Goal: Task Accomplishment & Management: Manage account settings

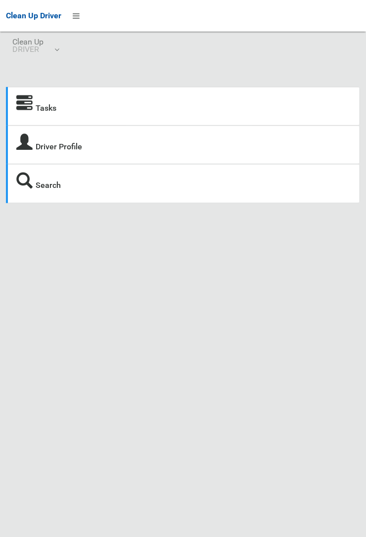
click at [26, 112] on icon at bounding box center [24, 103] width 16 height 16
click at [35, 108] on strong "Tasks" at bounding box center [36, 107] width 40 height 14
click at [38, 111] on link "Tasks" at bounding box center [46, 107] width 21 height 9
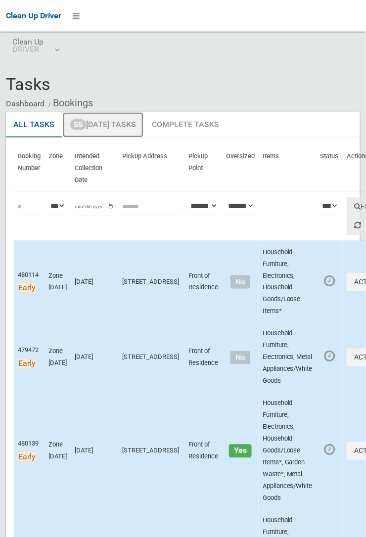
click at [115, 122] on link "55 Today's Tasks" at bounding box center [103, 125] width 81 height 26
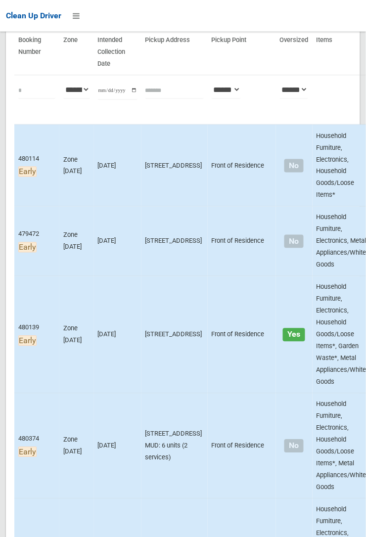
scroll to position [121, 0]
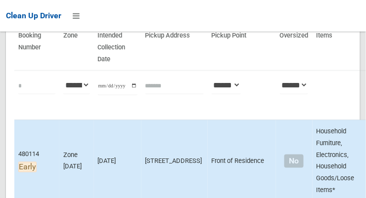
click at [208, 51] on th "Pickup Point" at bounding box center [242, 48] width 68 height 46
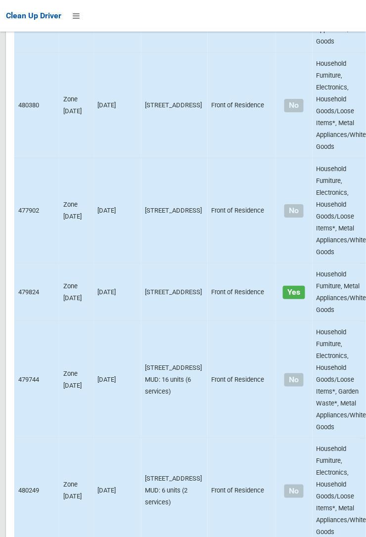
scroll to position [6906, 0]
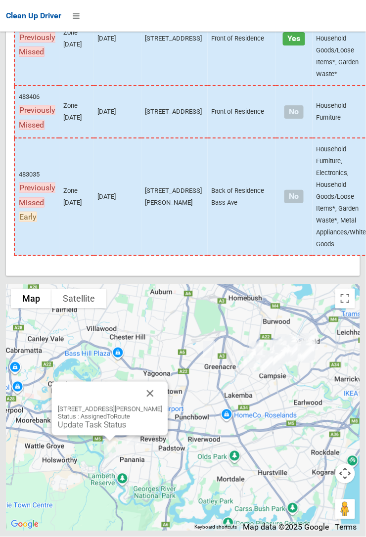
click at [162, 405] on button "Close" at bounding box center [150, 394] width 24 height 24
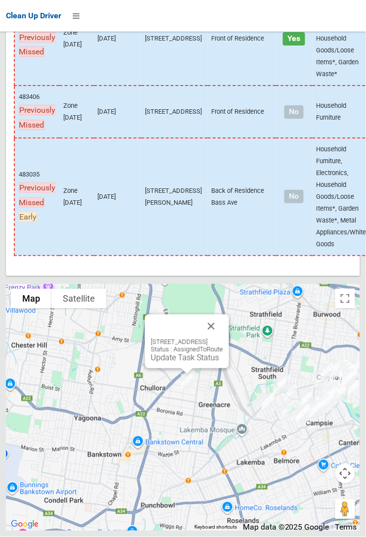
click at [223, 338] on button "Close" at bounding box center [211, 326] width 24 height 24
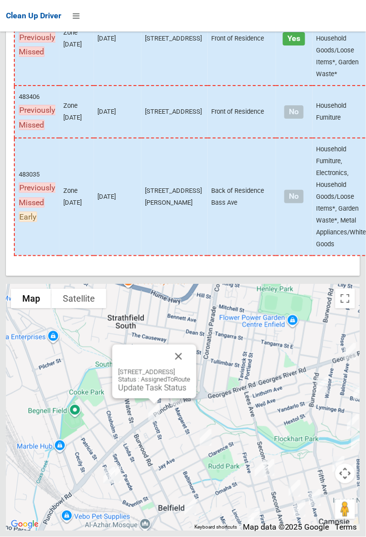
click at [190, 368] on button "Close" at bounding box center [179, 357] width 24 height 24
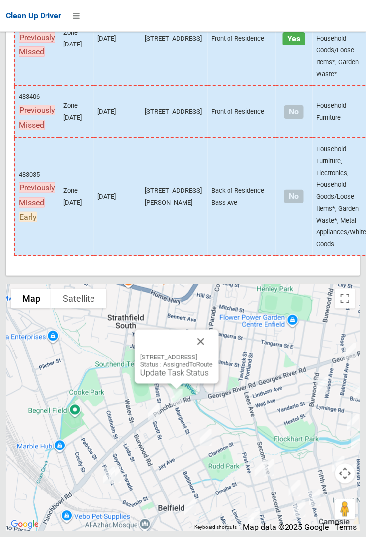
click at [213, 353] on button "Close" at bounding box center [201, 342] width 24 height 24
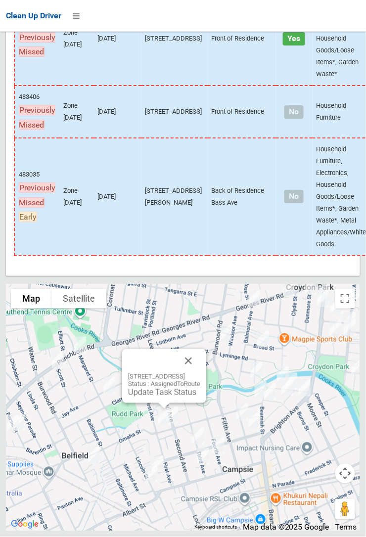
click at [200, 373] on button "Close" at bounding box center [188, 361] width 24 height 24
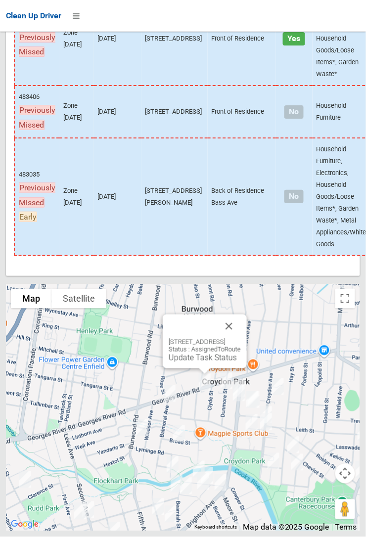
click at [241, 338] on button "Close" at bounding box center [229, 326] width 24 height 24
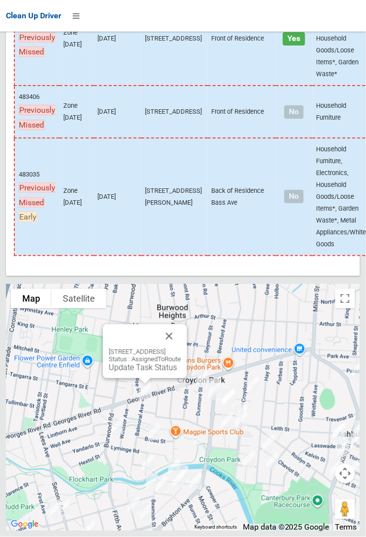
click at [181, 348] on button "Close" at bounding box center [169, 336] width 24 height 24
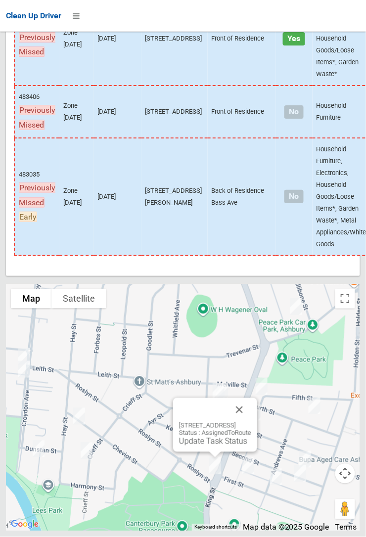
click at [251, 422] on button "Close" at bounding box center [239, 410] width 24 height 24
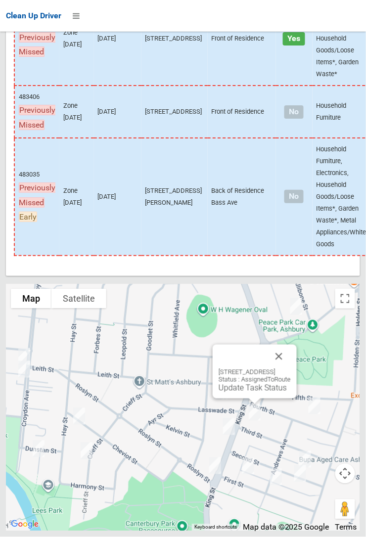
click at [291, 368] on button "Close" at bounding box center [279, 357] width 24 height 24
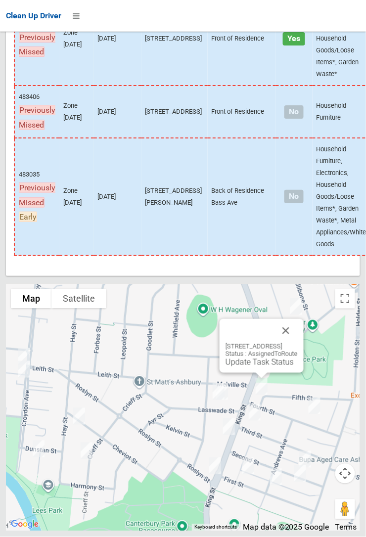
click at [298, 343] on button "Close" at bounding box center [286, 331] width 24 height 24
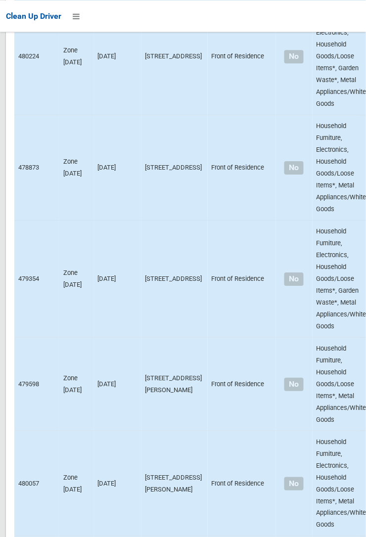
scroll to position [0, 0]
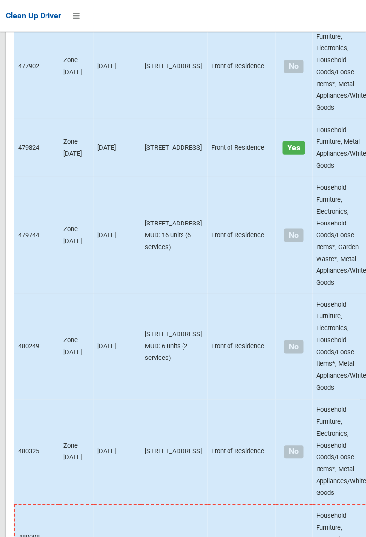
scroll to position [6906, 0]
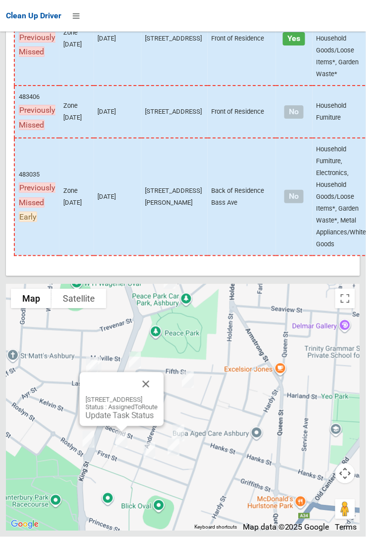
click at [158, 396] on button "Close" at bounding box center [146, 384] width 24 height 24
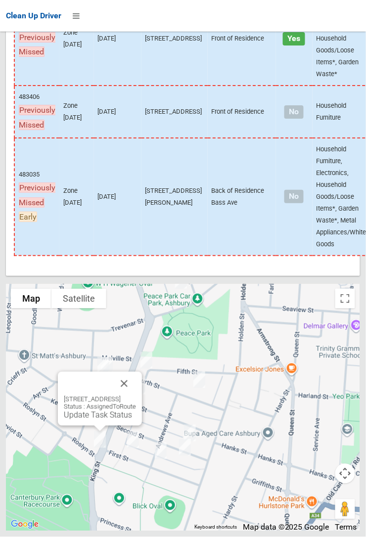
click at [136, 395] on button "Close" at bounding box center [124, 384] width 24 height 24
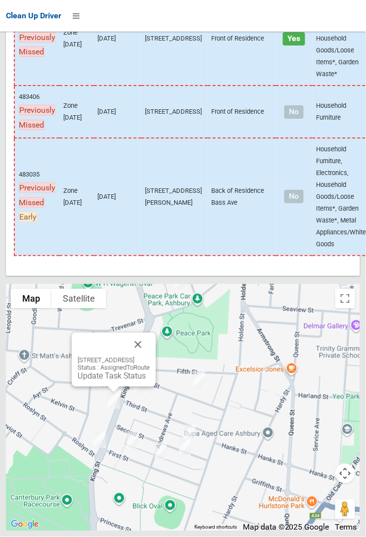
click at [150, 356] on button "Close" at bounding box center [138, 345] width 24 height 24
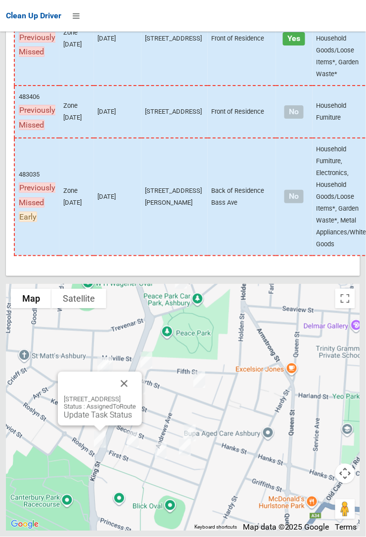
click at [98, 420] on link "Update Task Status" at bounding box center [98, 414] width 68 height 9
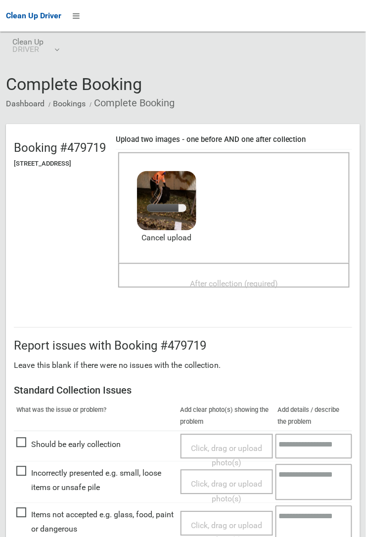
click at [214, 279] on span "After collection (required)" at bounding box center [234, 283] width 88 height 9
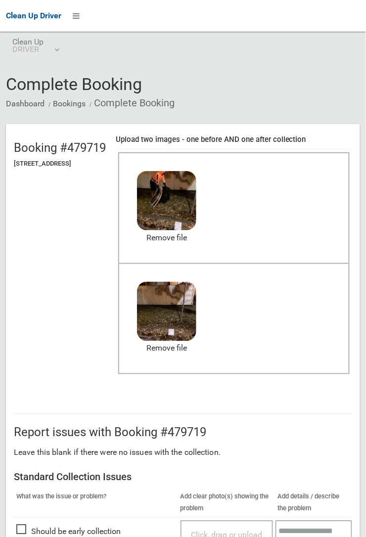
scroll to position [542, 0]
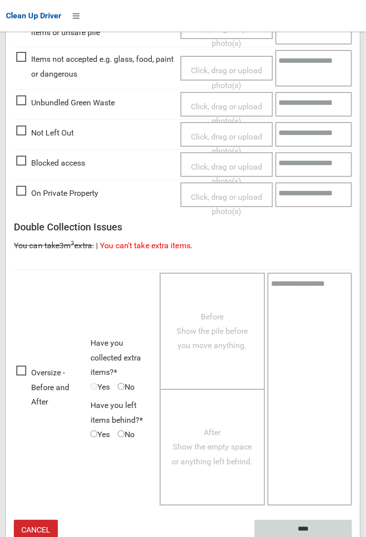
click at [352, 536] on input "****" at bounding box center [303, 529] width 97 height 18
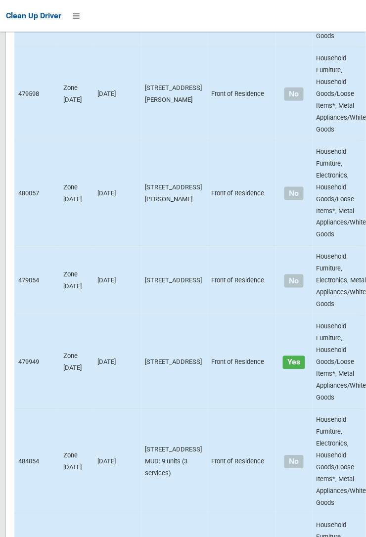
scroll to position [6906, 0]
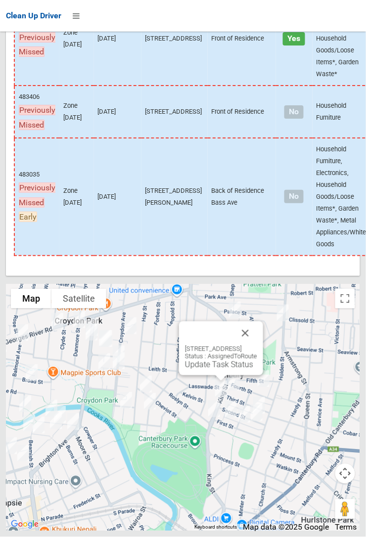
click at [257, 345] on button "Close" at bounding box center [245, 333] width 24 height 24
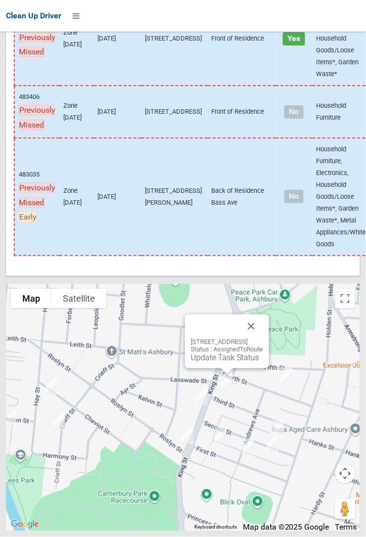
click at [263, 338] on button "Close" at bounding box center [251, 326] width 24 height 24
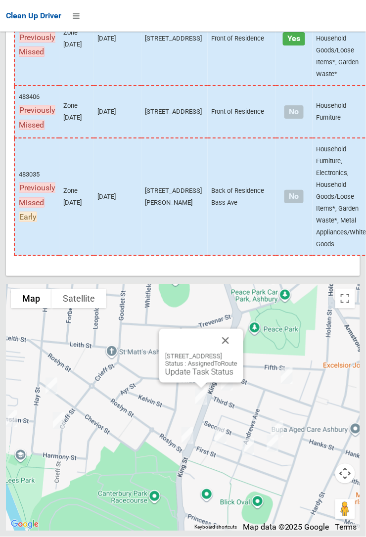
click at [198, 377] on link "Update Task Status" at bounding box center [199, 371] width 68 height 9
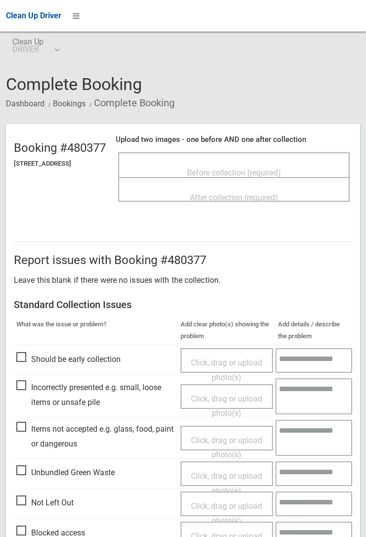
click at [231, 168] on span "Before collection (required)" at bounding box center [234, 172] width 94 height 9
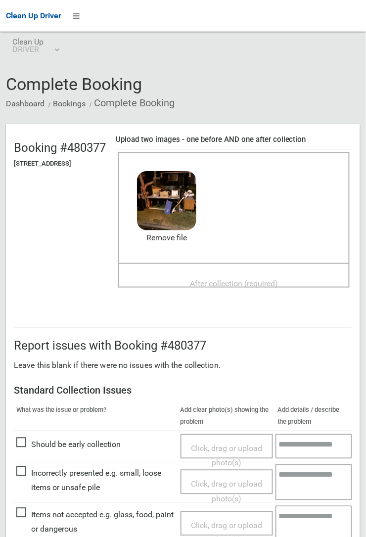
click at [205, 279] on span "After collection (required)" at bounding box center [234, 283] width 88 height 9
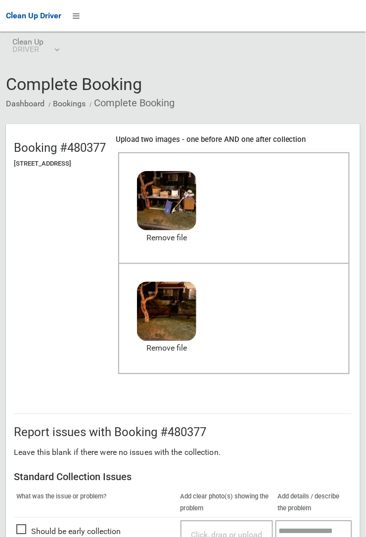
scroll to position [542, 0]
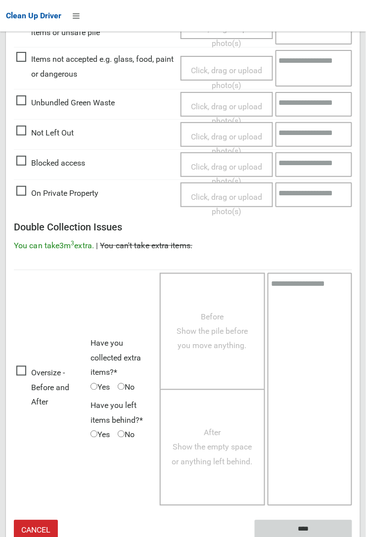
click at [352, 536] on input "****" at bounding box center [303, 529] width 97 height 18
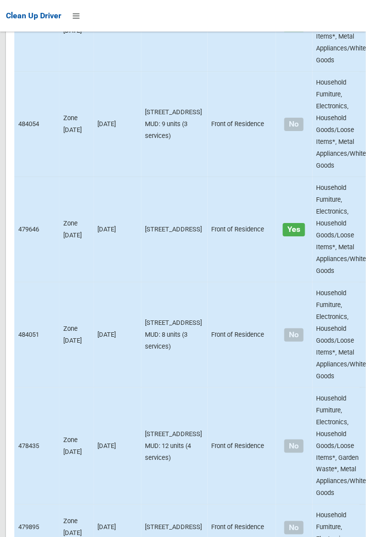
scroll to position [6906, 0]
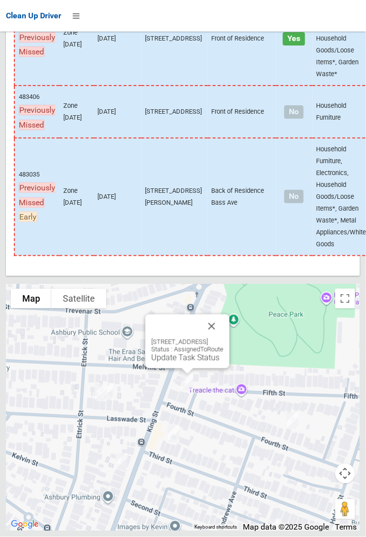
click at [223, 338] on button "Close" at bounding box center [212, 326] width 24 height 24
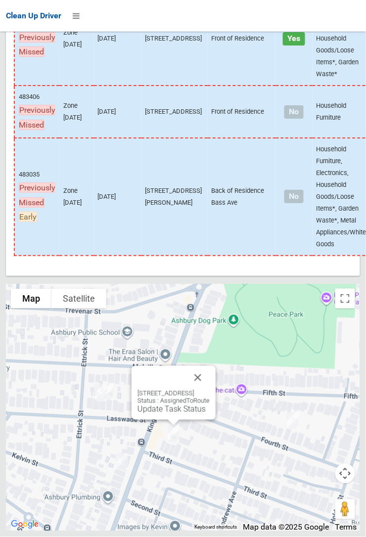
click at [210, 390] on button "Close" at bounding box center [198, 378] width 24 height 24
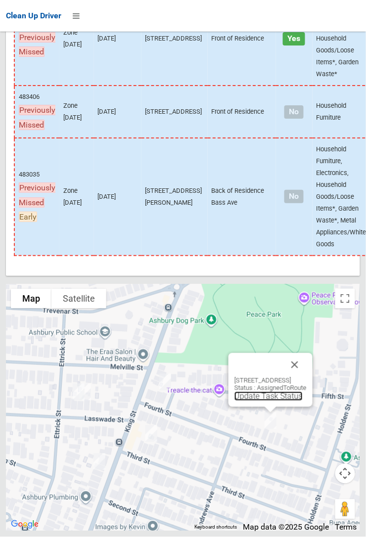
click at [256, 401] on link "Update Task Status" at bounding box center [268, 396] width 68 height 9
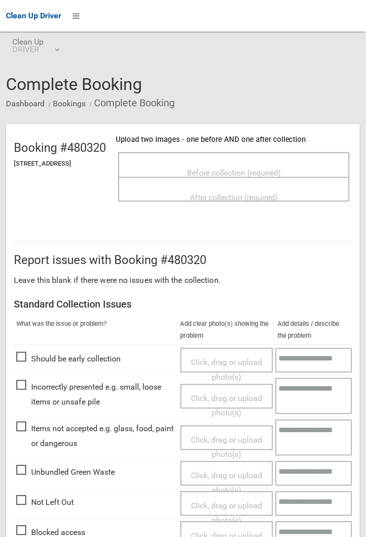
click at [241, 168] on span "Before collection (required)" at bounding box center [234, 172] width 94 height 9
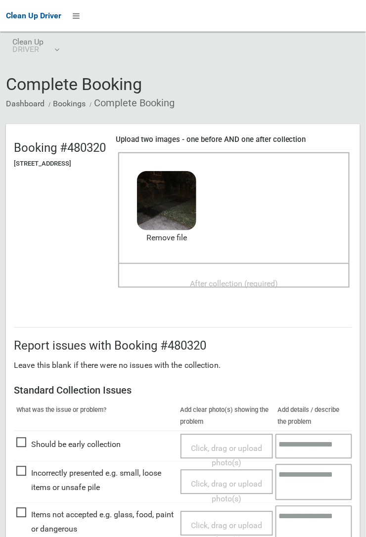
scroll to position [456, 0]
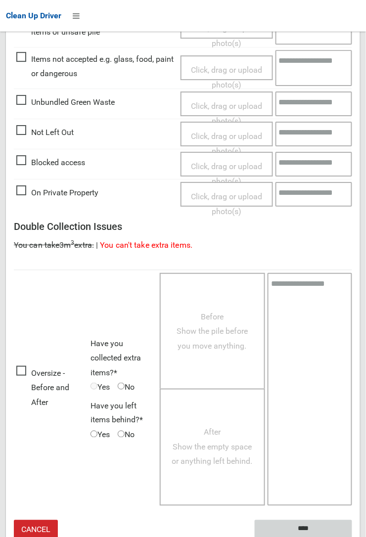
click at [308, 526] on input "****" at bounding box center [303, 529] width 97 height 18
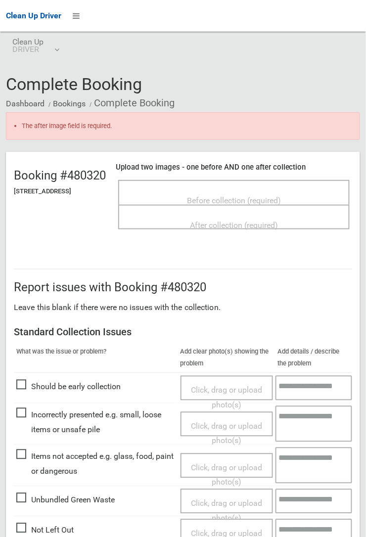
click at [232, 196] on span "Before collection (required)" at bounding box center [234, 200] width 94 height 9
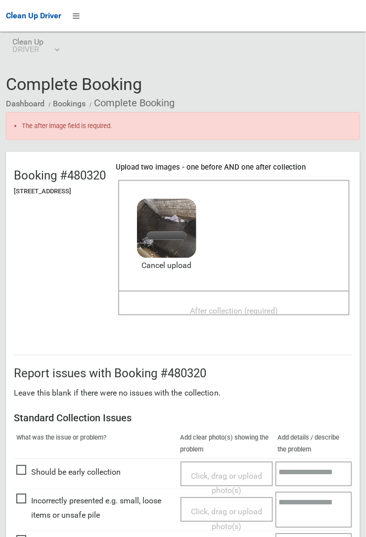
click at [226, 302] on div "After collection (required)" at bounding box center [234, 311] width 210 height 18
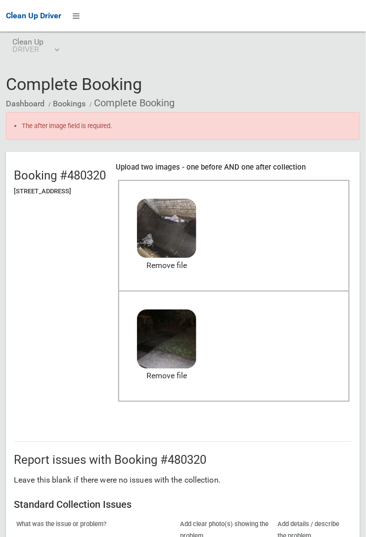
scroll to position [570, 0]
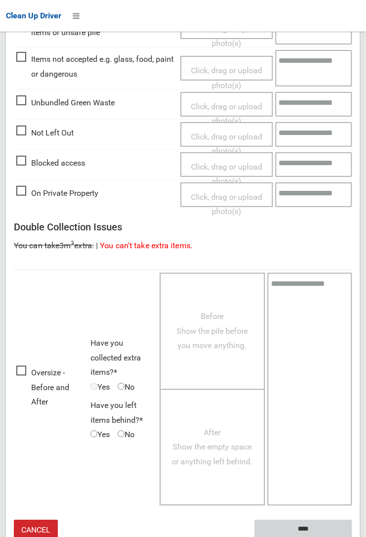
click at [352, 536] on input "****" at bounding box center [303, 529] width 97 height 18
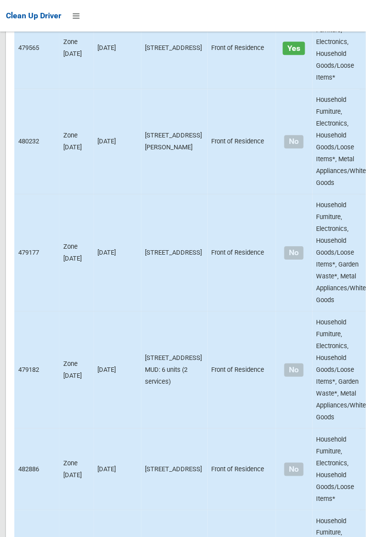
scroll to position [957, 0]
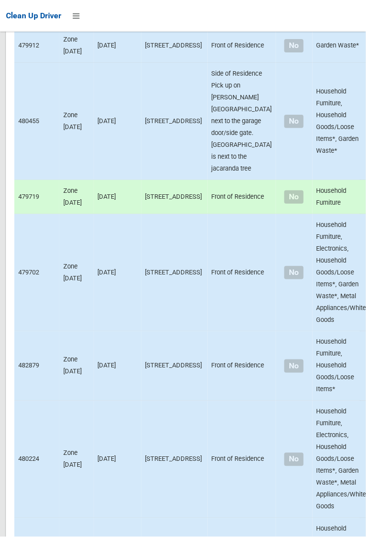
scroll to position [2842, 0]
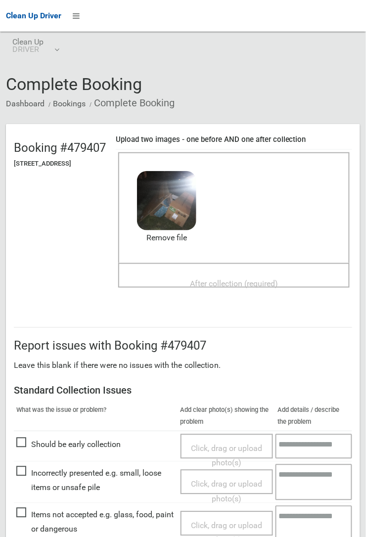
click at [238, 263] on div "After collection (required)" at bounding box center [233, 275] width 231 height 25
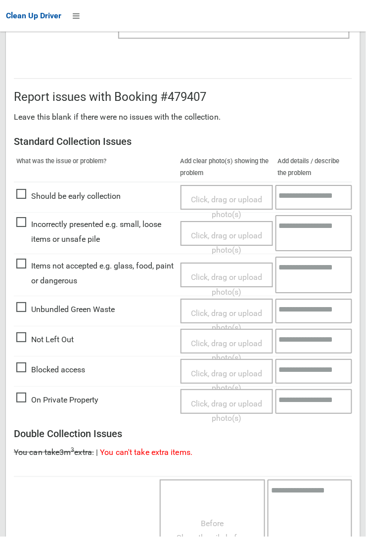
scroll to position [542, 0]
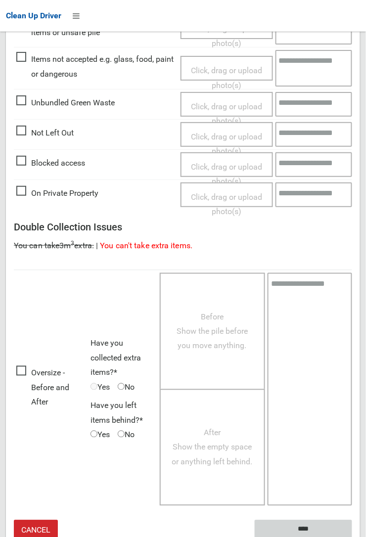
click at [352, 536] on input "****" at bounding box center [303, 529] width 97 height 18
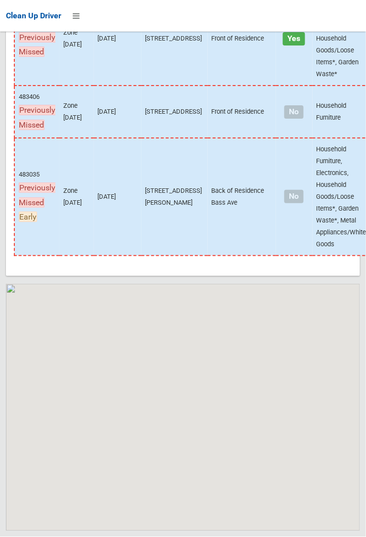
scroll to position [6906, 0]
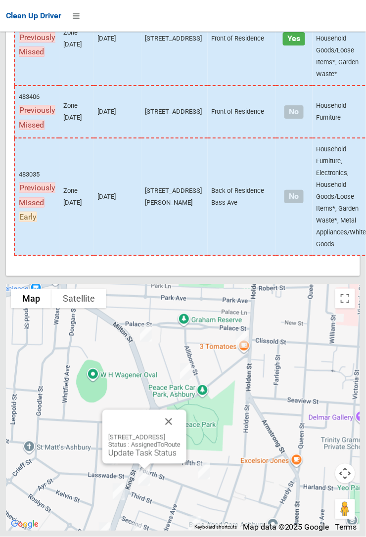
click at [147, 458] on link "Update Task Status" at bounding box center [142, 452] width 68 height 9
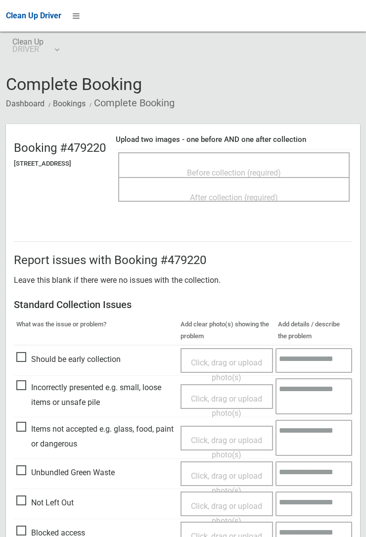
click at [251, 168] on span "Before collection (required)" at bounding box center [234, 172] width 94 height 9
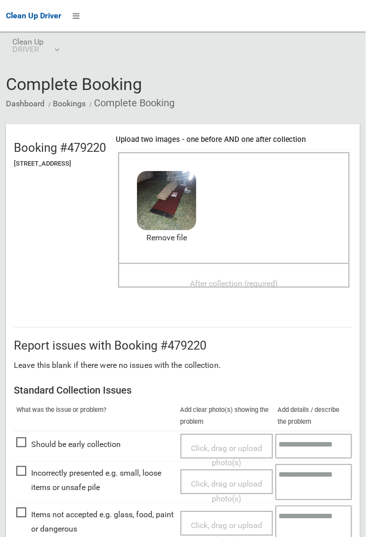
click at [227, 280] on span "After collection (required)" at bounding box center [234, 283] width 88 height 9
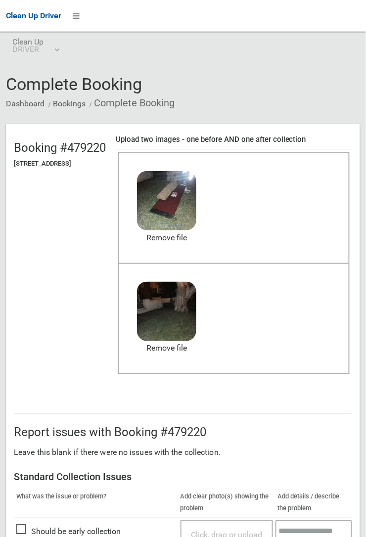
scroll to position [542, 0]
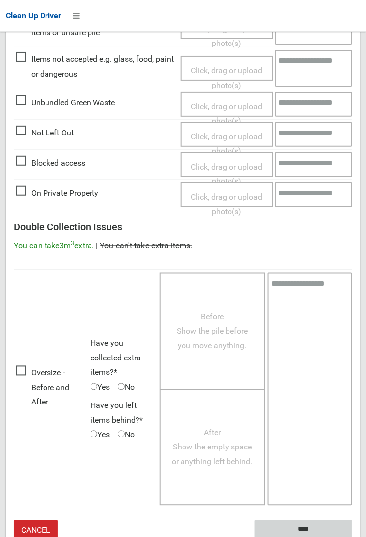
click at [352, 536] on input "****" at bounding box center [303, 529] width 97 height 18
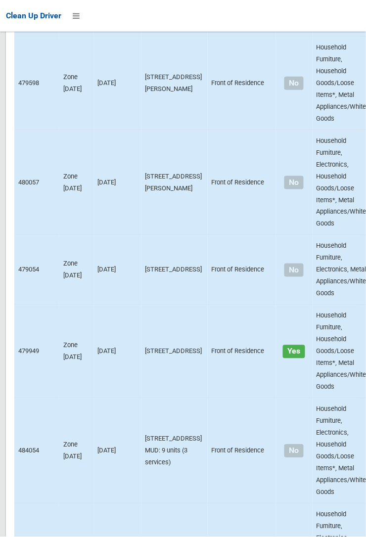
scroll to position [6906, 0]
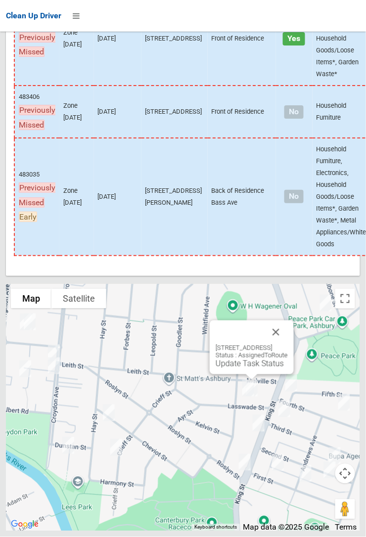
click at [262, 374] on div "[STREET_ADDRESS] Status : AssignedToRoute Update Task Status" at bounding box center [252, 347] width 84 height 54
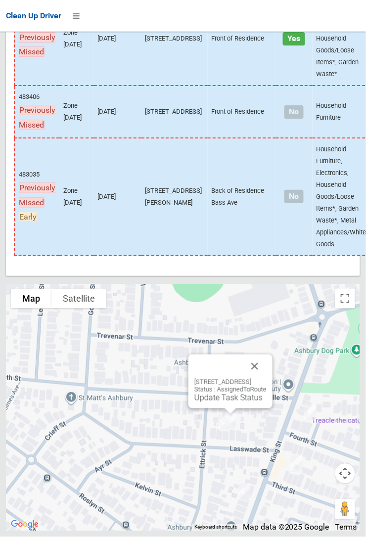
click at [224, 402] on div "9 Lasswade Street, ASHBURY NSW 2193 Status : AssignedToRoute Update Task Status" at bounding box center [230, 390] width 72 height 24
click at [214, 402] on link "Update Task Status" at bounding box center [228, 397] width 68 height 9
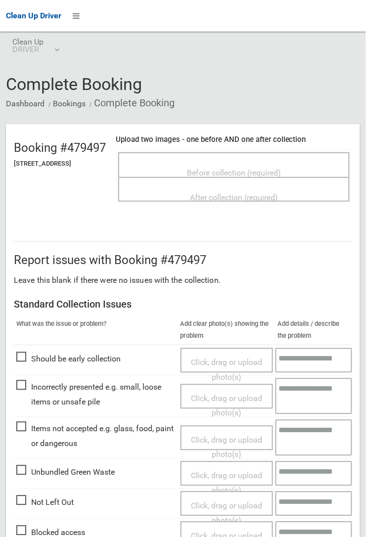
click at [241, 170] on span "Before collection (required)" at bounding box center [234, 172] width 94 height 9
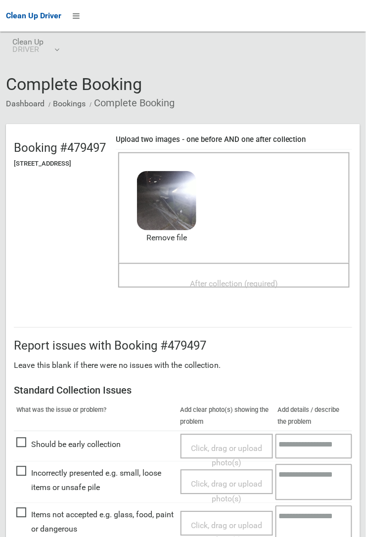
click at [207, 279] on span "After collection (required)" at bounding box center [234, 283] width 88 height 9
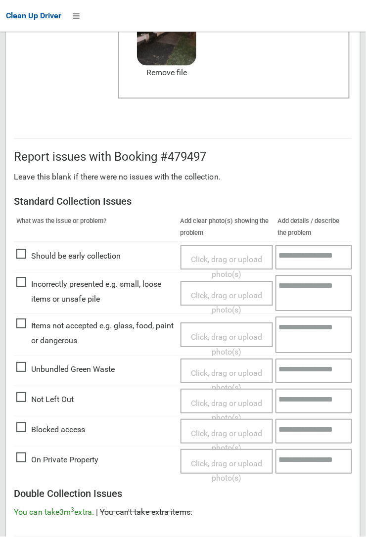
scroll to position [542, 0]
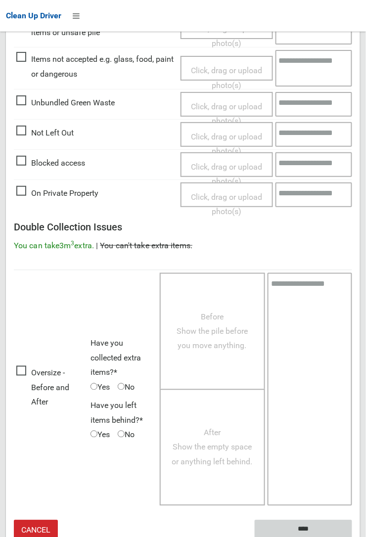
click at [300, 527] on input "****" at bounding box center [303, 529] width 97 height 18
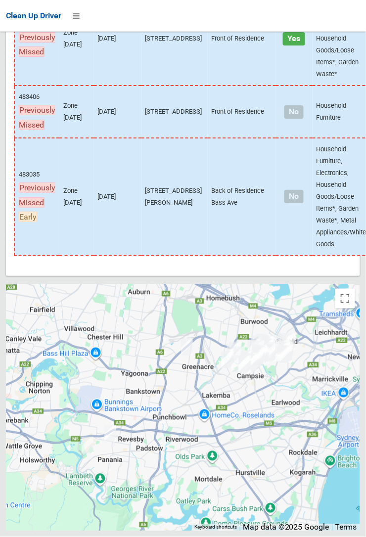
scroll to position [6906, 0]
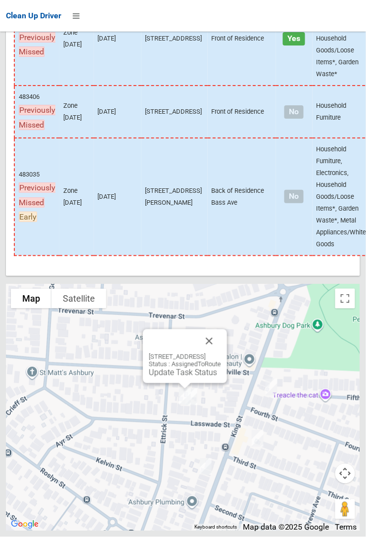
click at [181, 377] on link "Update Task Status" at bounding box center [183, 372] width 68 height 9
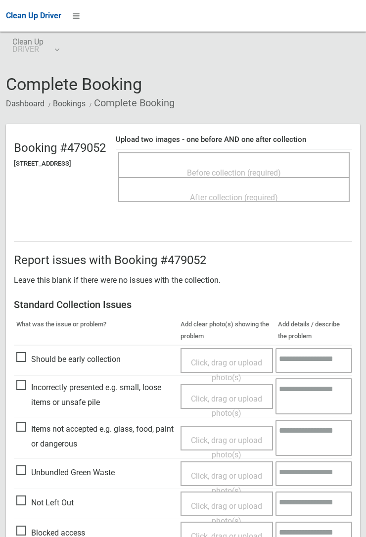
click at [235, 168] on span "Before collection (required)" at bounding box center [234, 172] width 94 height 9
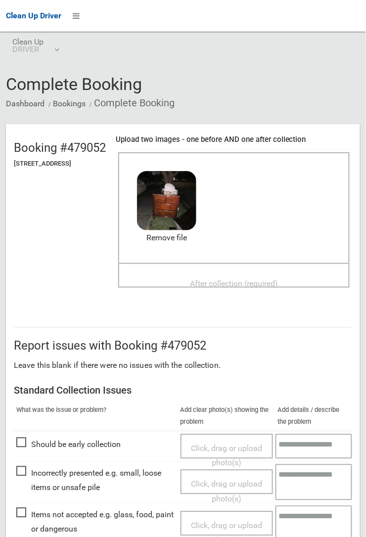
click at [222, 274] on div "After collection (required)" at bounding box center [234, 283] width 210 height 18
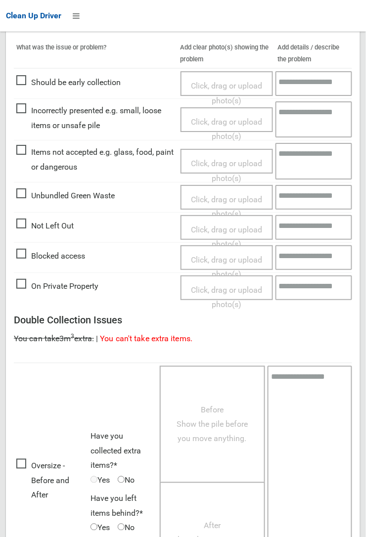
scroll to position [542, 0]
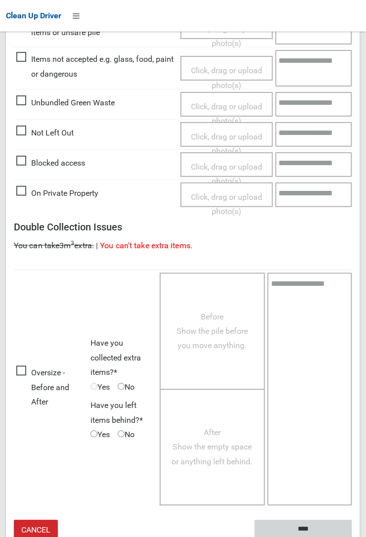
click at [352, 536] on input "****" at bounding box center [303, 529] width 97 height 18
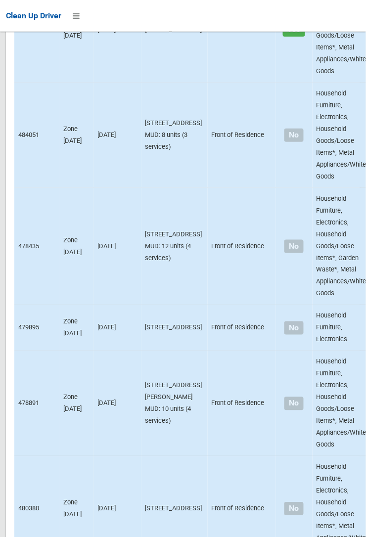
scroll to position [6906, 0]
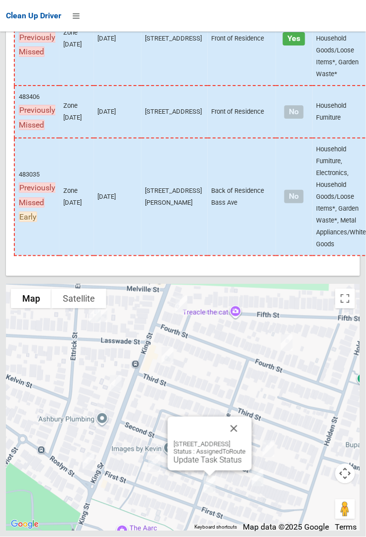
click at [246, 440] on button "Close" at bounding box center [234, 429] width 24 height 24
click at [244, 440] on button "Close" at bounding box center [234, 429] width 24 height 24
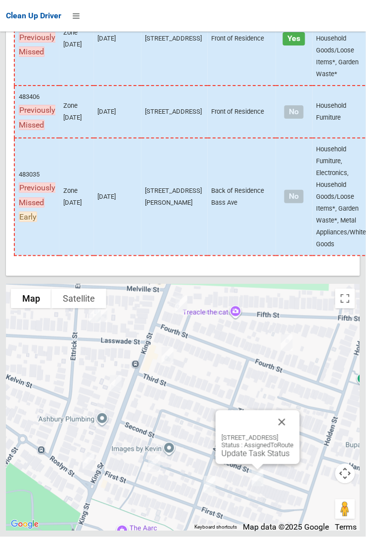
click at [294, 434] on button "Close" at bounding box center [282, 422] width 24 height 24
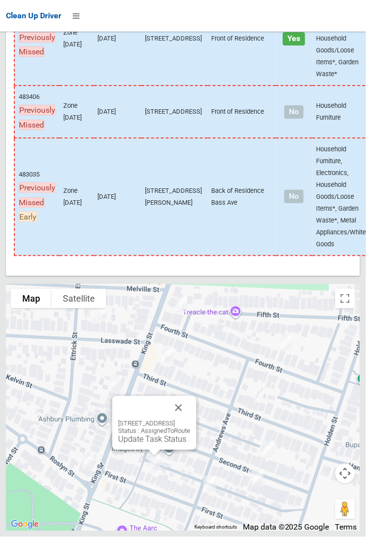
click at [162, 444] on link "Update Task Status" at bounding box center [152, 439] width 68 height 9
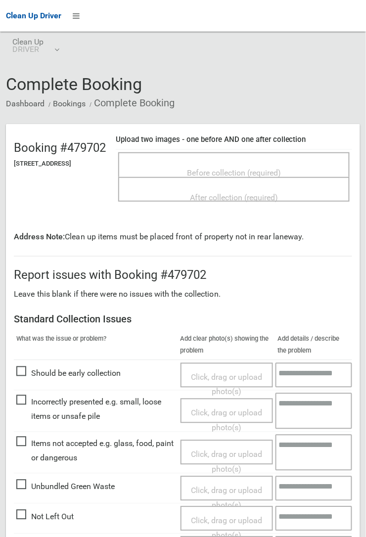
click at [215, 168] on span "Before collection (required)" at bounding box center [234, 172] width 94 height 9
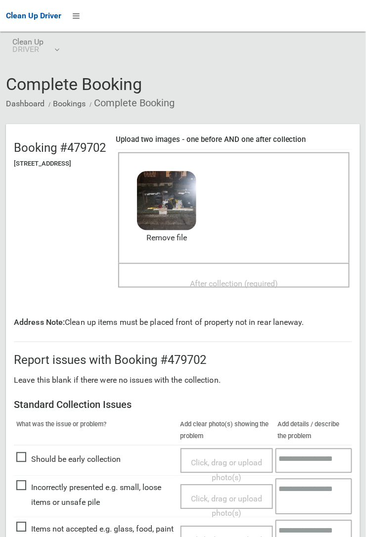
click at [212, 274] on div "After collection (required)" at bounding box center [234, 283] width 210 height 18
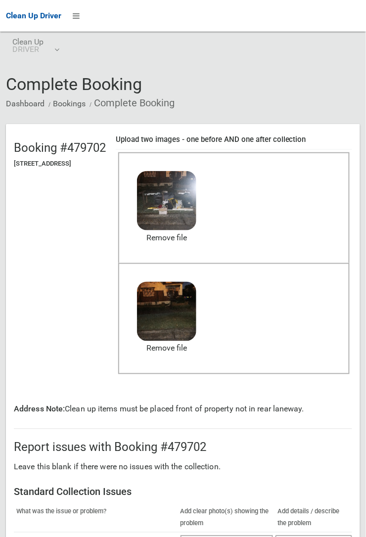
scroll to position [557, 0]
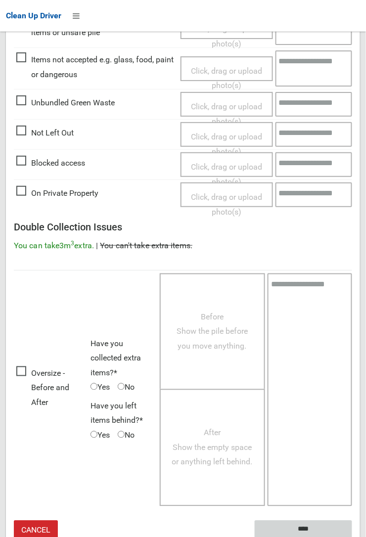
click at [309, 528] on input "****" at bounding box center [303, 530] width 97 height 18
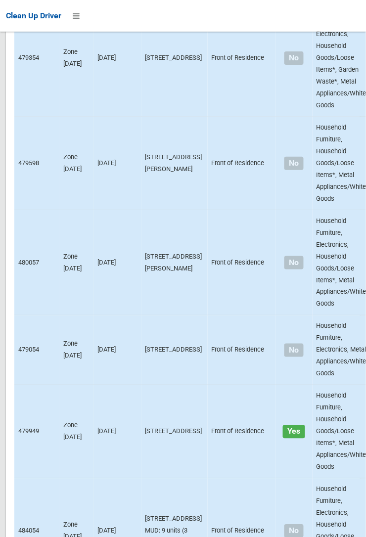
scroll to position [6906, 0]
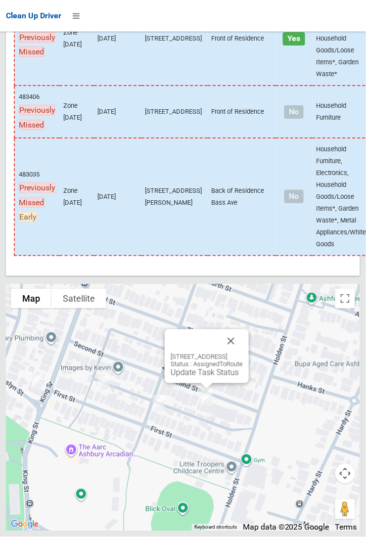
click at [243, 353] on button "Close" at bounding box center [231, 341] width 24 height 24
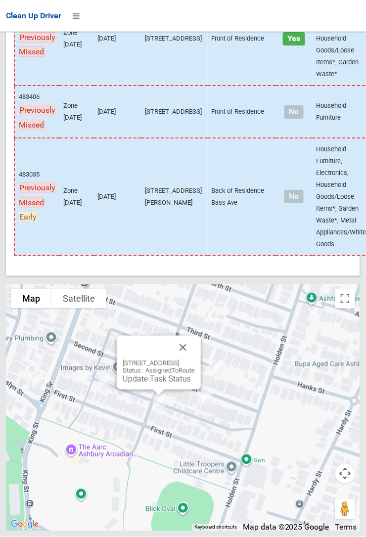
click at [159, 384] on link "Update Task Status" at bounding box center [157, 378] width 68 height 9
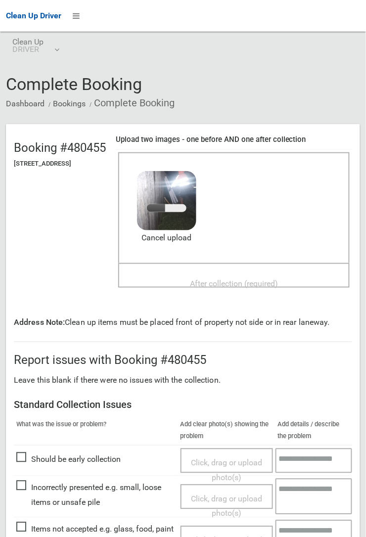
click at [219, 279] on span "After collection (required)" at bounding box center [234, 283] width 88 height 9
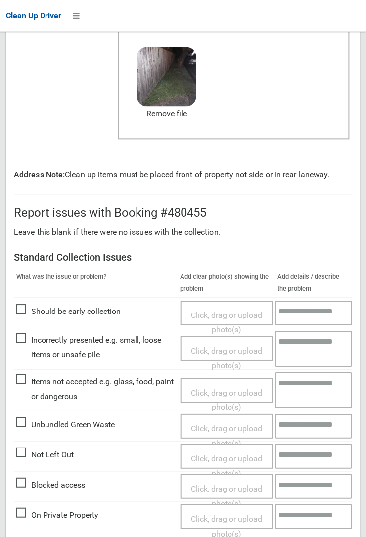
scroll to position [557, 0]
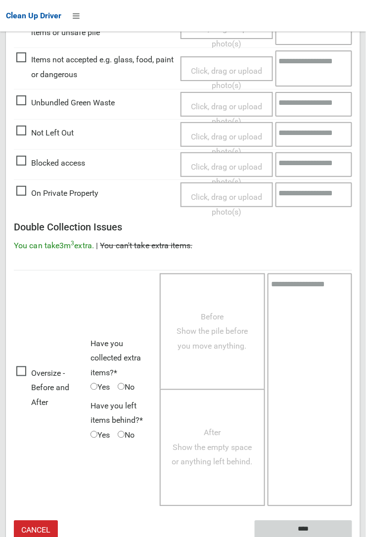
click at [305, 525] on input "****" at bounding box center [303, 530] width 97 height 18
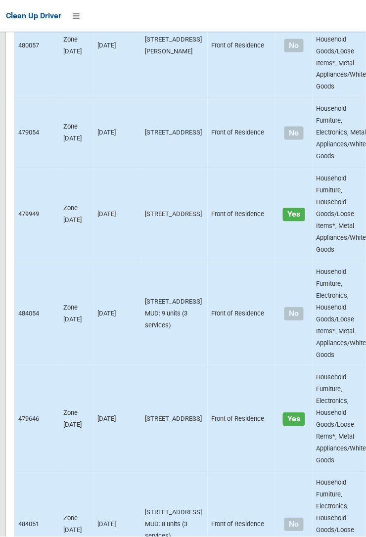
scroll to position [6906, 0]
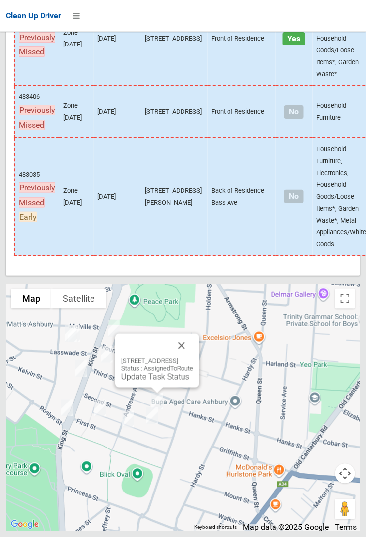
click at [193, 357] on button "Close" at bounding box center [182, 346] width 24 height 24
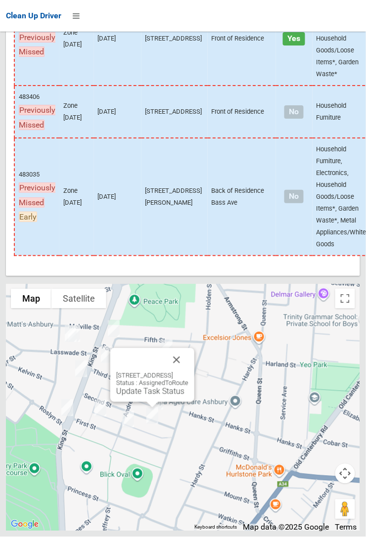
click at [188, 372] on button "Close" at bounding box center [177, 360] width 24 height 24
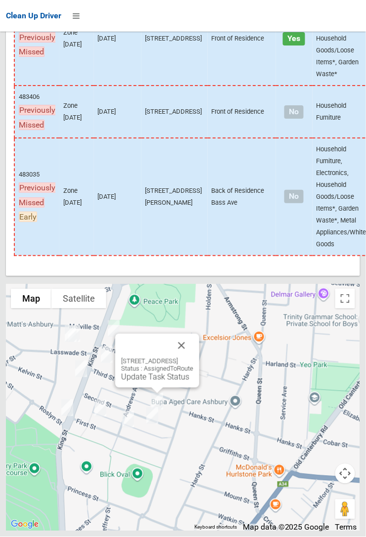
click at [154, 382] on link "Update Task Status" at bounding box center [155, 376] width 68 height 9
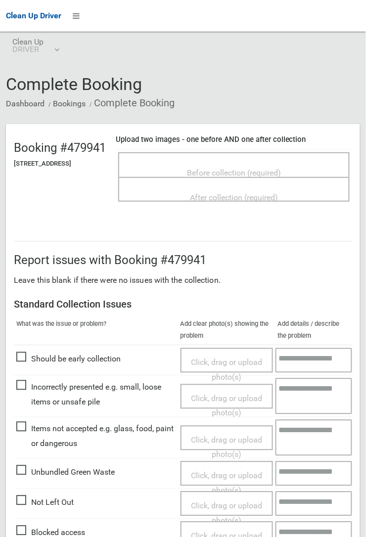
click at [211, 170] on span "Before collection (required)" at bounding box center [234, 172] width 94 height 9
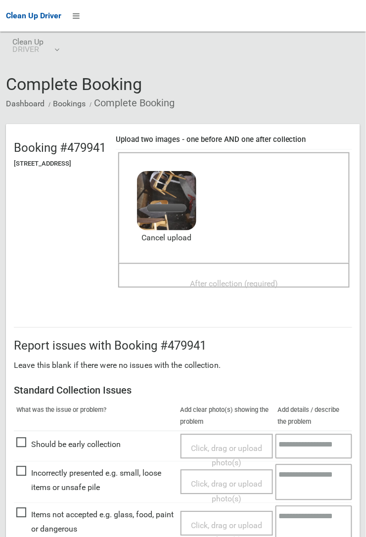
click at [219, 279] on span "After collection (required)" at bounding box center [234, 283] width 88 height 9
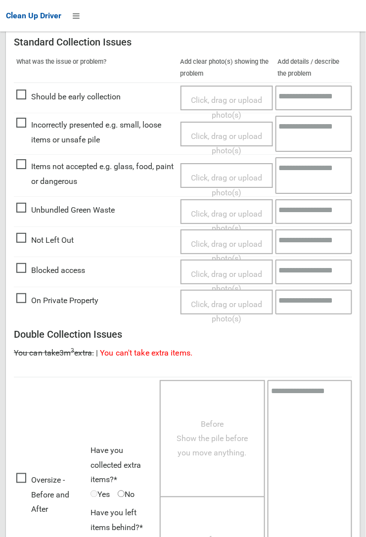
scroll to position [542, 0]
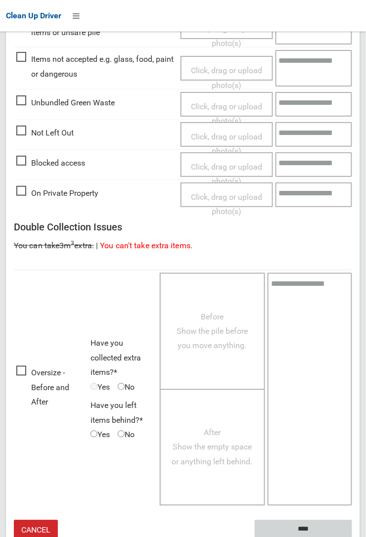
click at [299, 529] on input "****" at bounding box center [303, 529] width 97 height 18
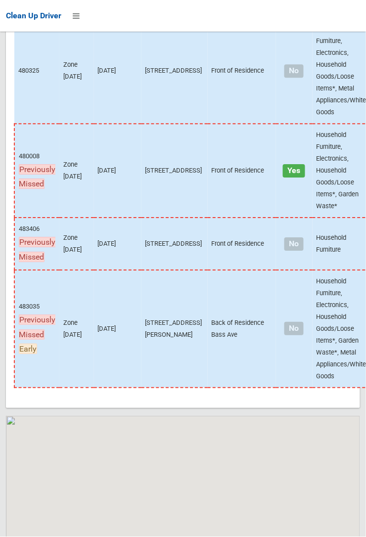
scroll to position [6906, 0]
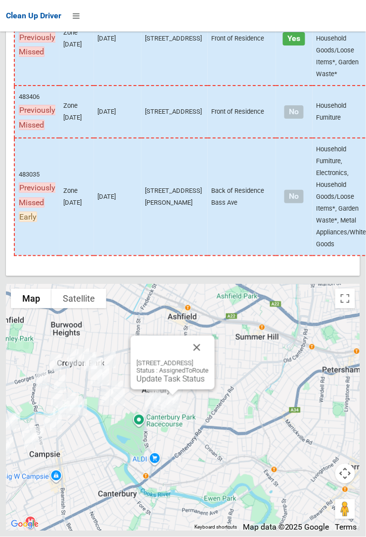
click at [167, 384] on link "Update Task Status" at bounding box center [170, 378] width 68 height 9
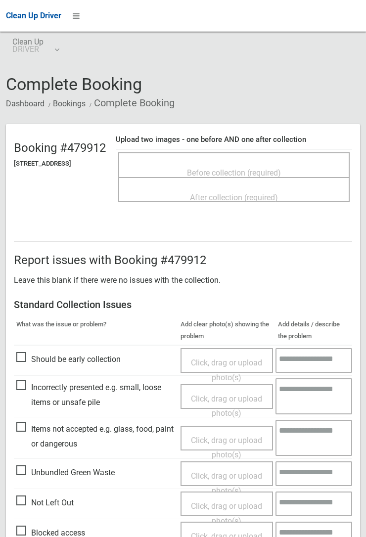
click at [208, 168] on span "Before collection (required)" at bounding box center [234, 172] width 94 height 9
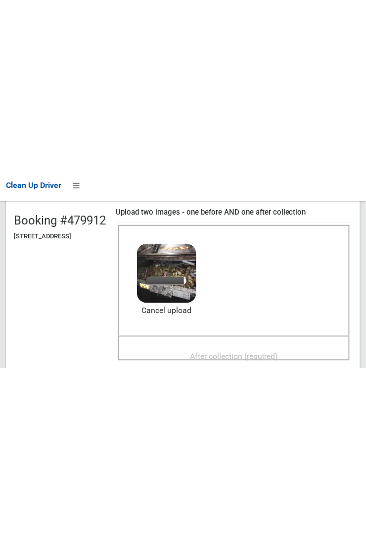
scroll to position [120, 0]
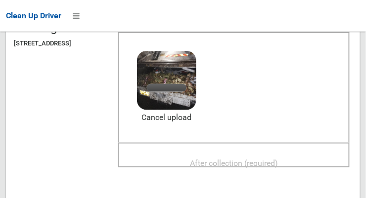
click at [242, 154] on div "After collection (required)" at bounding box center [234, 163] width 210 height 18
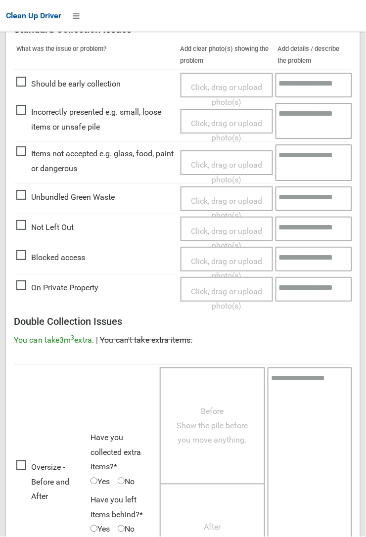
scroll to position [542, 0]
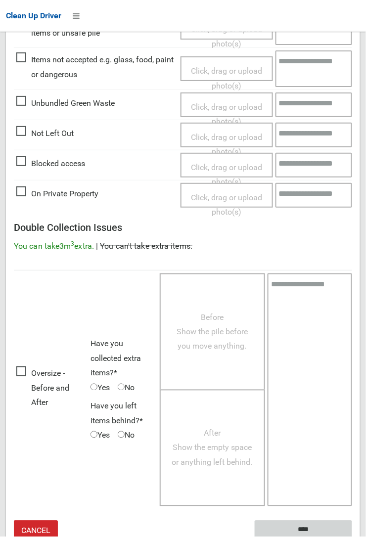
click at [304, 528] on input "****" at bounding box center [303, 530] width 97 height 18
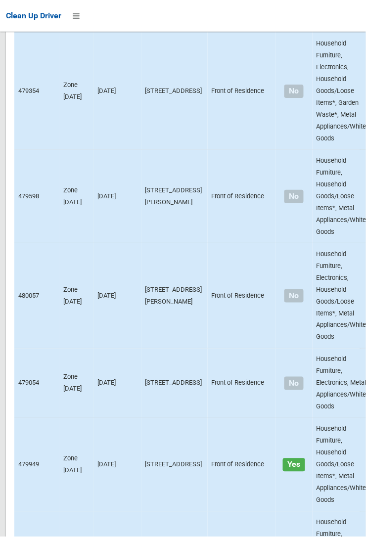
scroll to position [6906, 0]
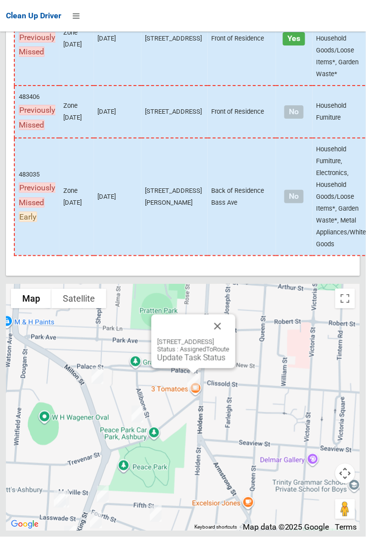
click at [229, 338] on button "Close" at bounding box center [218, 326] width 24 height 24
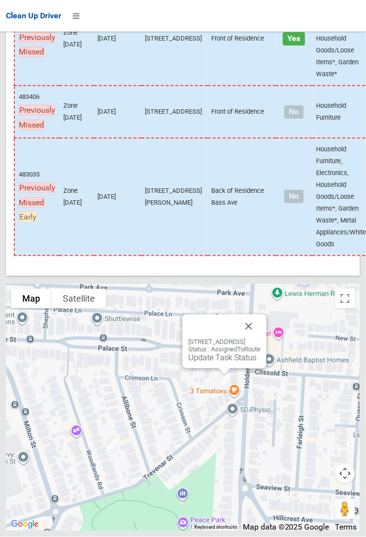
click at [218, 362] on link "Update Task Status" at bounding box center [222, 357] width 68 height 9
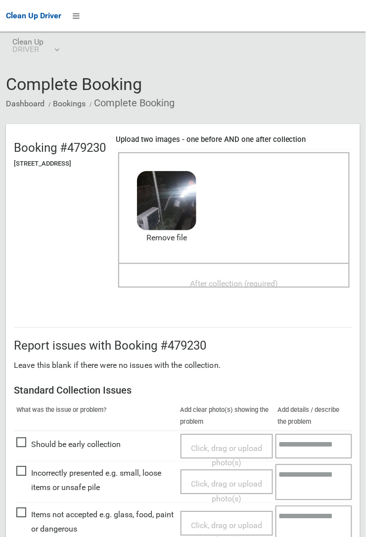
click at [220, 279] on span "After collection (required)" at bounding box center [234, 283] width 88 height 9
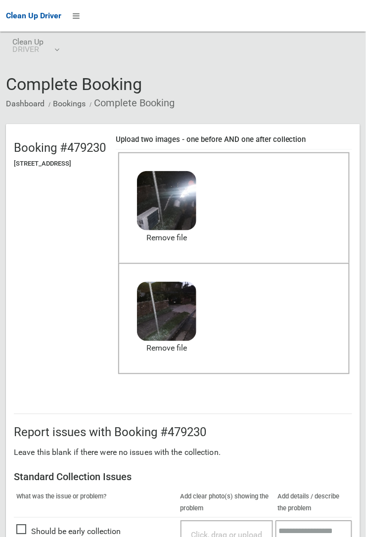
scroll to position [542, 0]
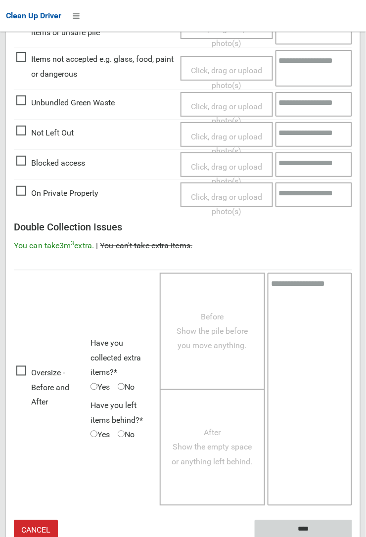
click at [298, 525] on input "****" at bounding box center [303, 529] width 97 height 18
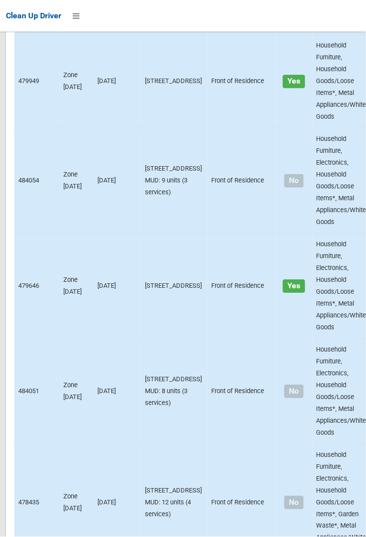
scroll to position [6906, 0]
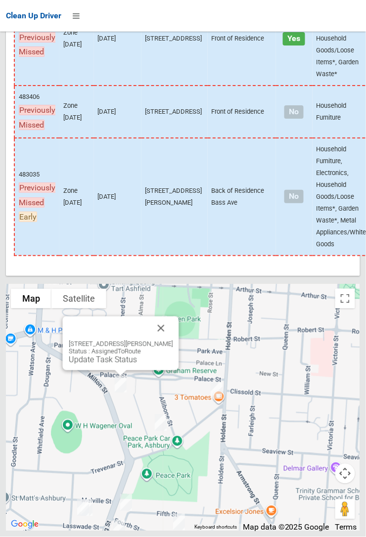
click at [163, 340] on button "Close" at bounding box center [161, 328] width 24 height 24
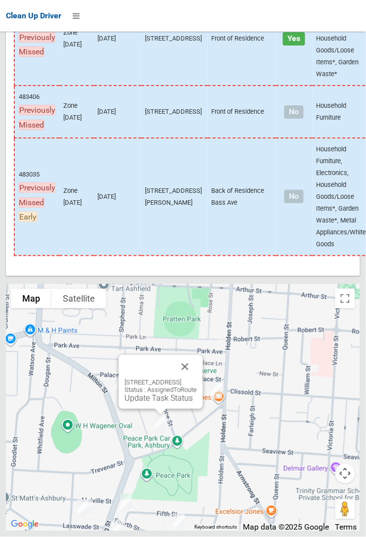
click at [154, 403] on link "Update Task Status" at bounding box center [159, 398] width 68 height 9
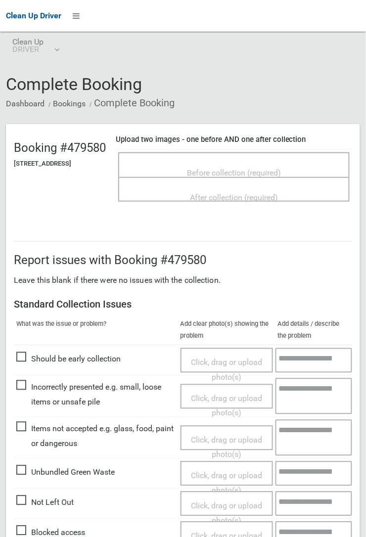
click at [232, 168] on span "Before collection (required)" at bounding box center [234, 172] width 94 height 9
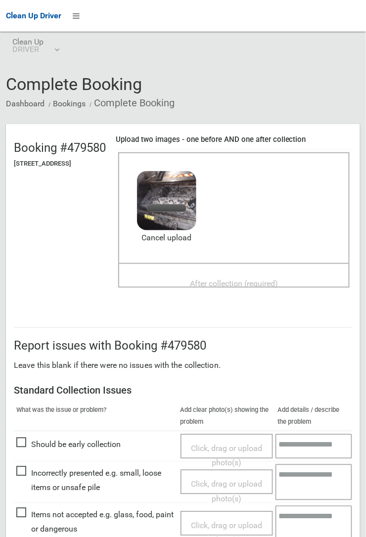
click at [236, 279] on span "After collection (required)" at bounding box center [234, 283] width 88 height 9
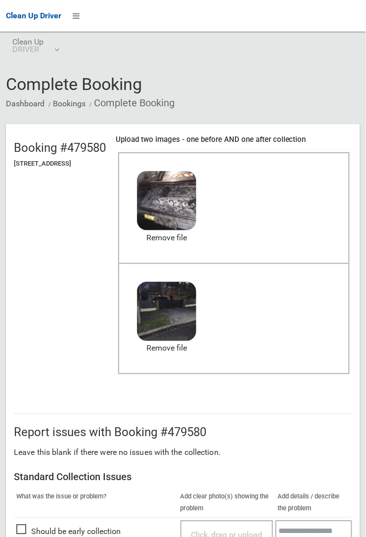
scroll to position [542, 0]
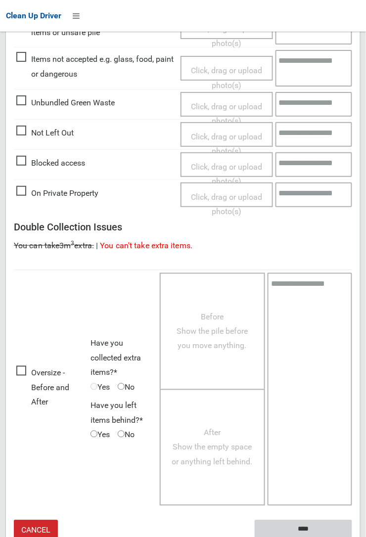
click at [300, 528] on input "****" at bounding box center [303, 529] width 97 height 18
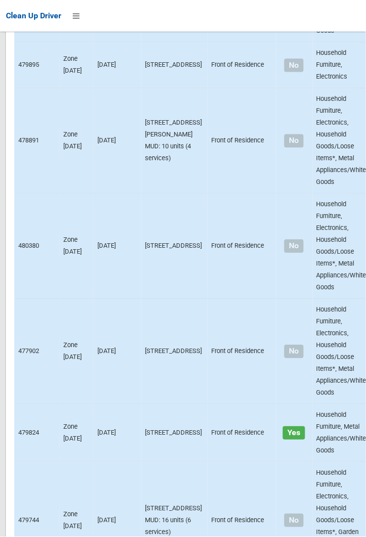
scroll to position [6906, 0]
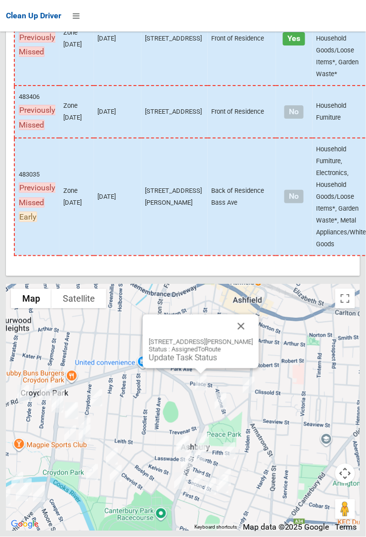
click at [182, 362] on link "Update Task Status" at bounding box center [183, 357] width 68 height 9
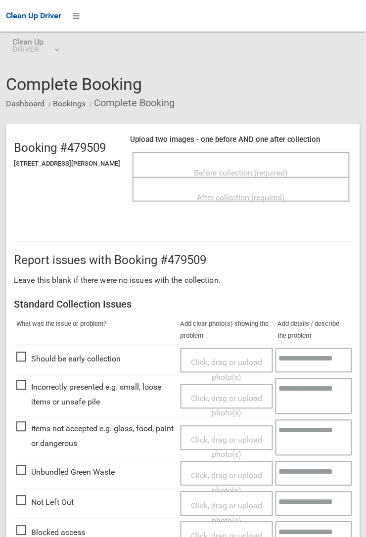
click at [197, 168] on span "Before collection (required)" at bounding box center [241, 172] width 94 height 9
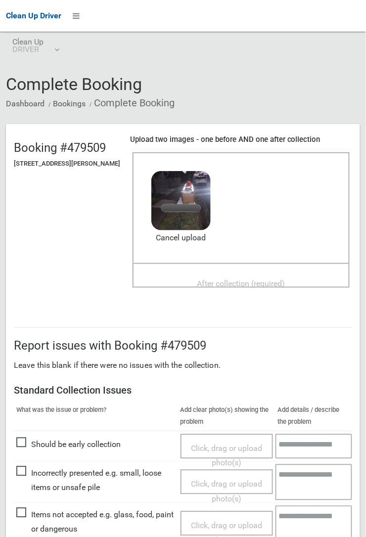
click at [255, 279] on span "After collection (required)" at bounding box center [241, 283] width 88 height 9
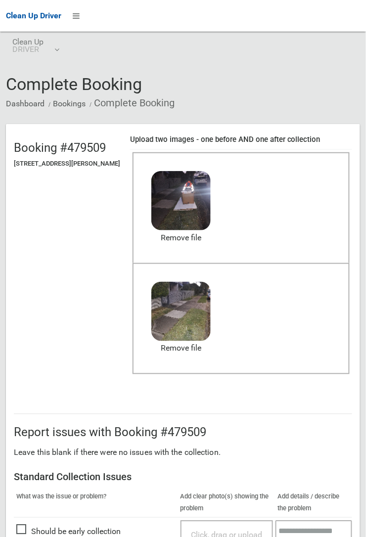
scroll to position [542, 0]
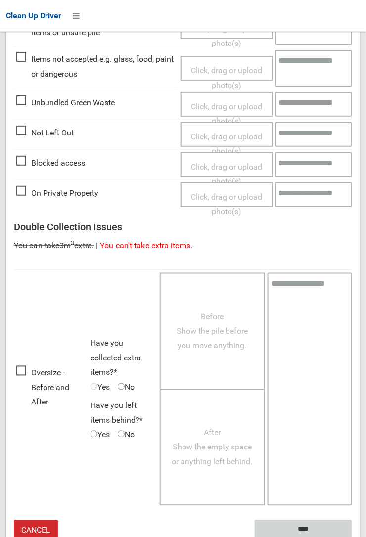
click at [306, 523] on input "****" at bounding box center [303, 529] width 97 height 18
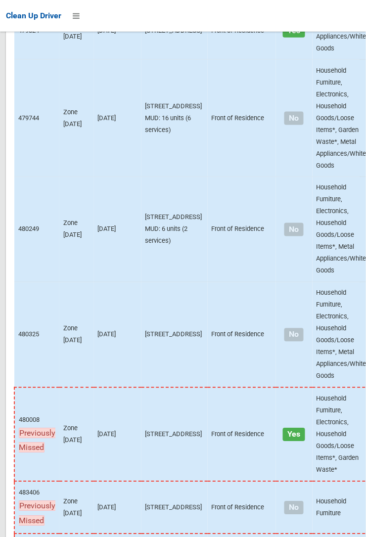
scroll to position [6906, 0]
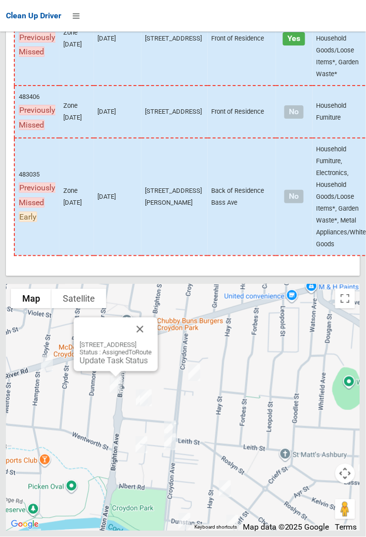
click at [152, 341] on button "Close" at bounding box center [140, 329] width 24 height 24
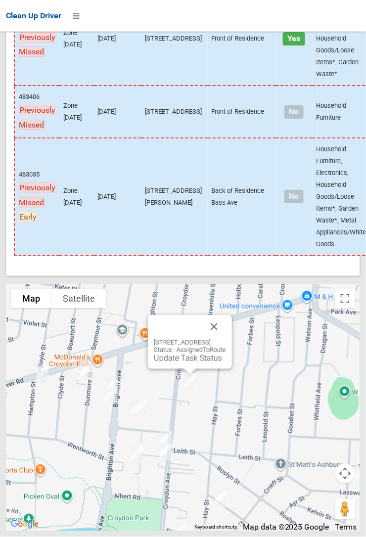
click at [226, 339] on button "Close" at bounding box center [214, 327] width 24 height 24
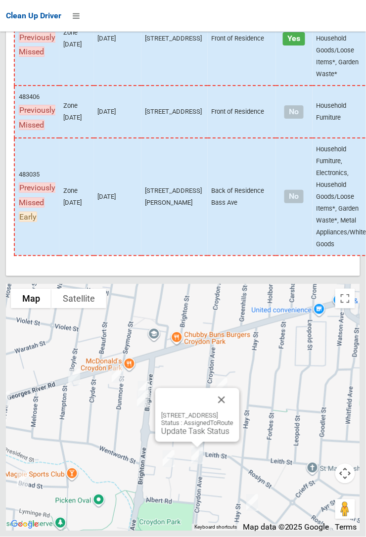
click at [233, 412] on button "Close" at bounding box center [222, 400] width 24 height 24
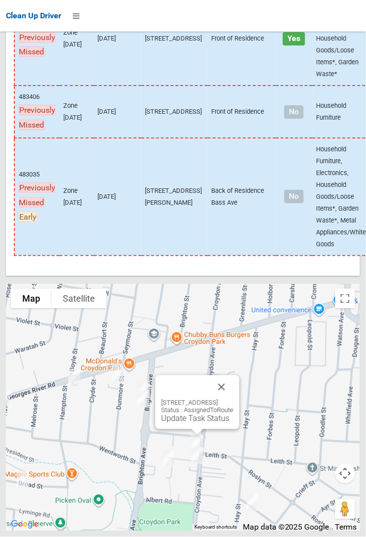
click at [233, 399] on button "Close" at bounding box center [222, 387] width 24 height 24
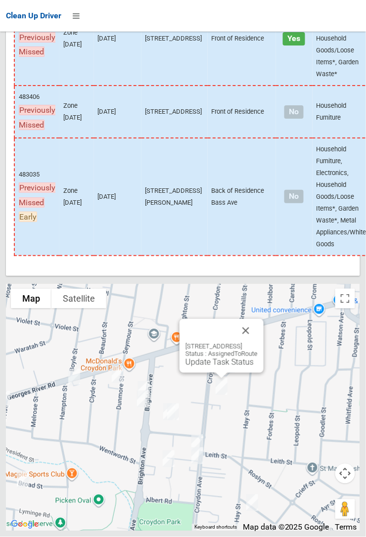
click at [210, 367] on link "Update Task Status" at bounding box center [219, 361] width 68 height 9
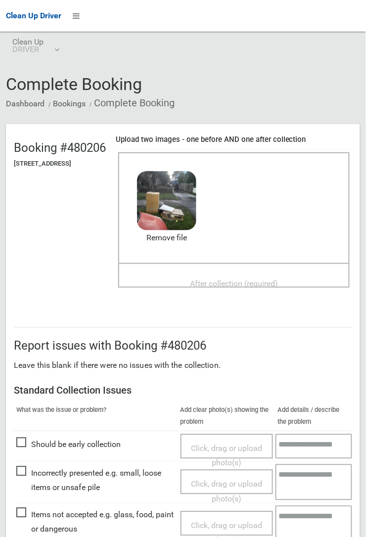
click at [228, 287] on span "After collection (required)" at bounding box center [234, 283] width 88 height 9
click at [242, 287] on span "After collection (required)" at bounding box center [234, 283] width 88 height 9
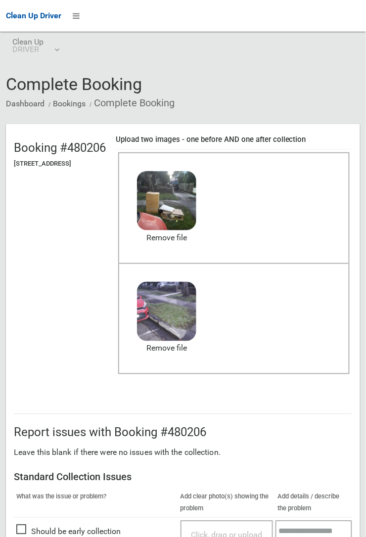
scroll to position [550, 0]
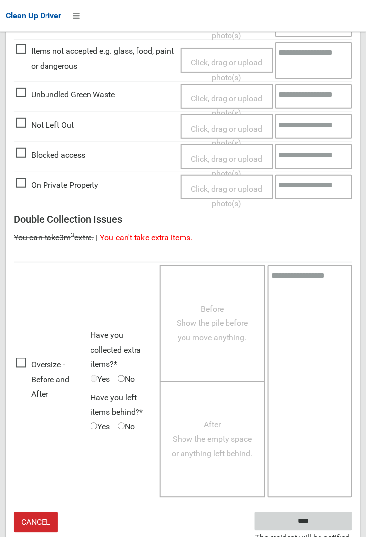
click at [296, 528] on input "****" at bounding box center [303, 521] width 97 height 18
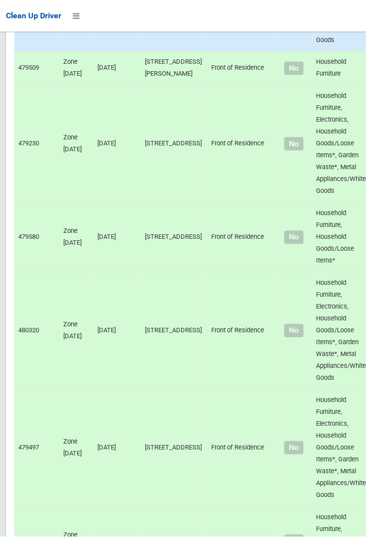
scroll to position [6906, 0]
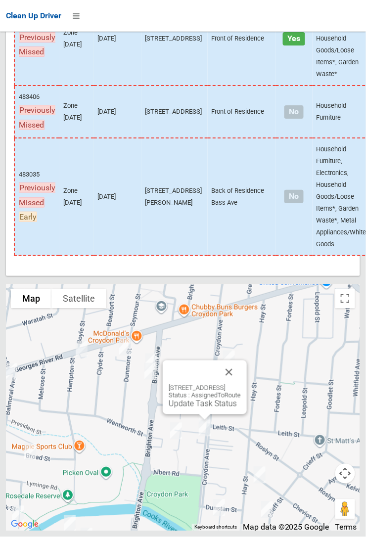
click at [241, 384] on button "Close" at bounding box center [229, 372] width 24 height 24
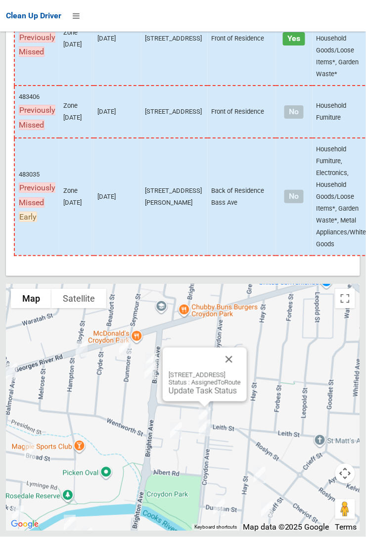
click at [187, 395] on link "Update Task Status" at bounding box center [203, 390] width 68 height 9
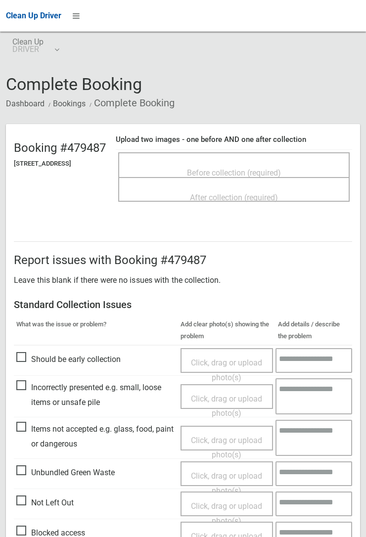
click at [237, 176] on span "Before collection (required)" at bounding box center [234, 172] width 94 height 9
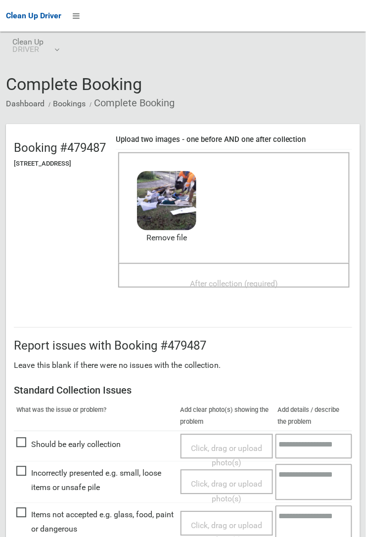
click at [214, 287] on span "After collection (required)" at bounding box center [234, 283] width 88 height 9
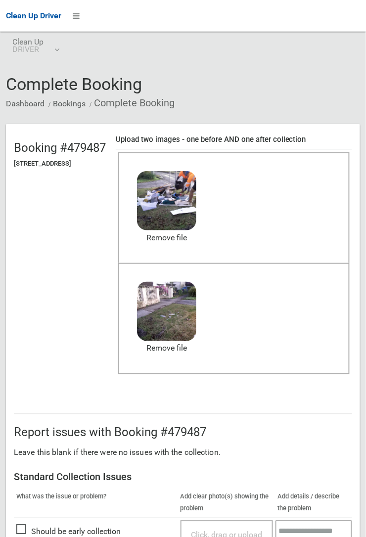
scroll to position [550, 0]
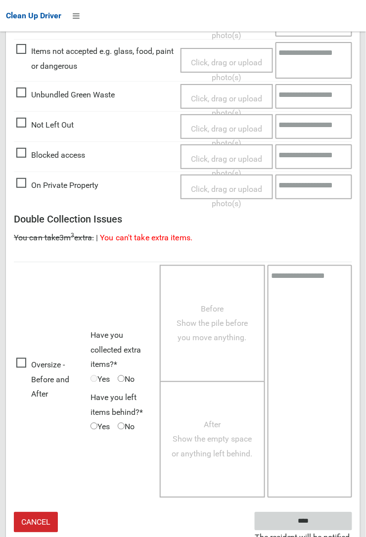
click at [304, 526] on input "****" at bounding box center [303, 521] width 97 height 18
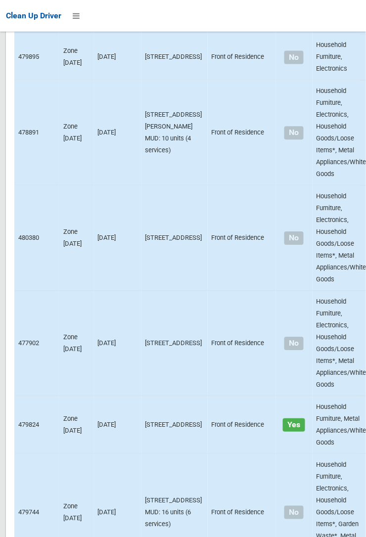
scroll to position [6906, 0]
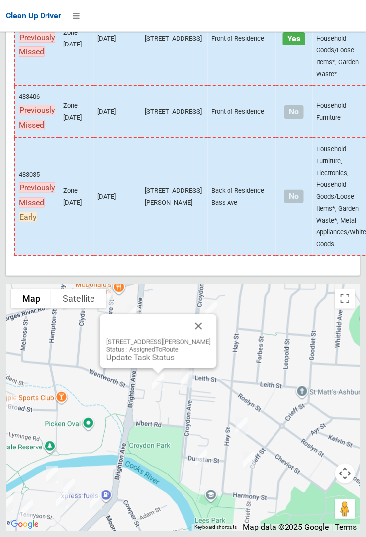
click at [211, 338] on button "Close" at bounding box center [199, 326] width 24 height 24
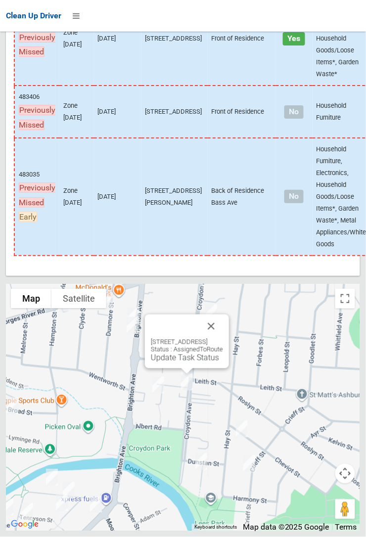
click at [171, 362] on link "Update Task Status" at bounding box center [185, 357] width 68 height 9
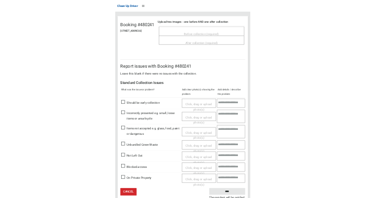
scroll to position [79, 0]
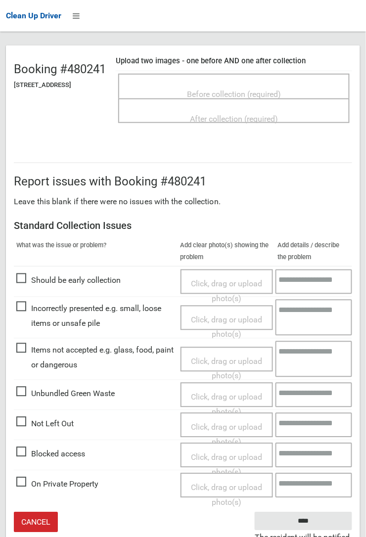
click at [20, 429] on span "Not Left Out" at bounding box center [44, 424] width 57 height 15
click at [219, 433] on span "Click, drag or upload photo(s)" at bounding box center [226, 435] width 71 height 24
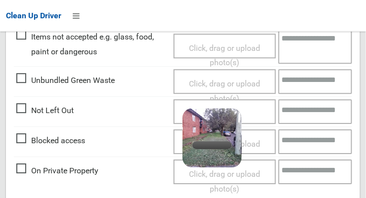
scroll to position [393, 0]
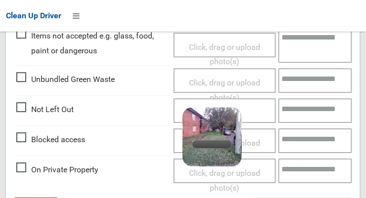
click at [259, 117] on div "Click, drag or upload photo(s) 3.3 MB 2025-09-1205.51.018802690702720676246.jpg…" at bounding box center [225, 110] width 102 height 25
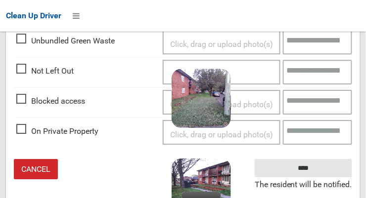
scroll to position [430, 0]
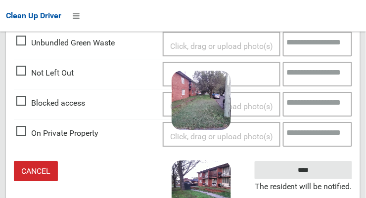
click at [313, 80] on textarea at bounding box center [317, 74] width 69 height 25
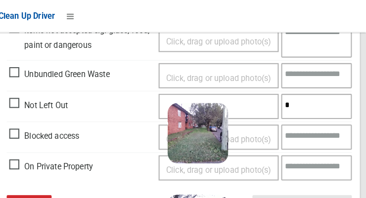
scroll to position [428, 0]
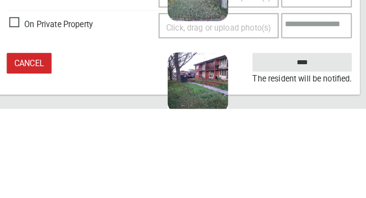
type textarea "****"
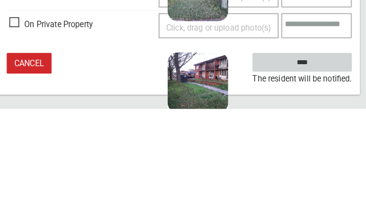
click at [323, 159] on input "****" at bounding box center [303, 152] width 97 height 18
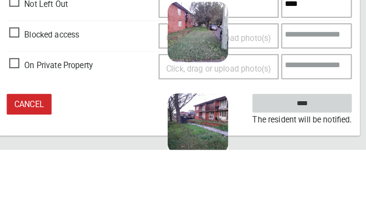
scroll to position [431, 0]
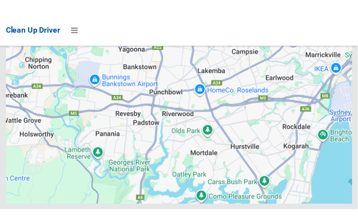
scroll to position [7127, 0]
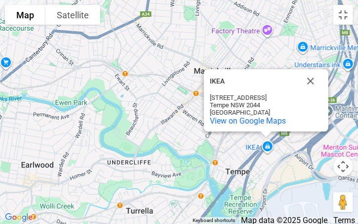
click at [308, 84] on button "Close" at bounding box center [311, 81] width 24 height 24
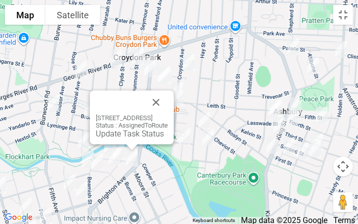
click at [139, 138] on div "148 Brighton Avenue, CAMPSIE NSW 2194 Status : AssignedToRoute Update Task Stat…" at bounding box center [132, 117] width 84 height 54
click at [149, 135] on div "148 Brighton Avenue, CAMPSIE NSW 2194 Status : AssignedToRoute Update Task Stat…" at bounding box center [132, 126] width 72 height 24
click at [168, 106] on button "Close" at bounding box center [156, 102] width 24 height 24
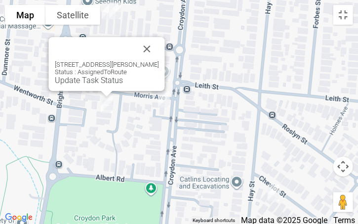
click at [102, 94] on div at bounding box center [106, 94] width 12 height 6
click at [85, 74] on div "26 Morris Avenue, CROYDON PARK NSW 2133 Status : AssignedToRoute Update Task St…" at bounding box center [106, 73] width 104 height 24
click at [91, 85] on div "26 Morris Avenue, CROYDON PARK NSW 2133 Status : AssignedToRoute Update Task St…" at bounding box center [106, 64] width 116 height 54
click at [85, 75] on div "26 Morris Avenue, CROYDON PARK NSW 2133 Status : AssignedToRoute Update Task St…" at bounding box center [106, 73] width 104 height 24
click at [89, 85] on div "26 Morris Avenue, CROYDON PARK NSW 2133 Status : AssignedToRoute Update Task St…" at bounding box center [106, 64] width 116 height 54
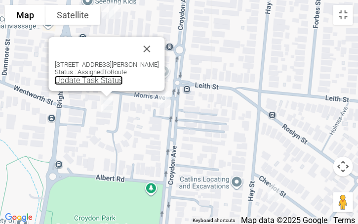
click at [81, 81] on link "Update Task Status" at bounding box center [88, 80] width 68 height 9
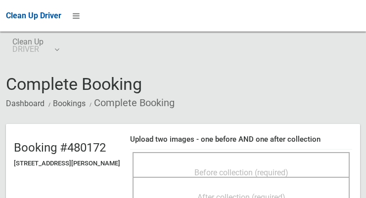
click at [256, 154] on div "Before collection (required)" at bounding box center [240, 164] width 217 height 25
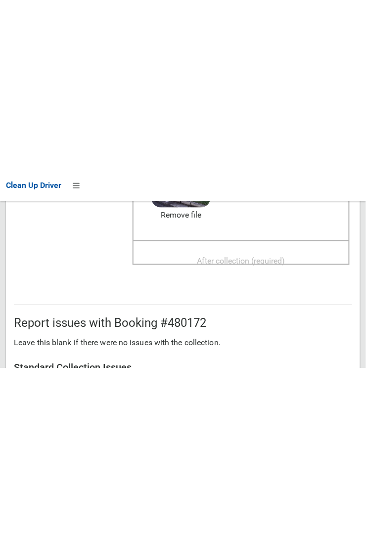
scroll to position [190, 0]
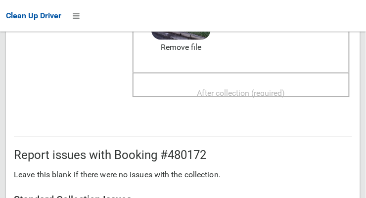
click at [285, 76] on div "After collection (required)" at bounding box center [240, 85] width 217 height 25
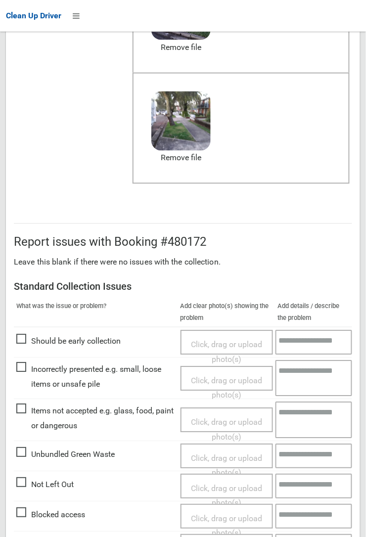
scroll to position [244, 0]
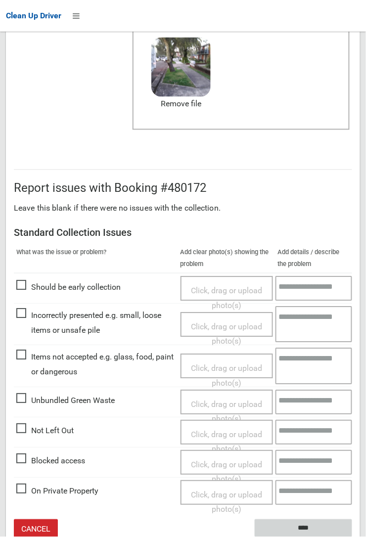
click at [311, 198] on input "****" at bounding box center [303, 529] width 97 height 18
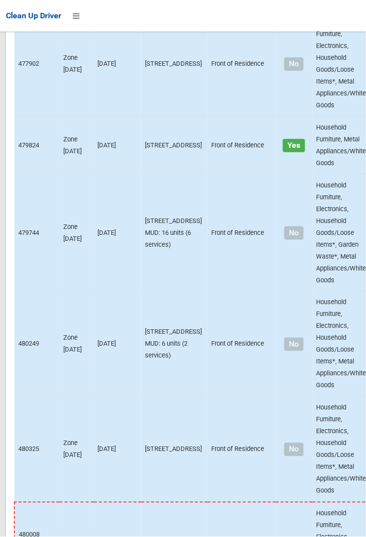
scroll to position [6906, 0]
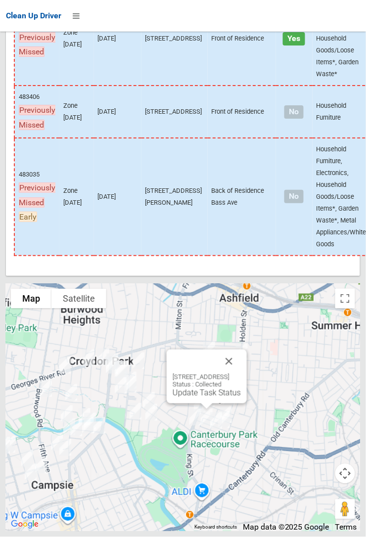
click at [241, 373] on button "Close" at bounding box center [229, 362] width 24 height 24
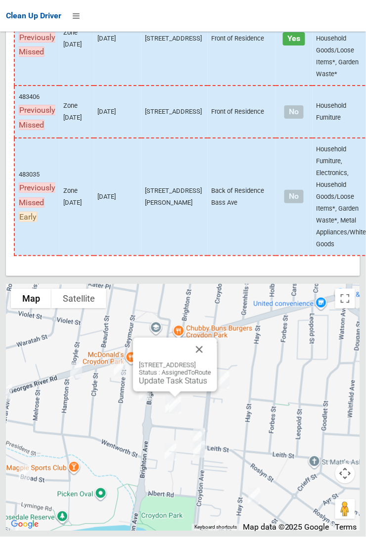
click at [211, 361] on button "Close" at bounding box center [199, 350] width 24 height 24
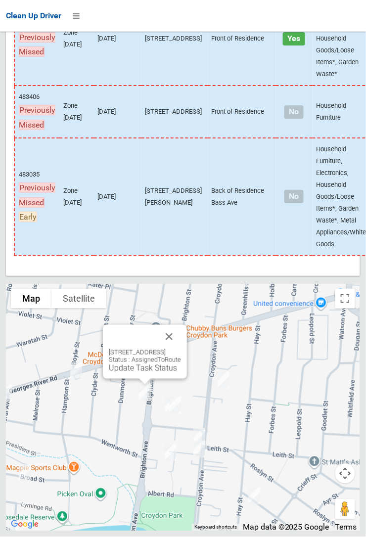
click at [181, 349] on button "Close" at bounding box center [169, 337] width 24 height 24
click at [127, 373] on link "Update Task Status" at bounding box center [143, 367] width 68 height 9
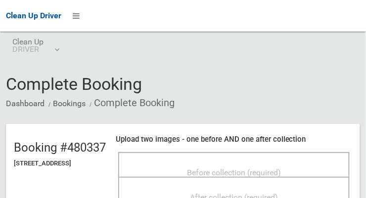
click at [224, 176] on span "Before collection (required)" at bounding box center [234, 172] width 94 height 9
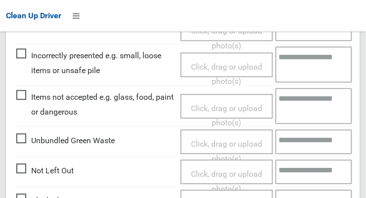
scroll to position [347, 0]
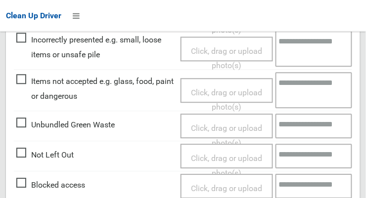
click at [31, 158] on span "Not Left Out" at bounding box center [44, 155] width 57 height 15
click at [24, 163] on span "Not Left Out" at bounding box center [44, 155] width 57 height 15
click at [225, 165] on span "Click, drag or upload photo(s)" at bounding box center [226, 166] width 71 height 24
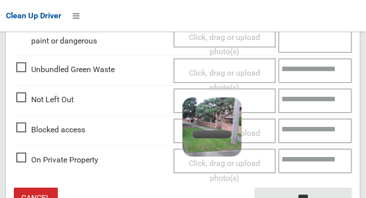
scroll to position [403, 0]
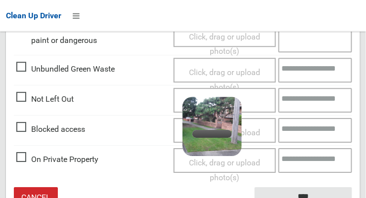
click at [314, 113] on textarea at bounding box center [315, 100] width 74 height 25
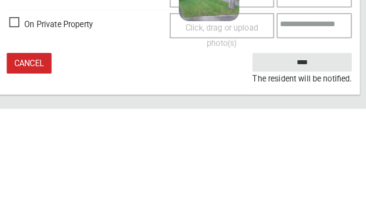
type textarea "*******"
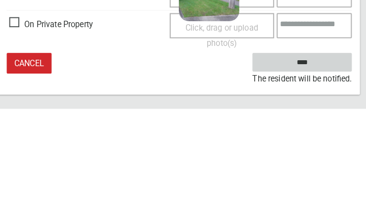
click at [338, 157] on input "****" at bounding box center [303, 152] width 97 height 18
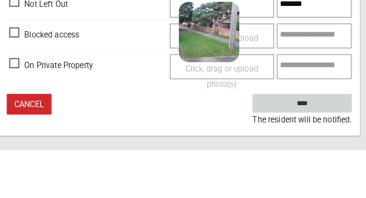
scroll to position [431, 0]
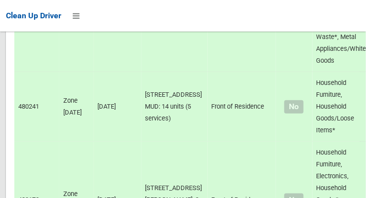
scroll to position [1767, 0]
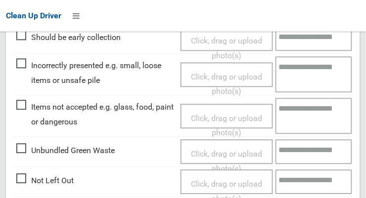
scroll to position [321, 0]
click at [18, 176] on span "Not Left Out" at bounding box center [44, 181] width 57 height 15
click at [223, 180] on span "Click, drag or upload photo(s)" at bounding box center [226, 192] width 71 height 24
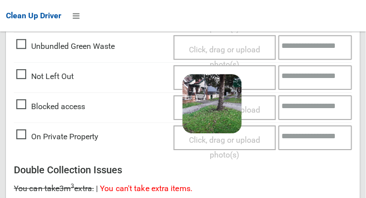
scroll to position [427, 0]
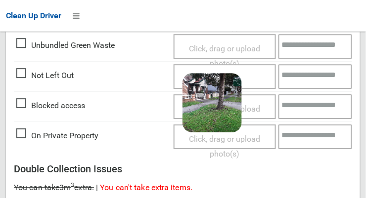
click at [310, 83] on textarea at bounding box center [315, 76] width 74 height 25
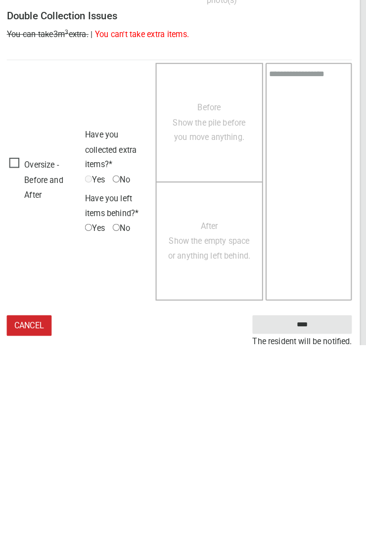
scroll to position [405, 0]
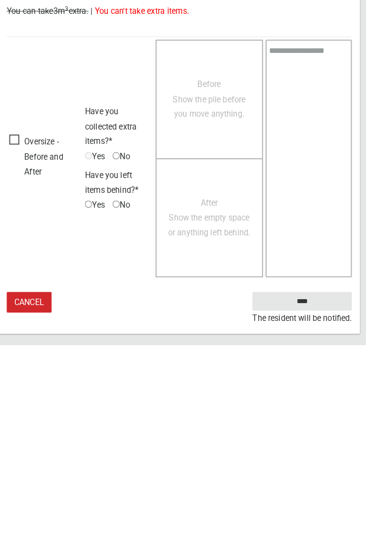
type textarea "*******"
click at [300, 198] on input "****" at bounding box center [303, 494] width 97 height 18
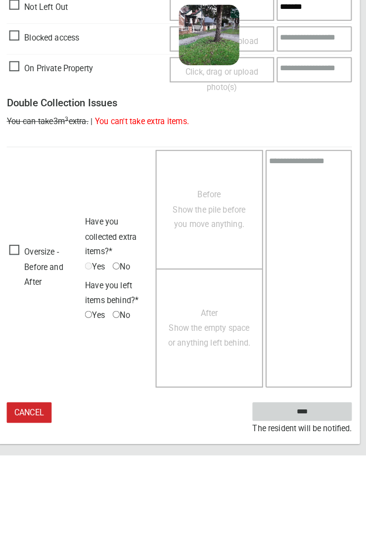
scroll to position [370, 0]
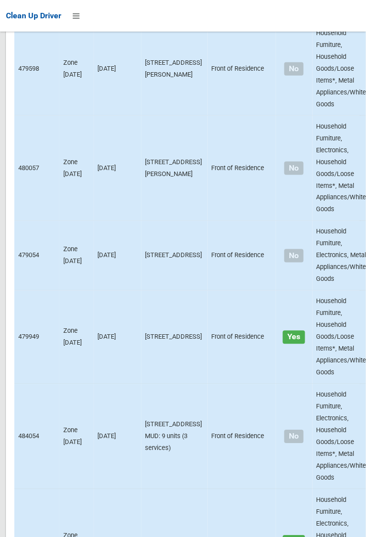
scroll to position [6906, 0]
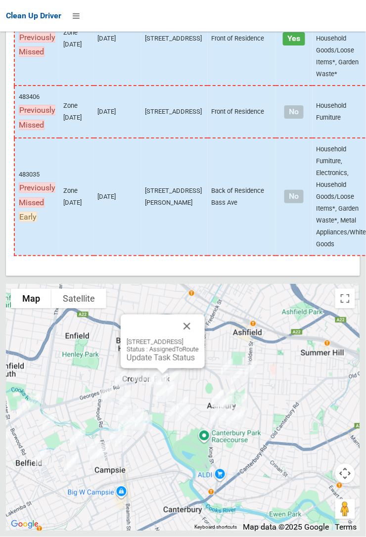
click at [199, 338] on button "Close" at bounding box center [187, 326] width 24 height 24
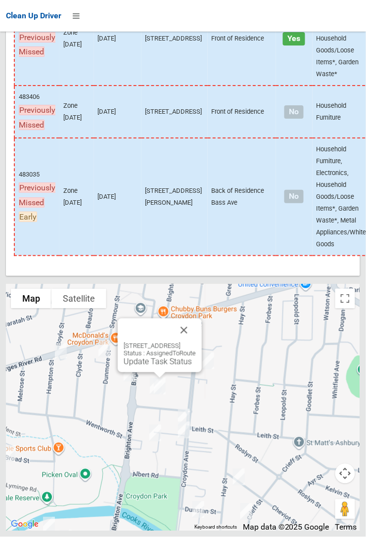
click at [146, 366] on link "Update Task Status" at bounding box center [158, 361] width 68 height 9
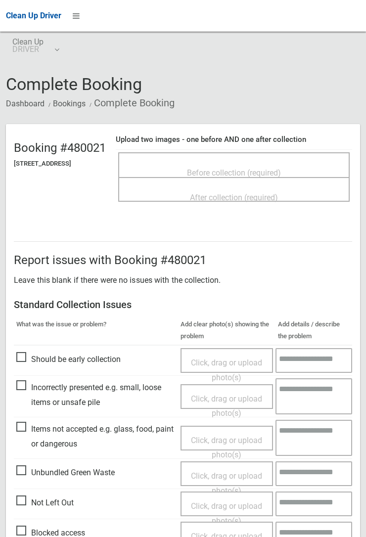
click at [218, 176] on span "Before collection (required)" at bounding box center [234, 172] width 94 height 9
click at [240, 176] on span "Before collection (required)" at bounding box center [234, 172] width 94 height 9
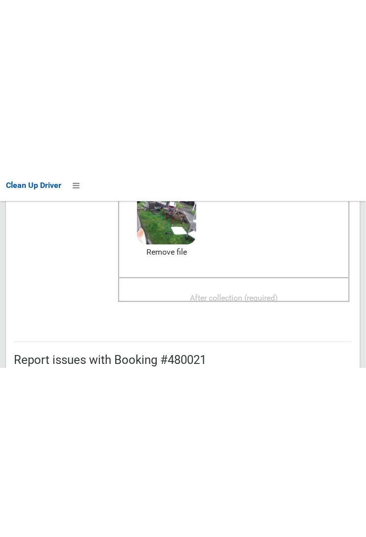
scroll to position [165, 0]
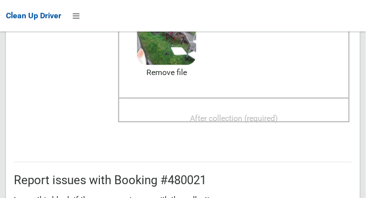
click at [272, 123] on span "After collection (required)" at bounding box center [234, 118] width 88 height 9
click at [241, 123] on span "After collection (required)" at bounding box center [234, 118] width 88 height 9
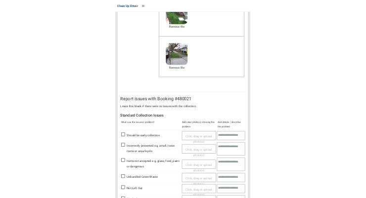
scroll to position [252, 0]
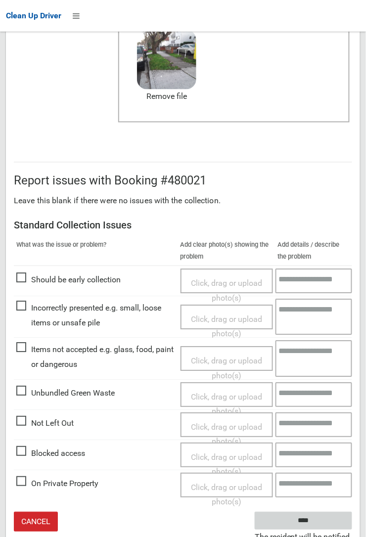
click at [298, 527] on input "****" at bounding box center [303, 521] width 97 height 18
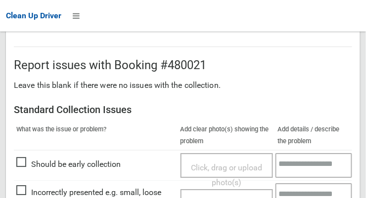
scroll to position [604, 0]
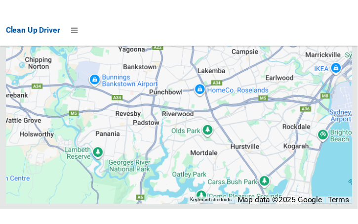
scroll to position [7181, 0]
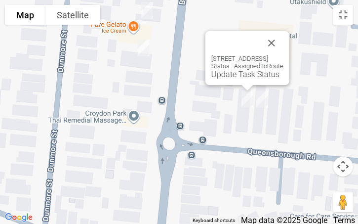
click at [219, 72] on link "Update Task Status" at bounding box center [246, 74] width 68 height 9
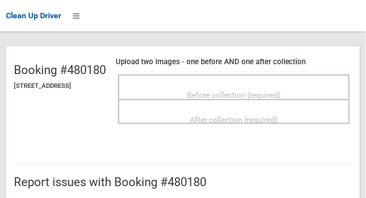
scroll to position [78, 0]
click at [307, 93] on div "Before collection (required)" at bounding box center [234, 95] width 210 height 18
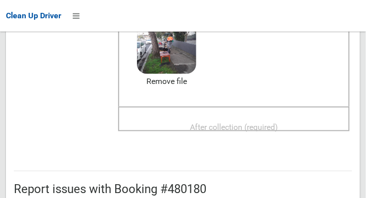
scroll to position [158, 0]
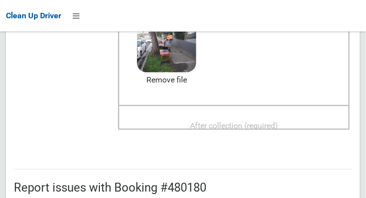
click at [278, 131] on span "After collection (required)" at bounding box center [234, 125] width 88 height 9
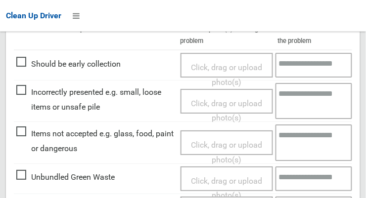
scroll to position [481, 0]
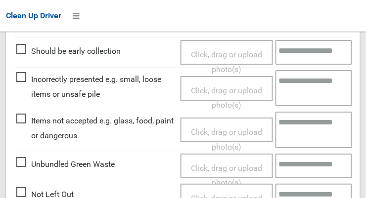
click at [18, 128] on span "Items not accepted e.g. glass, food, paint or dangerous" at bounding box center [95, 128] width 159 height 29
click at [223, 140] on span "Click, drag or upload photo(s)" at bounding box center [226, 140] width 71 height 24
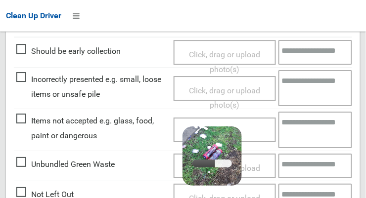
click at [311, 140] on textarea at bounding box center [315, 130] width 74 height 36
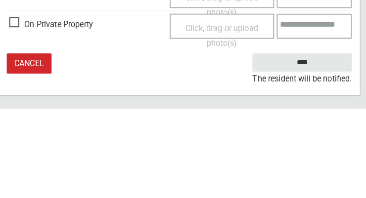
type textarea "********"
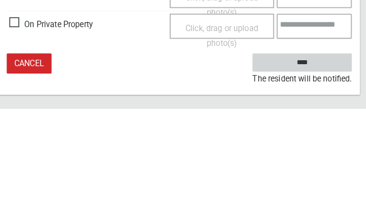
click at [334, 156] on input "****" at bounding box center [303, 153] width 97 height 18
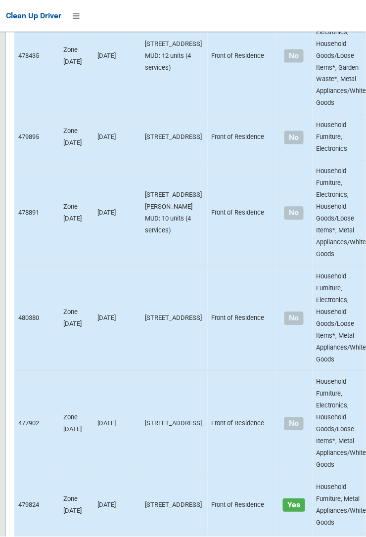
scroll to position [6906, 0]
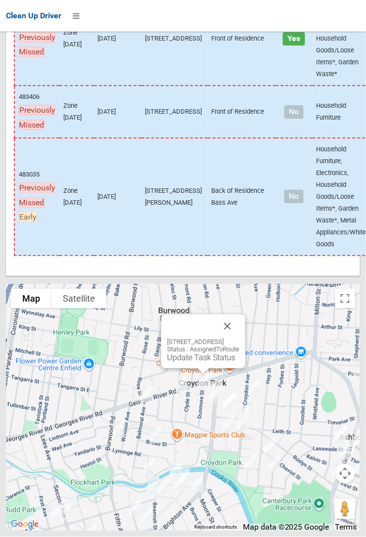
click at [239, 198] on button "Close" at bounding box center [228, 326] width 24 height 24
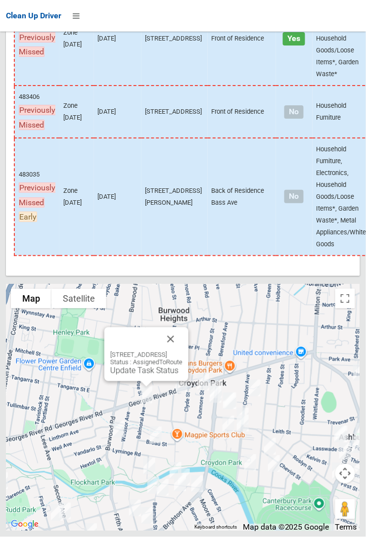
click at [182, 198] on button "Close" at bounding box center [171, 339] width 24 height 24
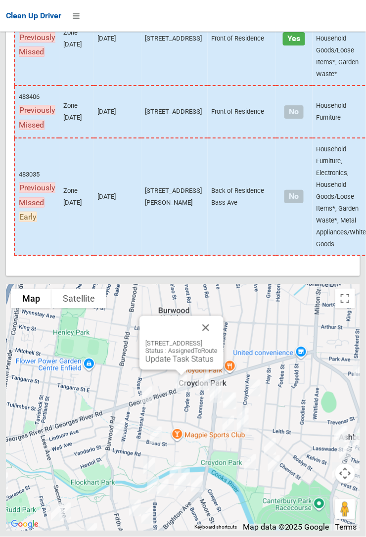
click at [167, 198] on div "242-244 Georges River Road, CROYDON PARK NSW 2133 Status : AssignedToRoute Upda…" at bounding box center [181, 343] width 84 height 54
click at [150, 198] on link "Update Task Status" at bounding box center [179, 358] width 68 height 9
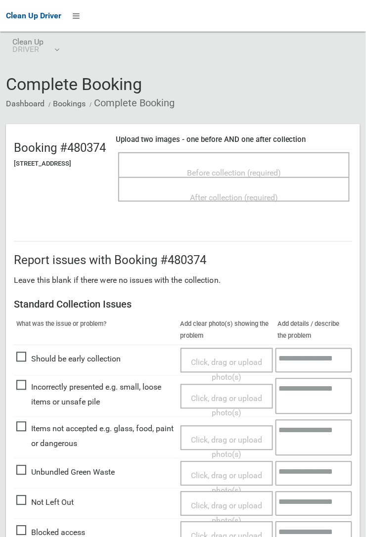
click at [230, 176] on span "Before collection (required)" at bounding box center [234, 172] width 94 height 9
click at [264, 176] on span "Before collection (required)" at bounding box center [234, 172] width 94 height 9
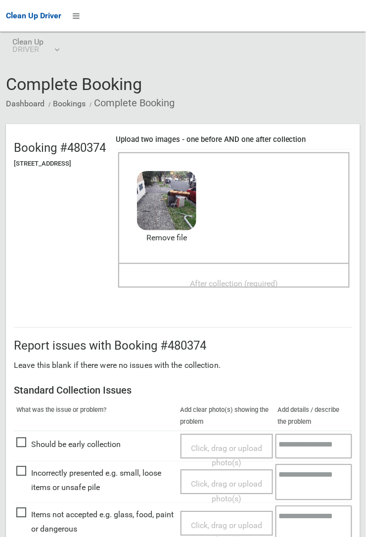
click at [251, 287] on span "After collection (required)" at bounding box center [234, 283] width 88 height 9
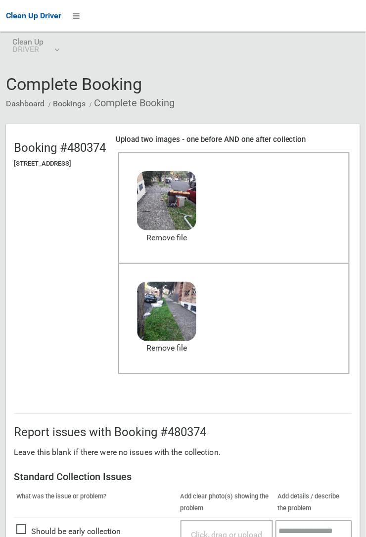
scroll to position [252, 0]
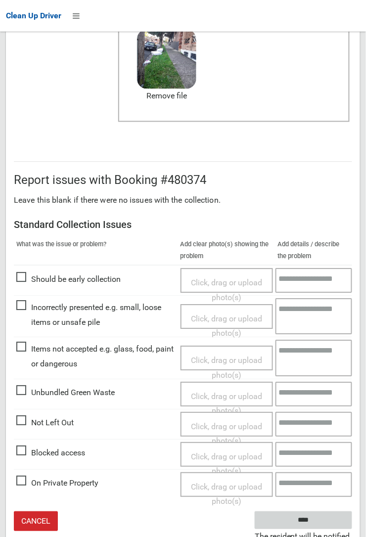
click at [306, 524] on input "****" at bounding box center [303, 521] width 97 height 18
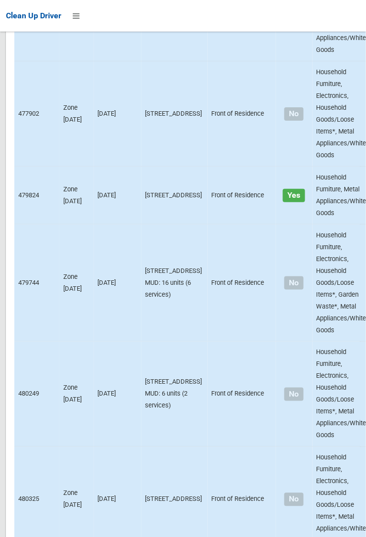
scroll to position [6906, 0]
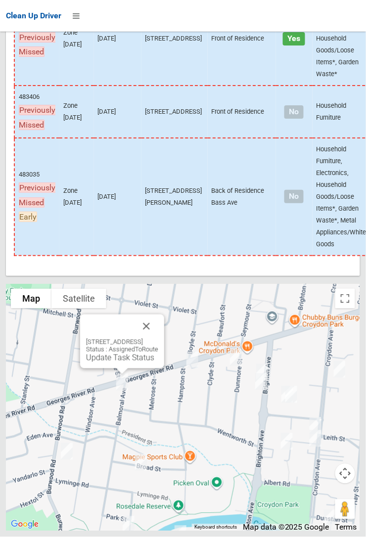
click at [158, 338] on button "Close" at bounding box center [146, 326] width 24 height 24
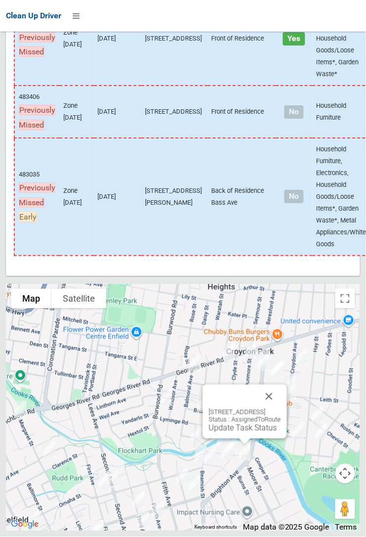
click at [281, 408] on button "Close" at bounding box center [269, 397] width 24 height 24
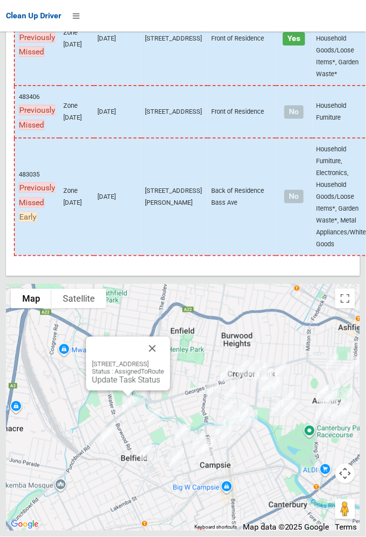
click at [164, 360] on button "Close" at bounding box center [152, 349] width 24 height 24
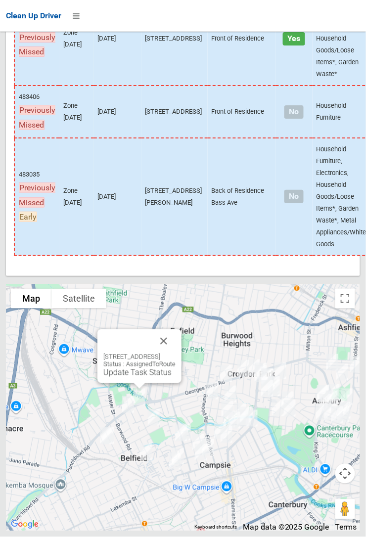
click at [175, 377] on div "258 Punchbowl Road, BELFIELD NSW 2191 Status : AssignedToRoute Update Task Stat…" at bounding box center [139, 365] width 72 height 24
click at [143, 389] on div at bounding box center [139, 386] width 12 height 6
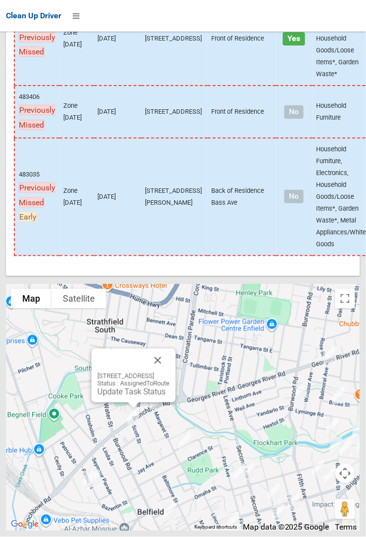
click at [170, 396] on div "290 Punchbowl Road, BELFIELD NSW 2191 Status : AssignedToRoute Update Task Stat…" at bounding box center [133, 384] width 72 height 24
click at [170, 372] on button "Close" at bounding box center [158, 361] width 24 height 24
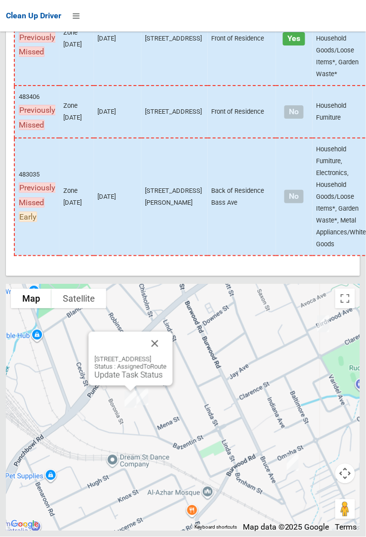
click at [167, 355] on button "Close" at bounding box center [155, 344] width 24 height 24
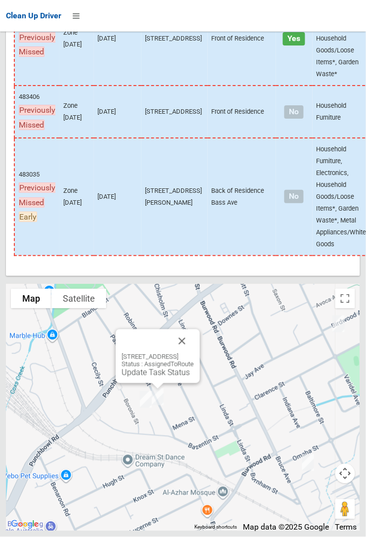
click at [153, 377] on div "18 Persic Street, BELFIELD NSW 2191 Status : AssignedToRoute Update Task Status" at bounding box center [158, 365] width 72 height 24
click at [145, 377] on link "Update Task Status" at bounding box center [156, 372] width 68 height 9
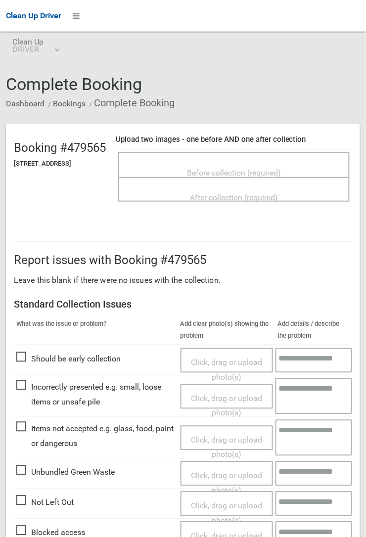
click at [211, 168] on span "Before collection (required)" at bounding box center [234, 172] width 94 height 9
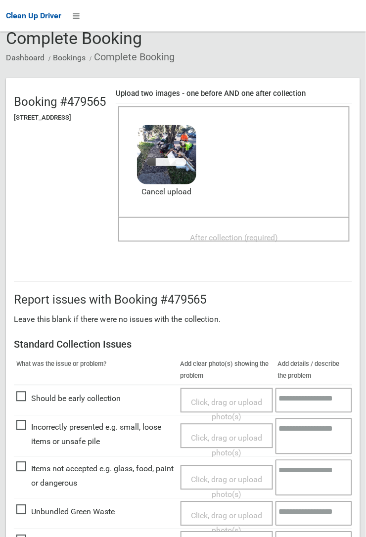
scroll to position [43, 0]
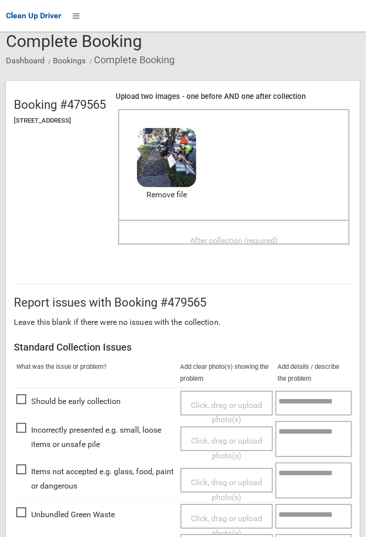
click at [205, 236] on span "After collection (required)" at bounding box center [234, 240] width 88 height 9
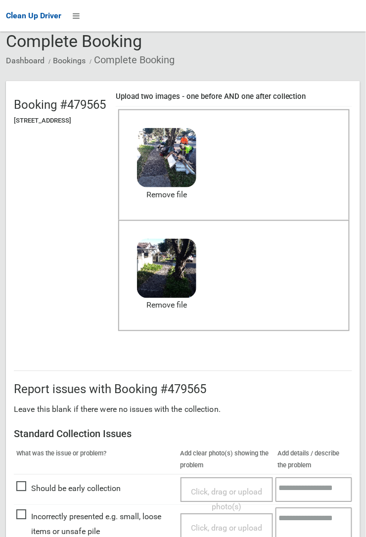
scroll to position [542, 0]
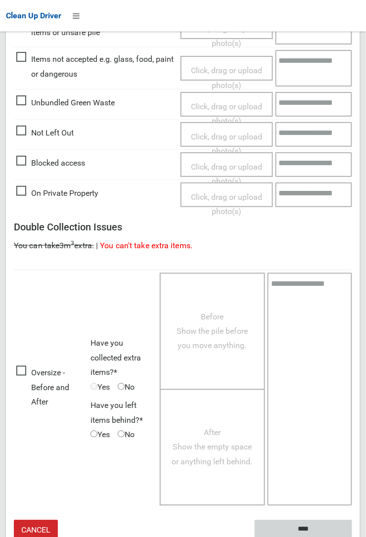
click at [310, 524] on input "****" at bounding box center [303, 529] width 97 height 18
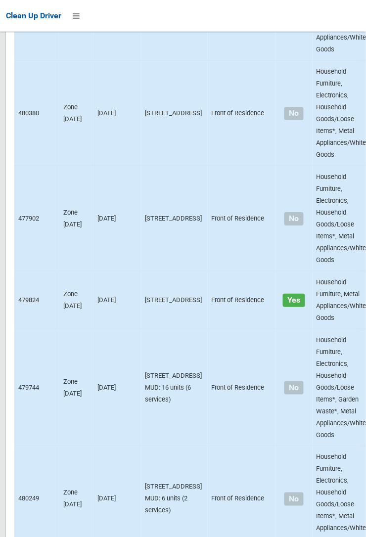
scroll to position [6906, 0]
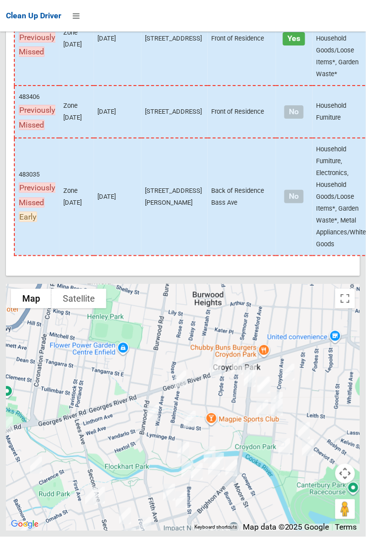
click at [235, 448] on div at bounding box center [183, 407] width 354 height 247
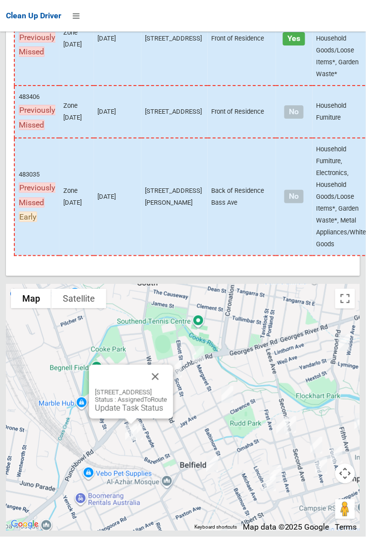
click at [136, 413] on link "Update Task Status" at bounding box center [129, 407] width 68 height 9
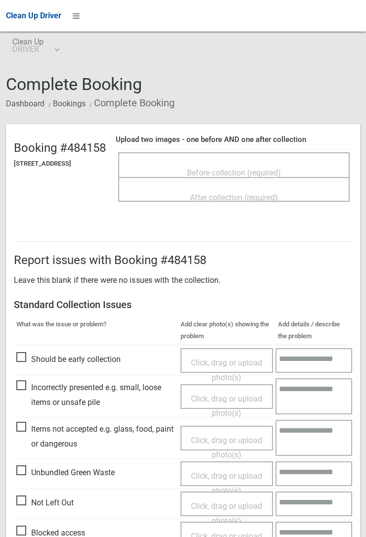
click at [223, 168] on span "Before collection (required)" at bounding box center [234, 172] width 94 height 9
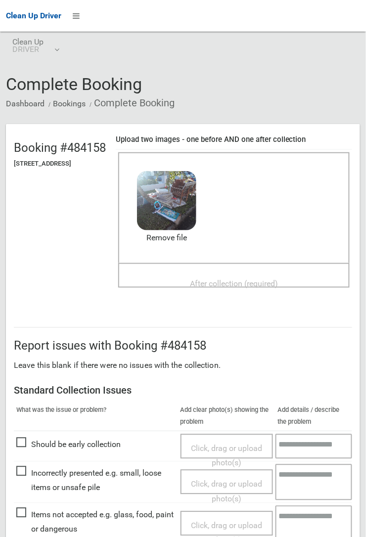
click at [206, 279] on span "After collection (required)" at bounding box center [234, 283] width 88 height 9
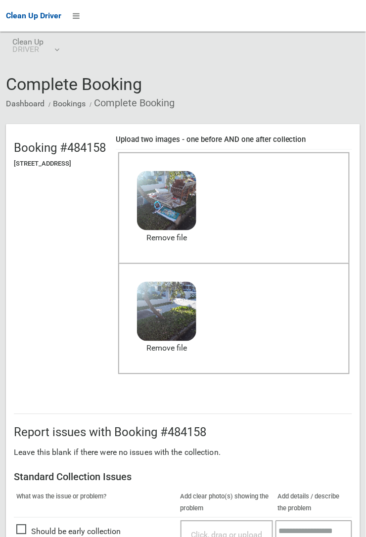
scroll to position [542, 0]
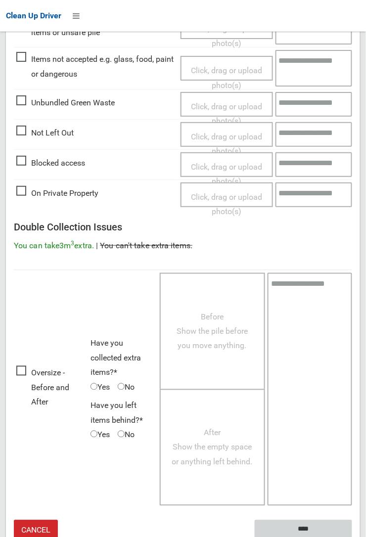
click at [352, 536] on input "****" at bounding box center [303, 529] width 97 height 18
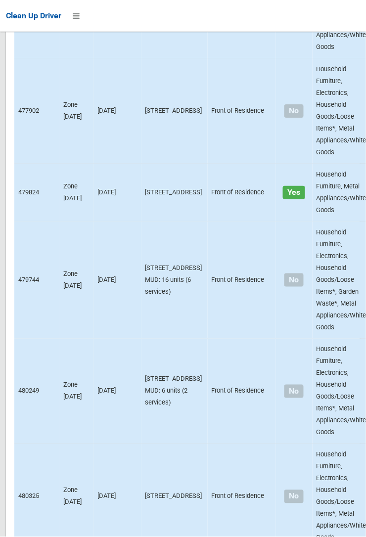
scroll to position [6906, 0]
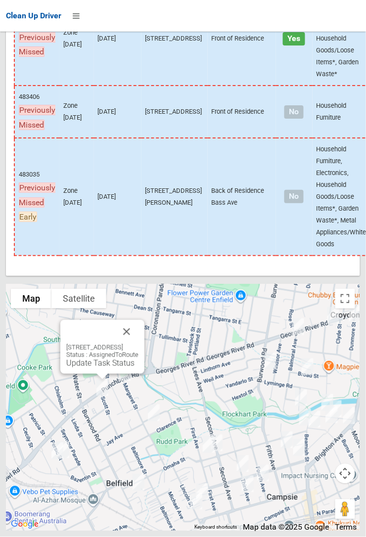
click at [138, 344] on button "Close" at bounding box center [127, 332] width 24 height 24
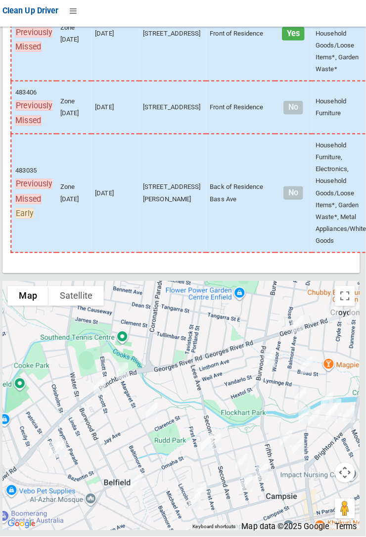
click at [365, 29] on div "Clean Up Driver" at bounding box center [183, 16] width 366 height 32
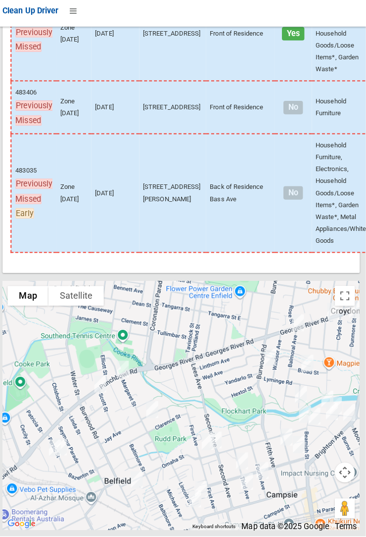
scroll to position [6909, 0]
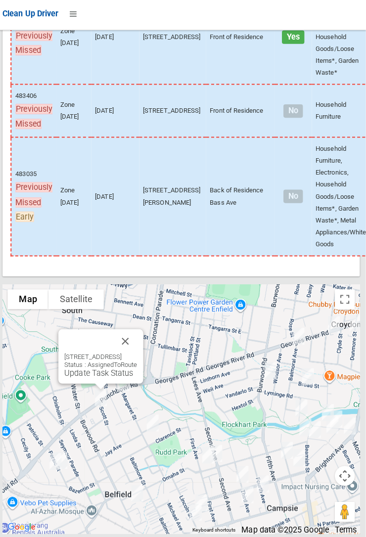
click at [139, 352] on button "Close" at bounding box center [128, 340] width 24 height 24
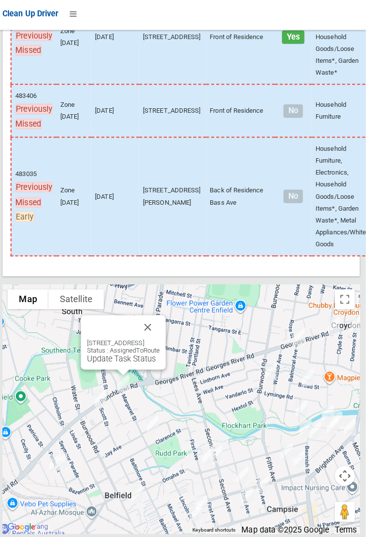
click at [162, 338] on button "Close" at bounding box center [150, 326] width 24 height 24
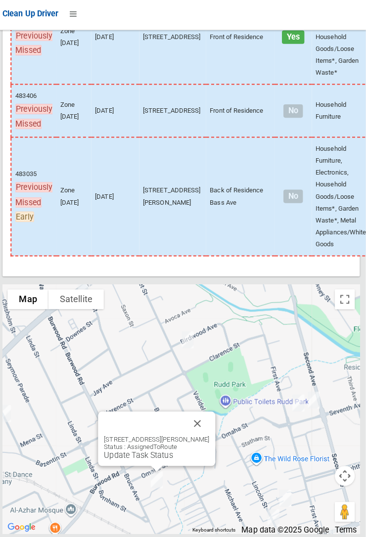
click at [202, 434] on button "Close" at bounding box center [199, 422] width 24 height 24
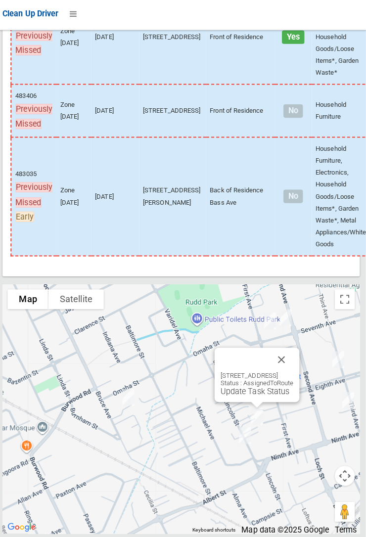
click at [294, 370] on button "Close" at bounding box center [282, 359] width 24 height 24
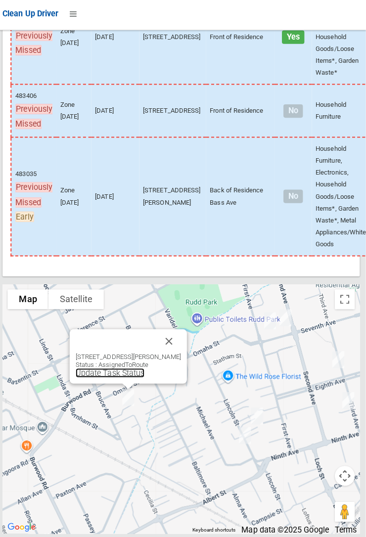
click at [118, 376] on link "Update Task Status" at bounding box center [113, 371] width 68 height 9
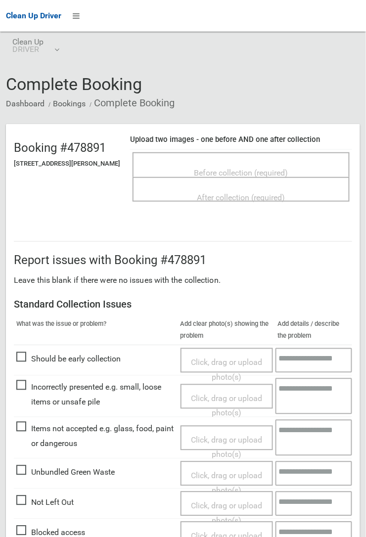
click at [232, 168] on span "Before collection (required)" at bounding box center [241, 172] width 94 height 9
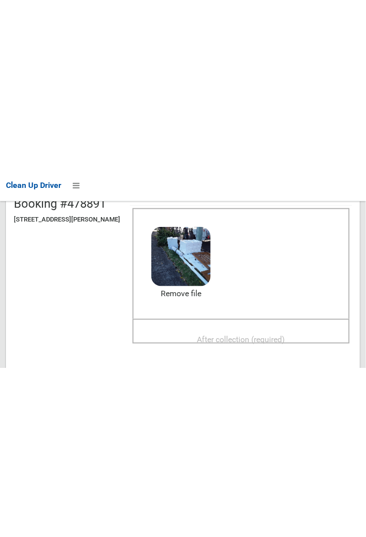
scroll to position [113, 0]
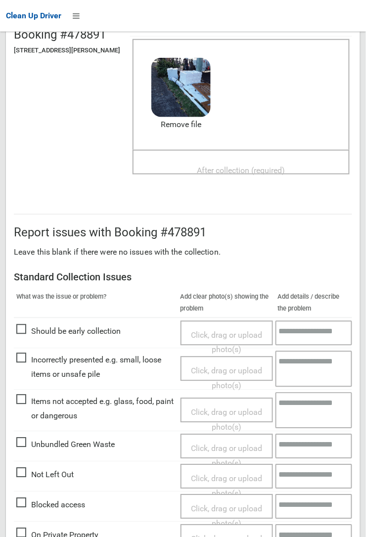
click at [231, 166] on span "After collection (required)" at bounding box center [241, 170] width 88 height 9
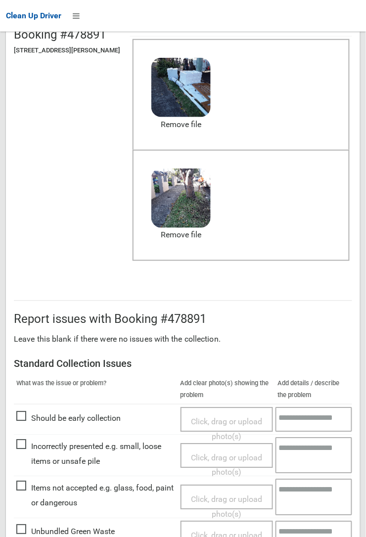
scroll to position [244, 0]
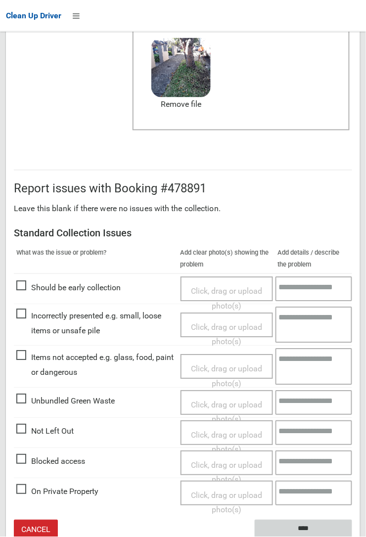
click at [301, 529] on input "****" at bounding box center [303, 529] width 97 height 18
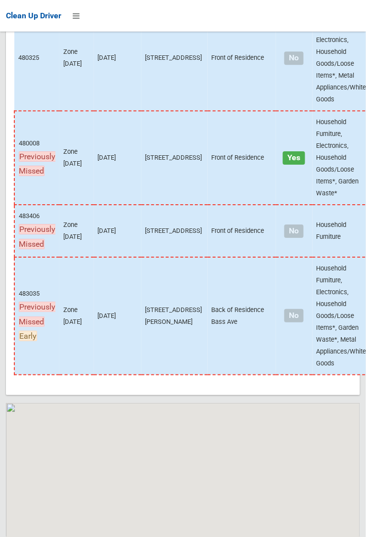
scroll to position [6906, 0]
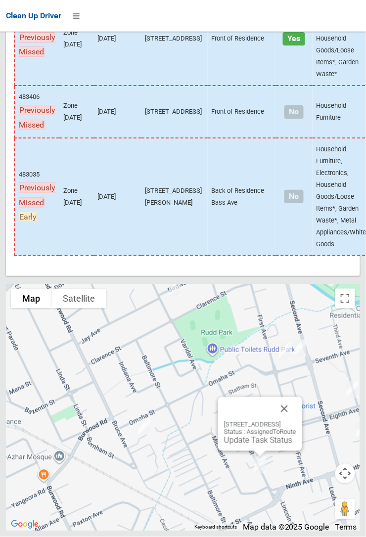
click at [296, 421] on button "Close" at bounding box center [284, 409] width 24 height 24
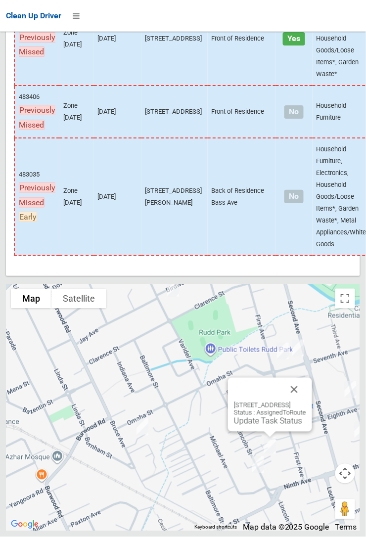
click at [243, 426] on link "Update Task Status" at bounding box center [268, 420] width 68 height 9
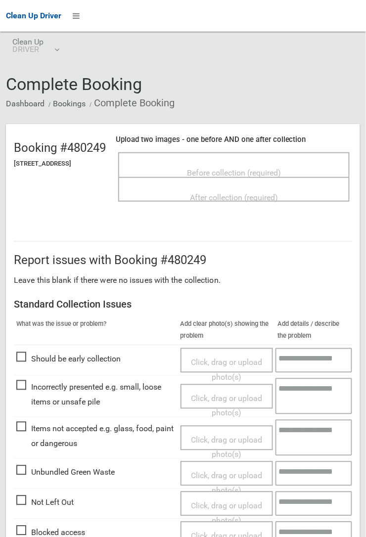
click at [225, 168] on span "Before collection (required)" at bounding box center [234, 172] width 94 height 9
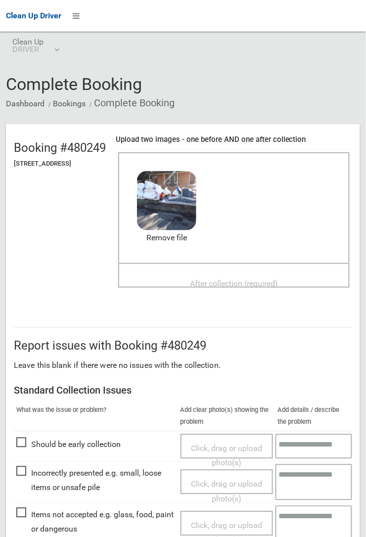
click at [209, 274] on div "After collection (required)" at bounding box center [234, 283] width 210 height 18
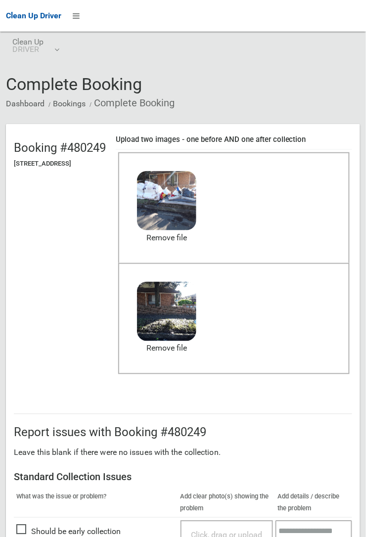
scroll to position [244, 0]
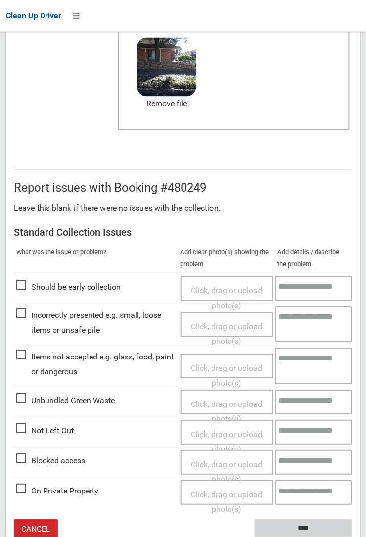
click at [310, 523] on input "****" at bounding box center [303, 529] width 97 height 18
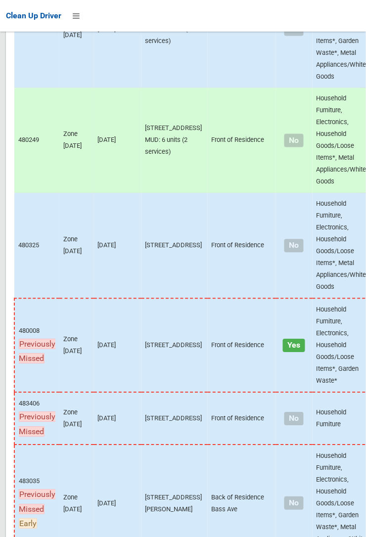
scroll to position [6906, 0]
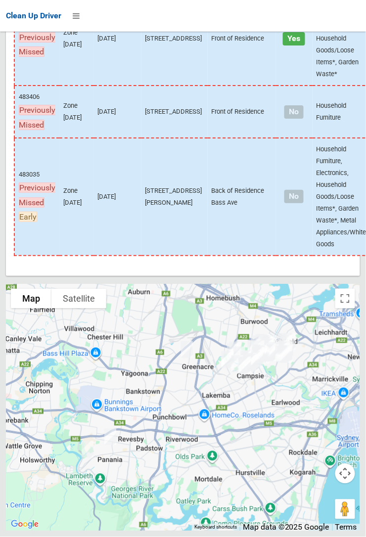
click at [277, 452] on div at bounding box center [183, 407] width 354 height 247
click at [275, 460] on div at bounding box center [183, 407] width 354 height 247
click at [280, 461] on div at bounding box center [183, 407] width 354 height 247
click at [278, 463] on div at bounding box center [183, 407] width 354 height 247
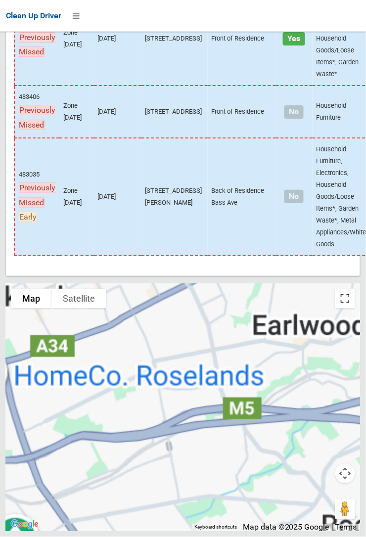
click at [342, 308] on button "Toggle fullscreen view" at bounding box center [345, 299] width 20 height 20
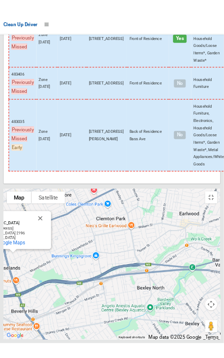
scroll to position [6930, 0]
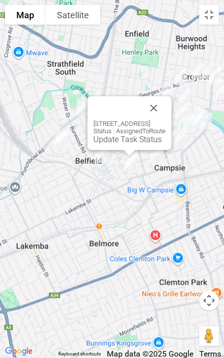
click at [110, 141] on link "Update Task Status" at bounding box center [127, 139] width 68 height 9
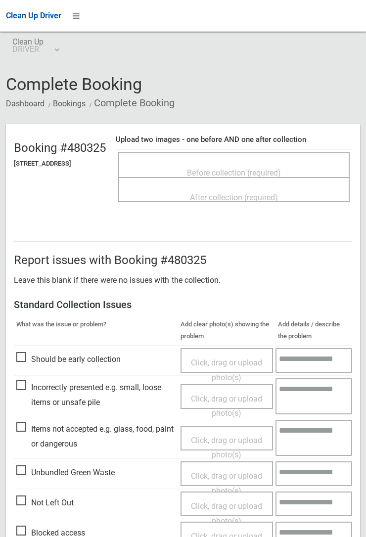
click at [262, 168] on span "Before collection (required)" at bounding box center [234, 172] width 94 height 9
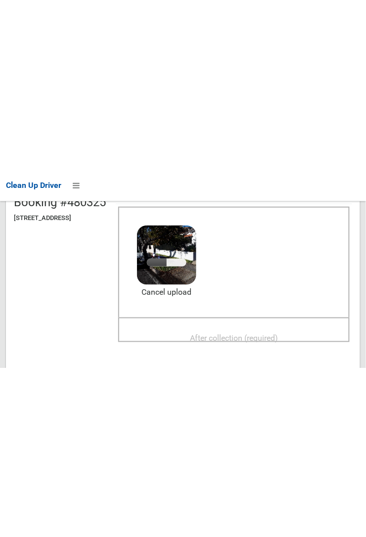
scroll to position [115, 0]
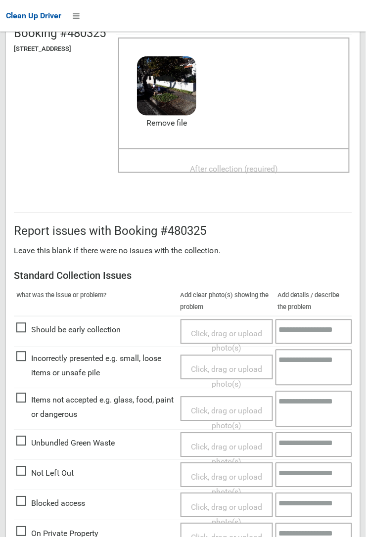
click at [239, 164] on span "After collection (required)" at bounding box center [234, 168] width 88 height 9
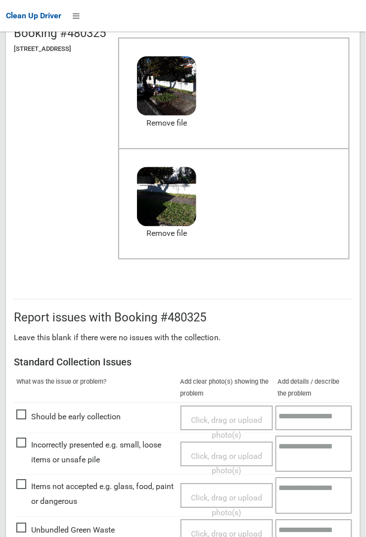
scroll to position [542, 0]
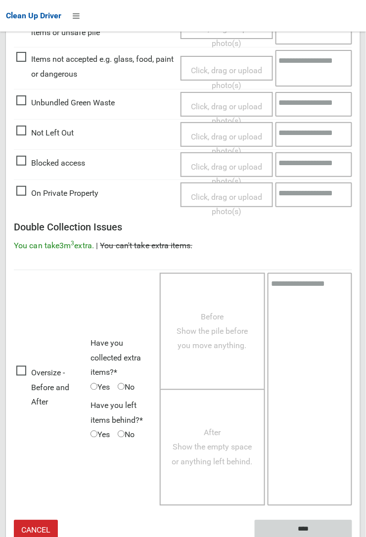
click at [352, 536] on input "****" at bounding box center [303, 529] width 97 height 18
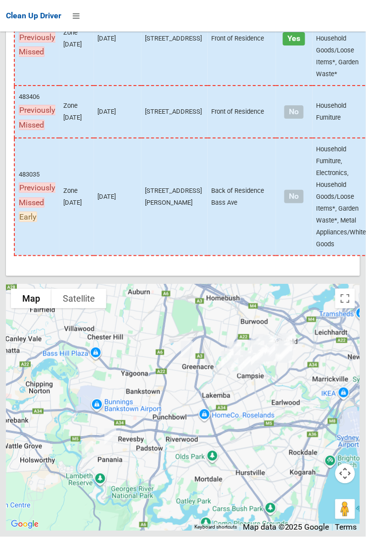
scroll to position [6906, 0]
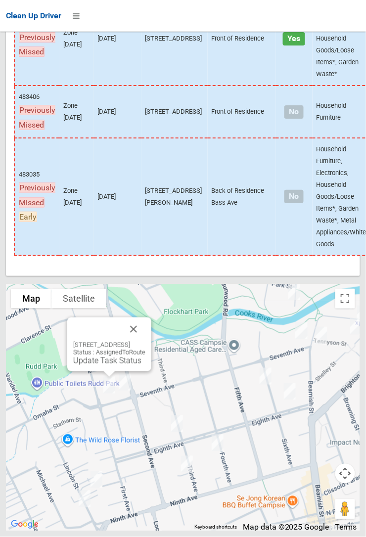
click at [95, 365] on link "Update Task Status" at bounding box center [107, 360] width 68 height 9
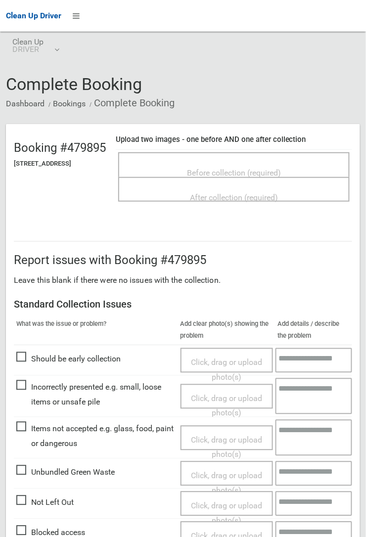
click at [238, 168] on span "Before collection (required)" at bounding box center [234, 172] width 94 height 9
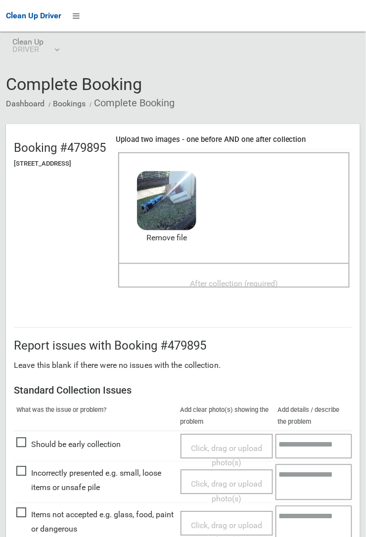
click at [218, 279] on span "After collection (required)" at bounding box center [234, 283] width 88 height 9
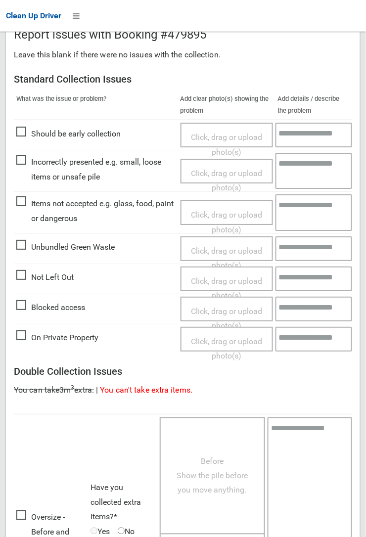
scroll to position [542, 0]
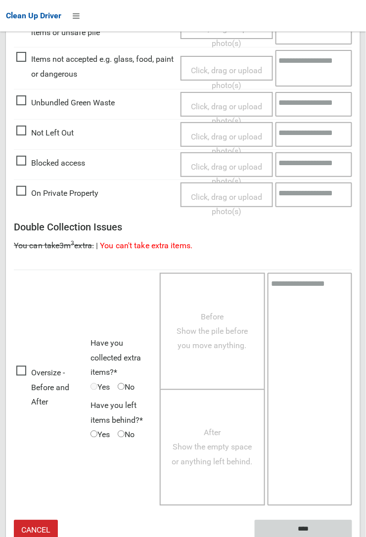
click at [305, 526] on input "****" at bounding box center [303, 529] width 97 height 18
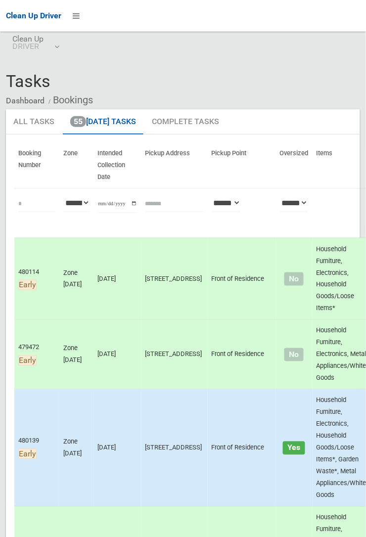
scroll to position [1, 0]
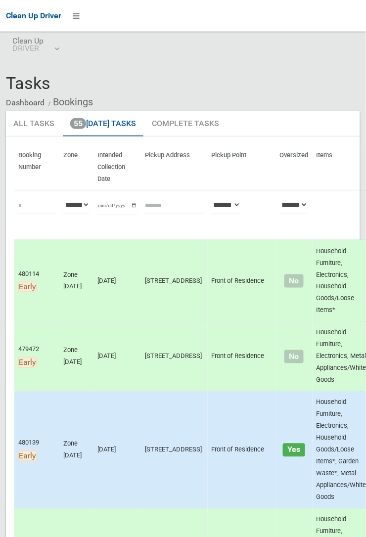
click at [38, 509] on td "480139 Early" at bounding box center [36, 450] width 45 height 117
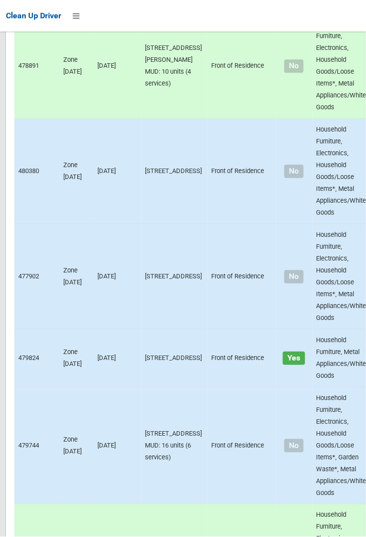
scroll to position [6906, 0]
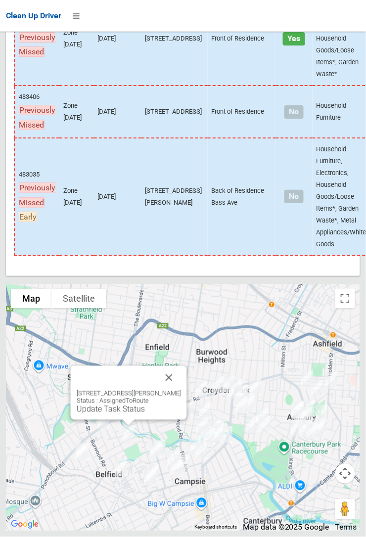
click at [179, 390] on button "Close" at bounding box center [169, 378] width 24 height 24
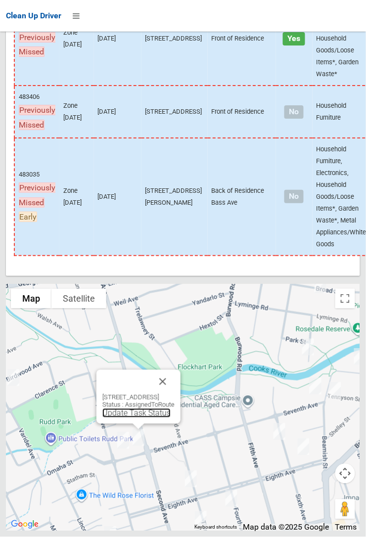
click at [141, 418] on link "Update Task Status" at bounding box center [136, 412] width 68 height 9
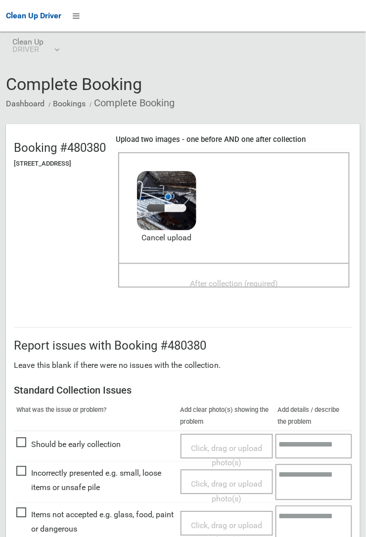
click at [229, 279] on span "After collection (required)" at bounding box center [234, 283] width 88 height 9
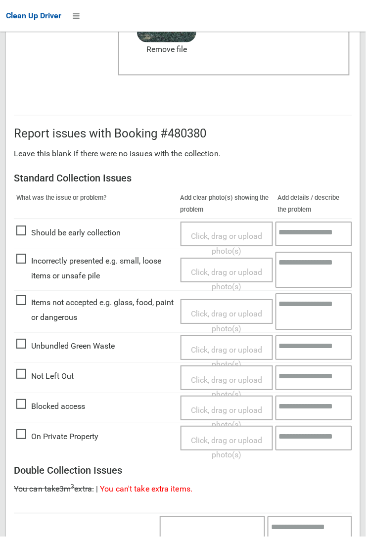
scroll to position [542, 0]
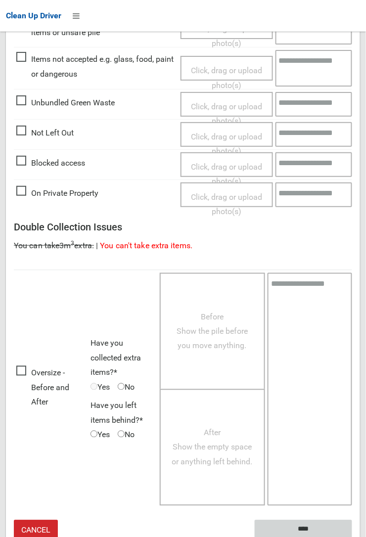
click at [302, 528] on input "****" at bounding box center [303, 529] width 97 height 18
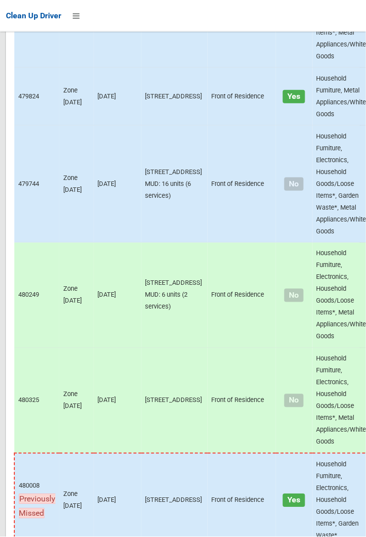
scroll to position [6906, 0]
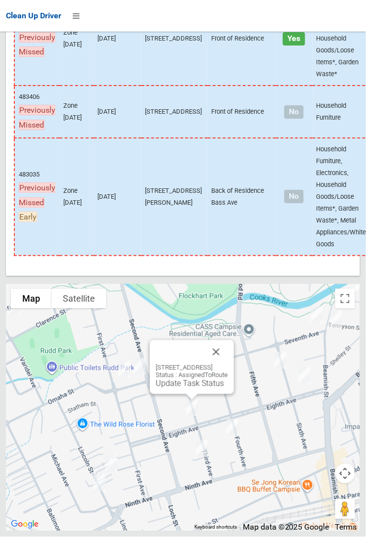
click at [228, 364] on button "Close" at bounding box center [216, 352] width 24 height 24
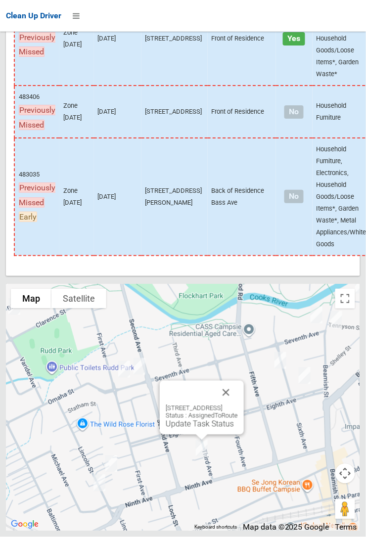
click at [238, 404] on button "Close" at bounding box center [226, 393] width 24 height 24
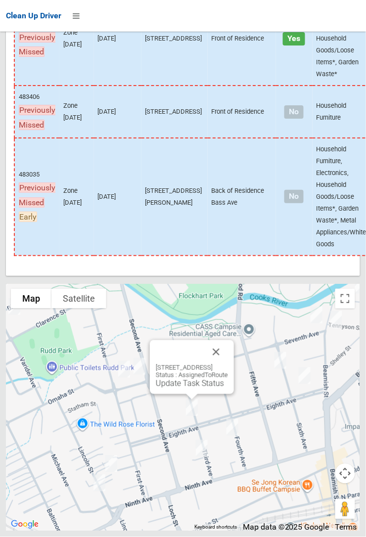
click at [183, 388] on link "Update Task Status" at bounding box center [190, 383] width 68 height 9
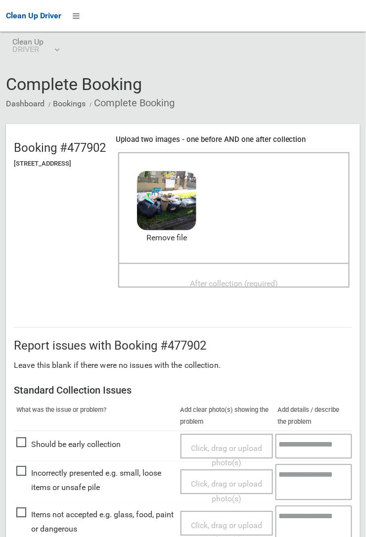
click at [231, 262] on div "Before collection (required) 2.8 MB 2025-09-1208.09.035790878878213891296.jpg C…" at bounding box center [233, 207] width 231 height 111
click at [236, 279] on span "After collection (required)" at bounding box center [234, 283] width 88 height 9
click at [240, 279] on span "After collection (required)" at bounding box center [234, 283] width 88 height 9
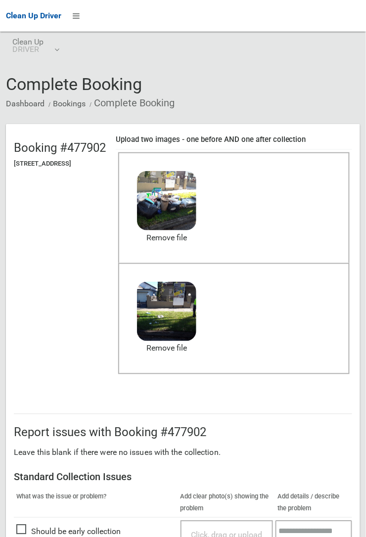
scroll to position [542, 0]
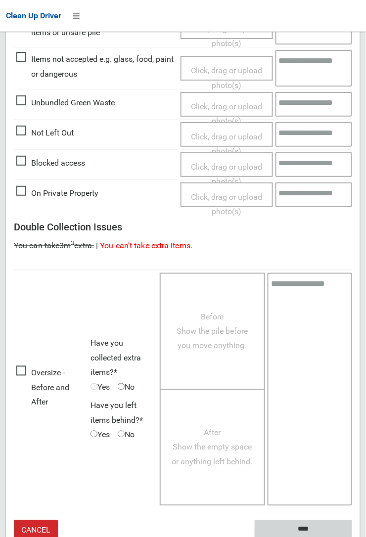
click at [352, 536] on input "****" at bounding box center [303, 529] width 97 height 18
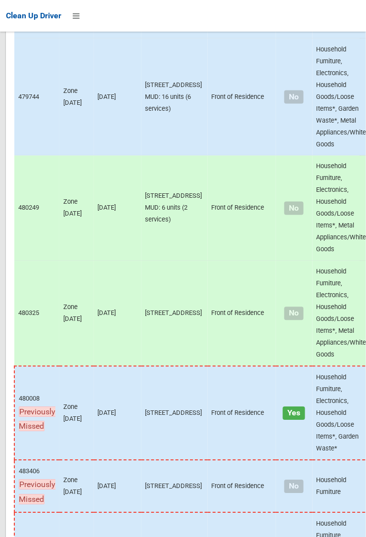
scroll to position [6906, 0]
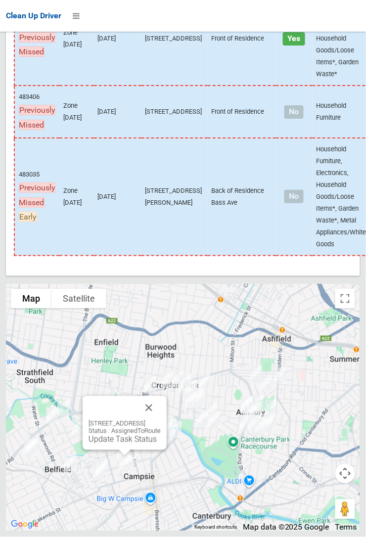
click at [123, 444] on link "Update Task Status" at bounding box center [122, 439] width 68 height 9
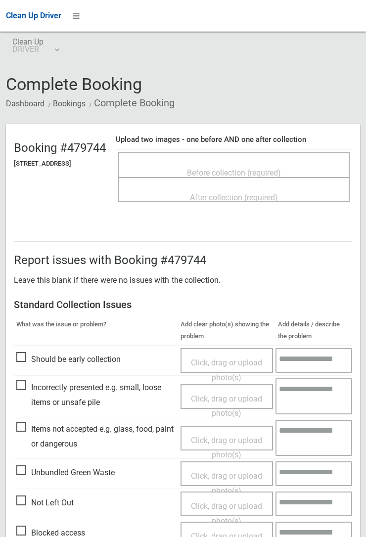
click at [231, 168] on span "Before collection (required)" at bounding box center [234, 172] width 94 height 9
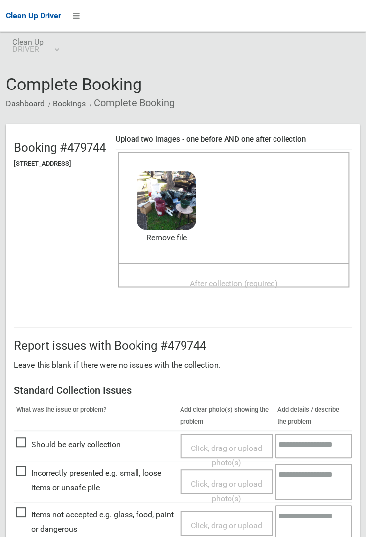
click at [199, 279] on span "After collection (required)" at bounding box center [234, 283] width 88 height 9
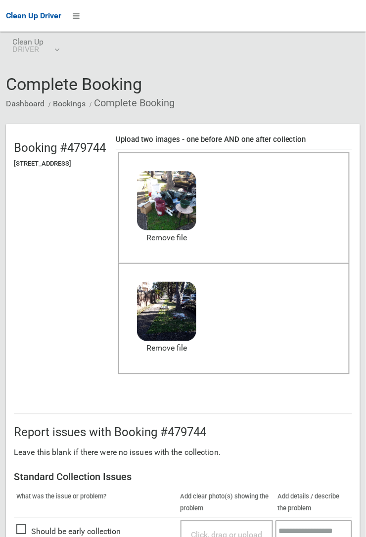
scroll to position [244, 0]
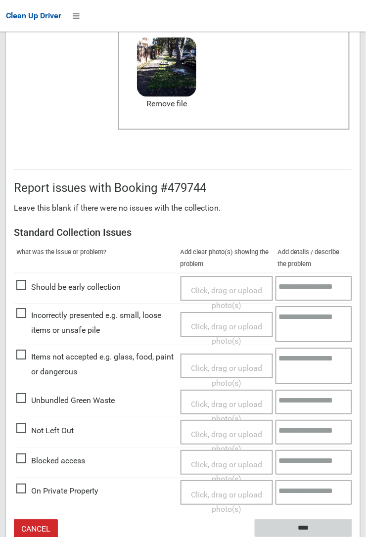
click at [308, 526] on input "****" at bounding box center [303, 529] width 97 height 18
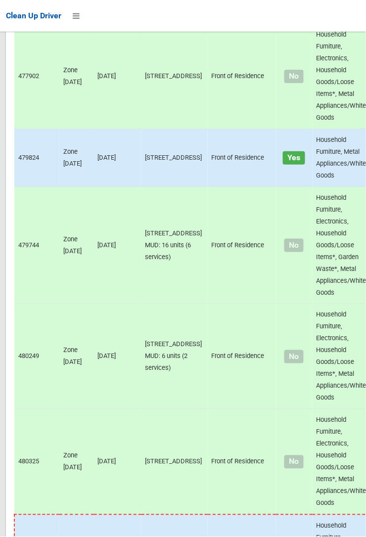
scroll to position [6906, 0]
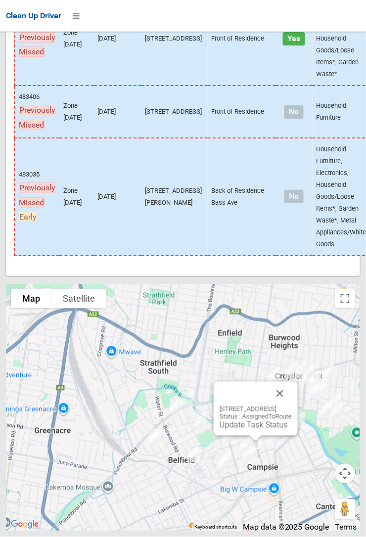
click at [235, 430] on link "Update Task Status" at bounding box center [253, 424] width 68 height 9
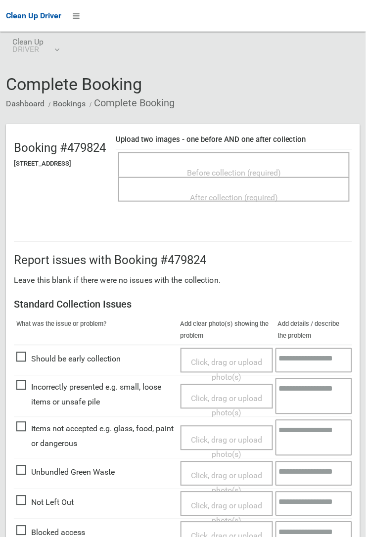
click at [256, 168] on span "Before collection (required)" at bounding box center [234, 172] width 94 height 9
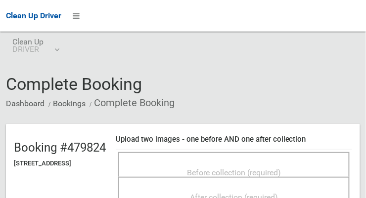
click at [223, 168] on span "Before collection (required)" at bounding box center [234, 172] width 94 height 9
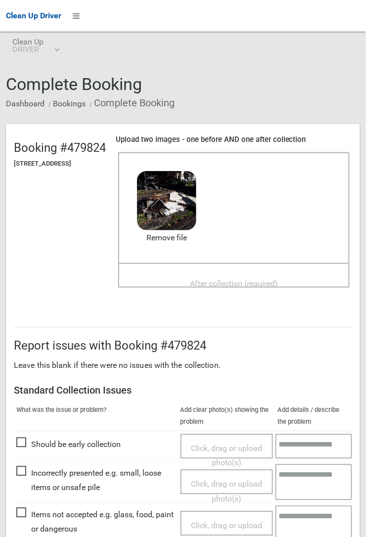
click at [230, 279] on span "After collection (required)" at bounding box center [234, 283] width 88 height 9
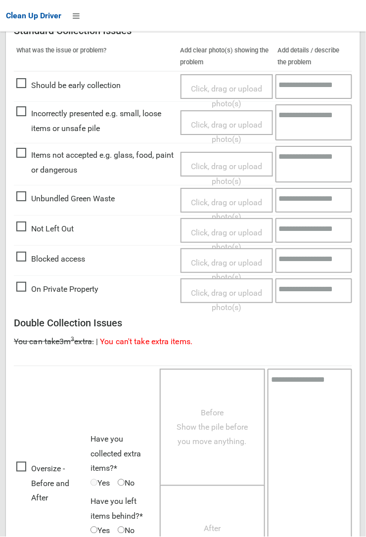
scroll to position [542, 0]
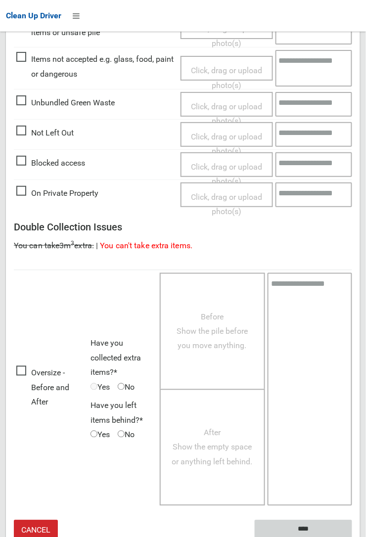
click at [352, 536] on input "****" at bounding box center [303, 529] width 97 height 18
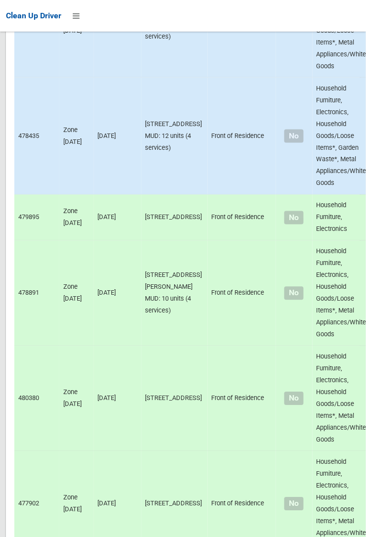
scroll to position [6906, 0]
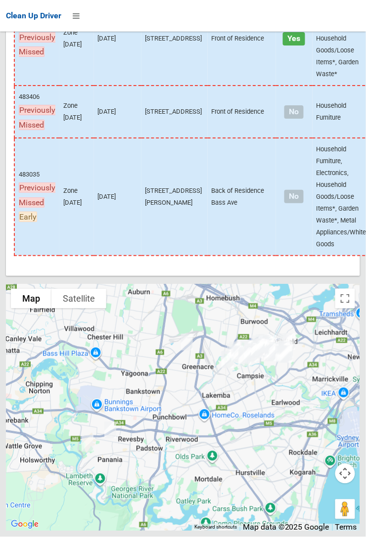
scroll to position [6906, 0]
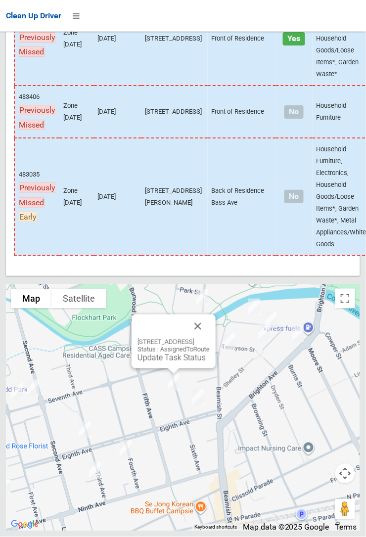
click at [210, 338] on button "Close" at bounding box center [198, 326] width 24 height 24
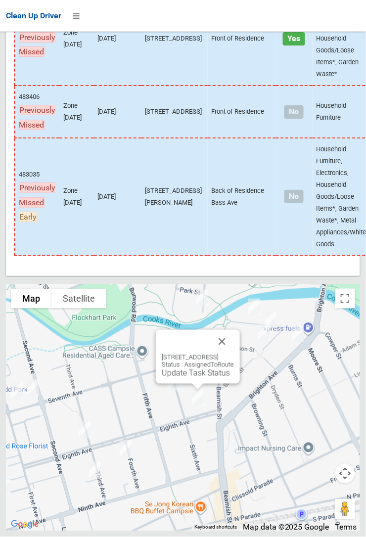
click at [234, 353] on button "Close" at bounding box center [222, 342] width 24 height 24
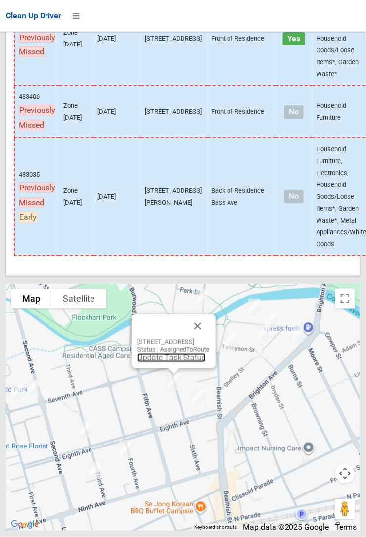
click at [166, 362] on link "Update Task Status" at bounding box center [171, 357] width 68 height 9
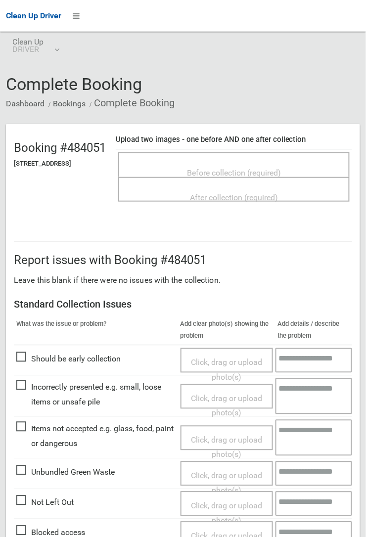
click at [219, 168] on span "Before collection (required)" at bounding box center [234, 172] width 94 height 9
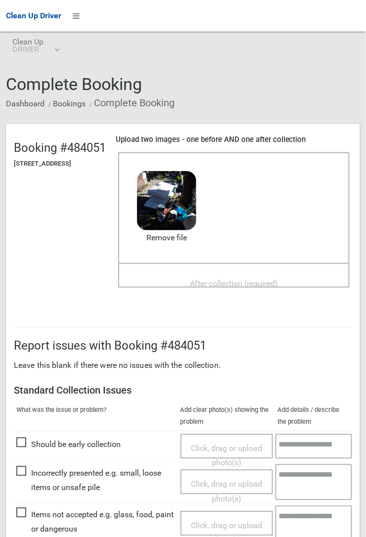
click at [218, 279] on span "After collection (required)" at bounding box center [234, 283] width 88 height 9
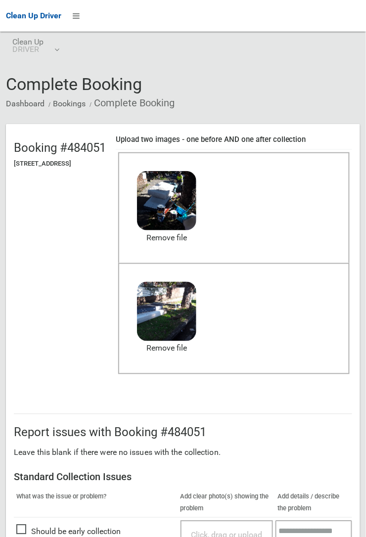
scroll to position [244, 0]
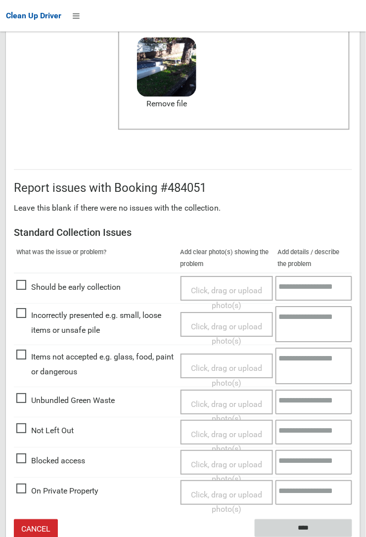
click at [298, 525] on input "****" at bounding box center [303, 529] width 97 height 18
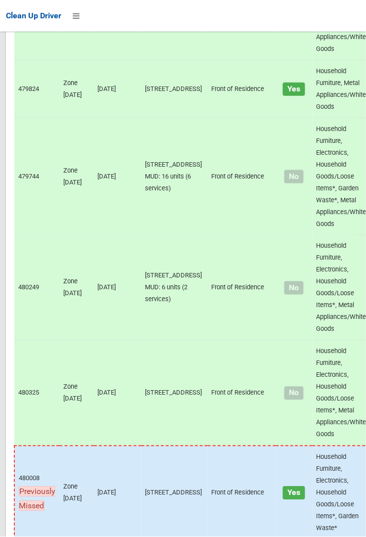
scroll to position [6906, 0]
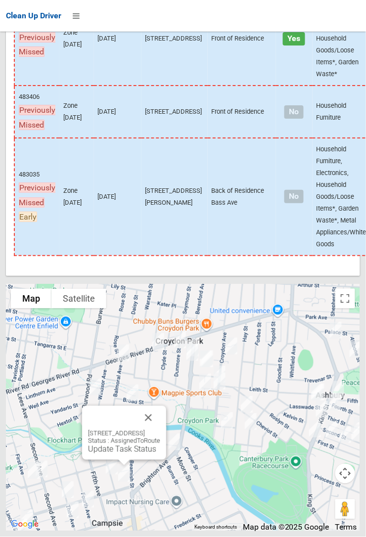
click at [119, 454] on link "Update Task Status" at bounding box center [122, 448] width 68 height 9
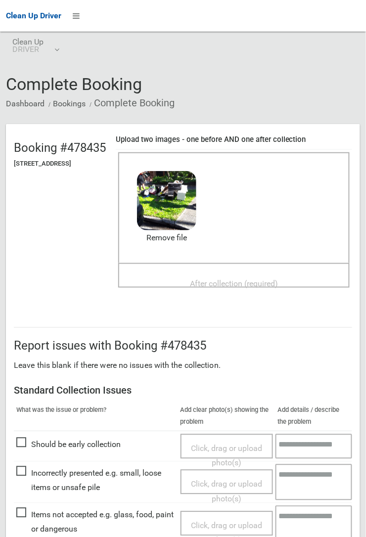
click at [218, 279] on span "After collection (required)" at bounding box center [234, 283] width 88 height 9
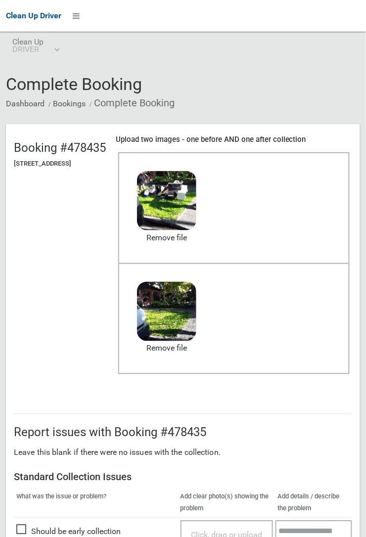
scroll to position [244, 0]
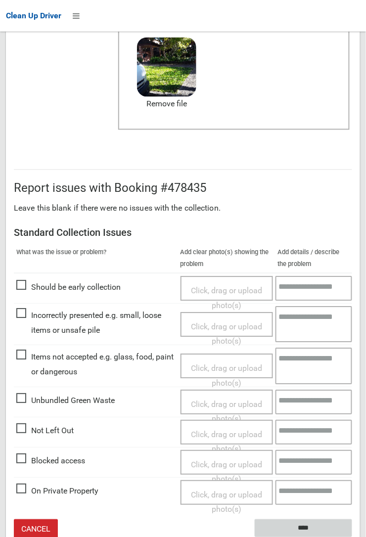
click at [352, 536] on input "****" at bounding box center [303, 529] width 97 height 18
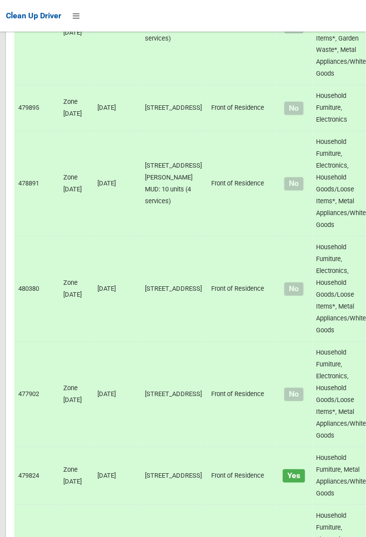
scroll to position [6906, 0]
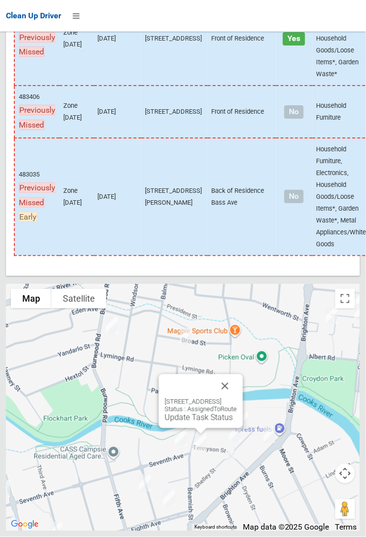
click at [237, 398] on button "Close" at bounding box center [225, 386] width 24 height 24
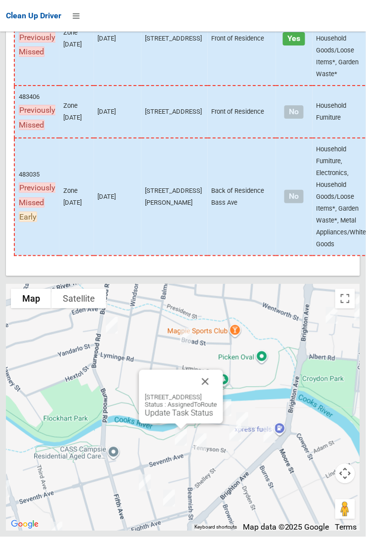
click at [217, 394] on button "Close" at bounding box center [205, 382] width 24 height 24
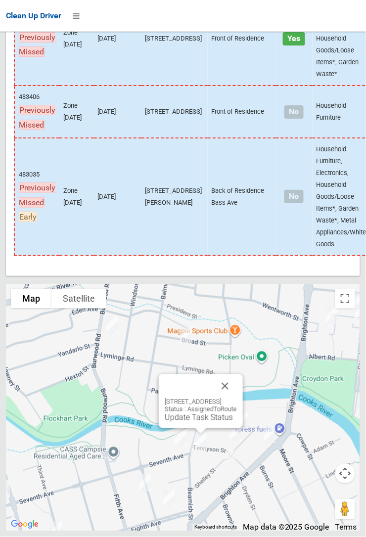
click at [237, 398] on button "Close" at bounding box center [225, 386] width 24 height 24
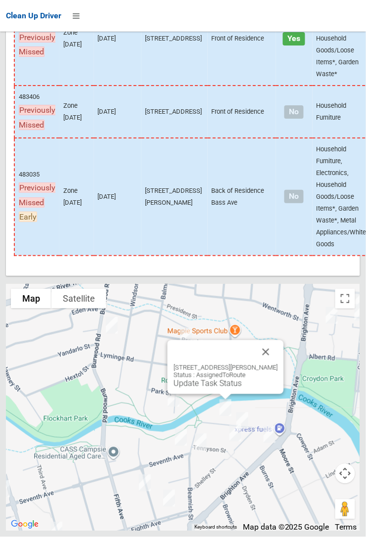
click at [272, 364] on button "Close" at bounding box center [266, 352] width 24 height 24
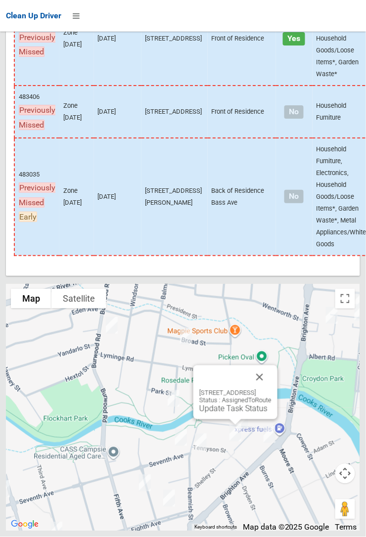
click at [271, 389] on button "Close" at bounding box center [260, 377] width 24 height 24
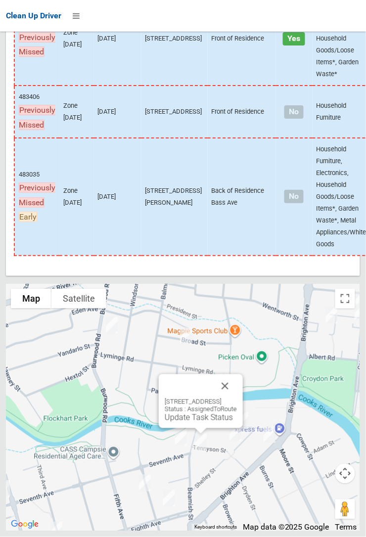
click at [190, 422] on link "Update Task Status" at bounding box center [199, 417] width 68 height 9
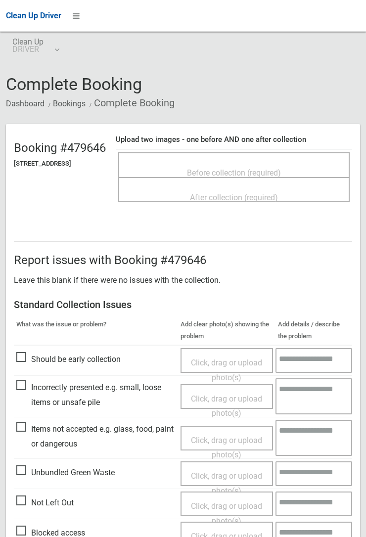
click at [263, 168] on span "Before collection (required)" at bounding box center [234, 172] width 94 height 9
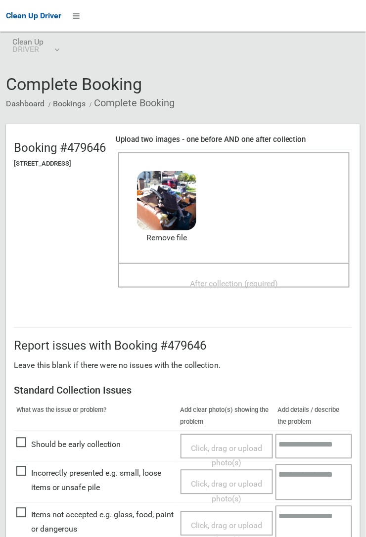
click at [239, 279] on span "After collection (required)" at bounding box center [234, 283] width 88 height 9
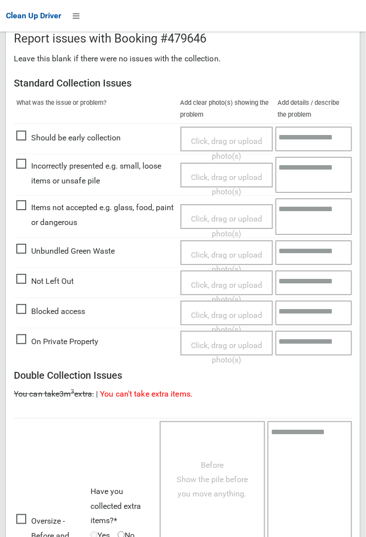
scroll to position [542, 0]
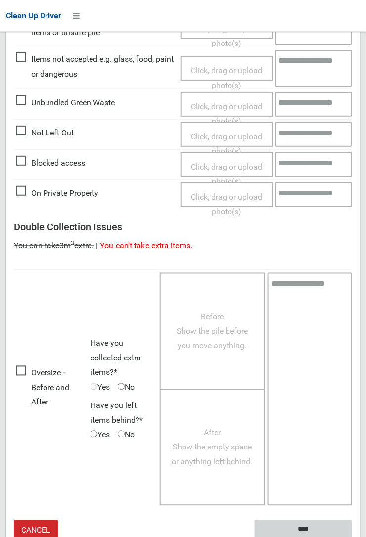
click at [352, 536] on input "****" at bounding box center [303, 529] width 97 height 18
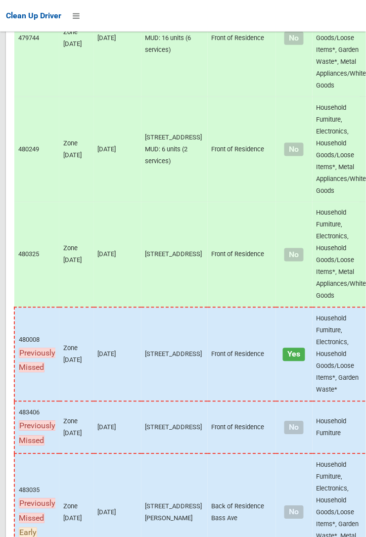
scroll to position [6765, 0]
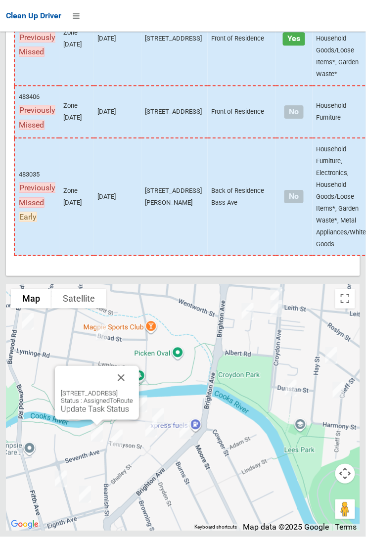
click at [104, 414] on link "Update Task Status" at bounding box center [95, 408] width 68 height 9
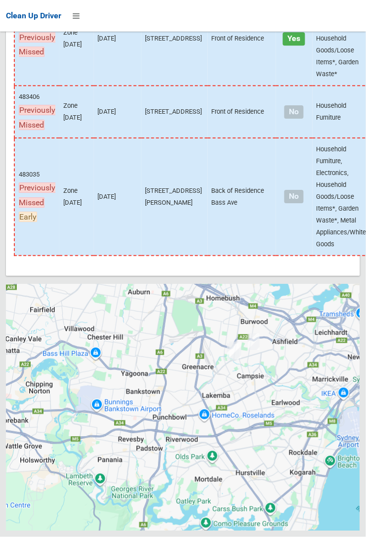
scroll to position [6765, 0]
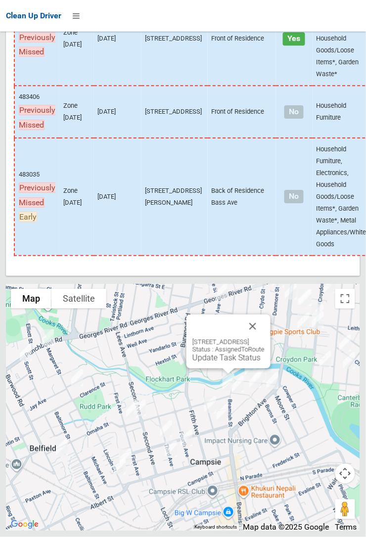
click at [222, 362] on link "Update Task Status" at bounding box center [226, 357] width 68 height 9
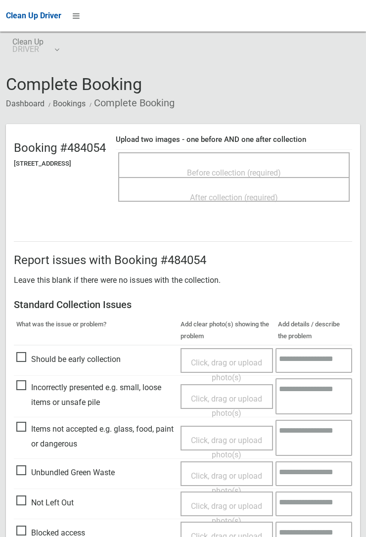
click at [240, 172] on span "Before collection (required)" at bounding box center [234, 172] width 94 height 9
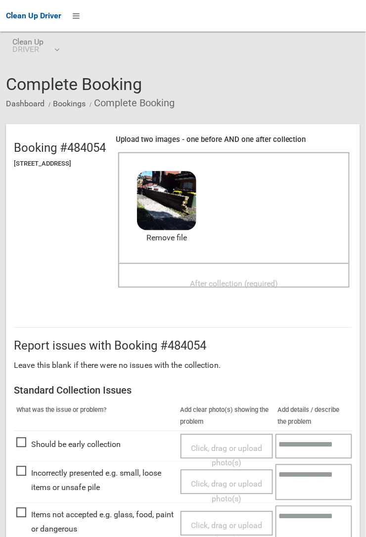
click at [242, 279] on span "After collection (required)" at bounding box center [234, 283] width 88 height 9
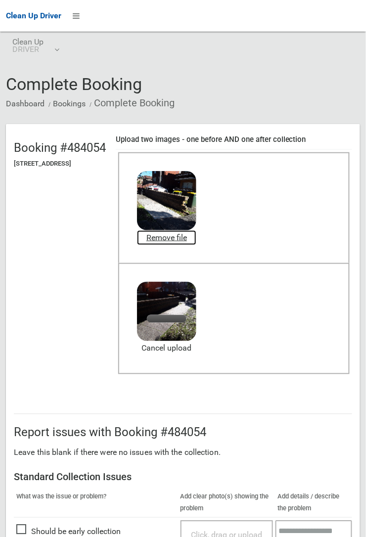
click at [187, 232] on link "Remove file" at bounding box center [166, 237] width 59 height 15
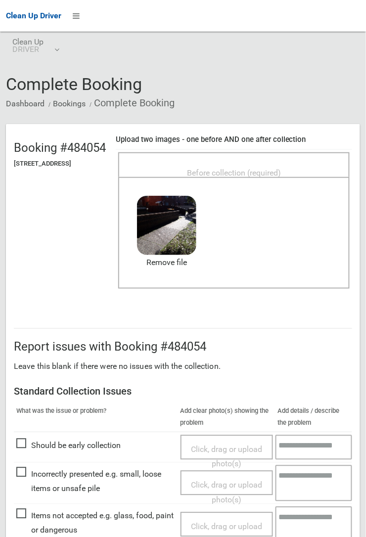
click at [254, 168] on span "Before collection (required)" at bounding box center [234, 172] width 94 height 9
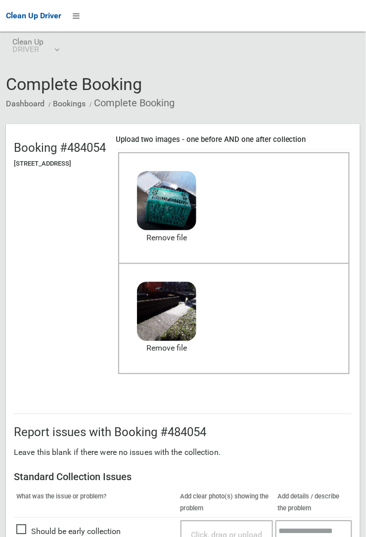
scroll to position [244, 0]
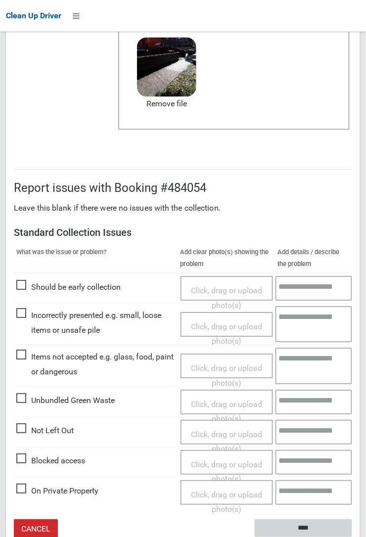
click at [352, 536] on input "****" at bounding box center [303, 529] width 97 height 18
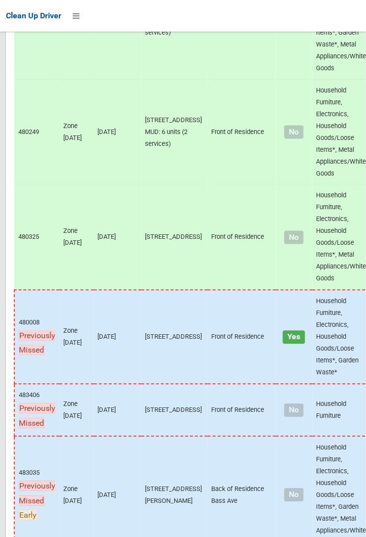
scroll to position [6765, 0]
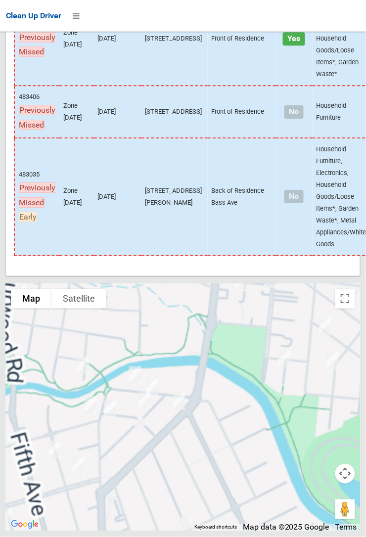
click at [364, 501] on div at bounding box center [354, 438] width 127 height 127
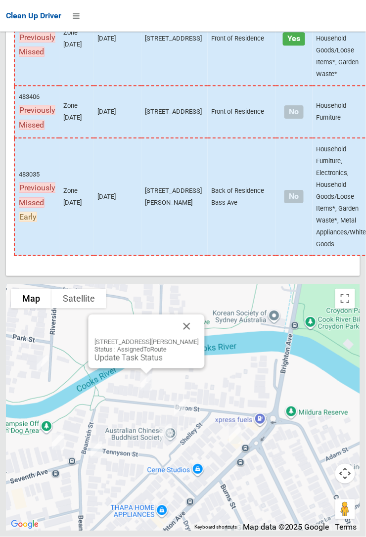
click at [191, 338] on button "Close" at bounding box center [187, 326] width 24 height 24
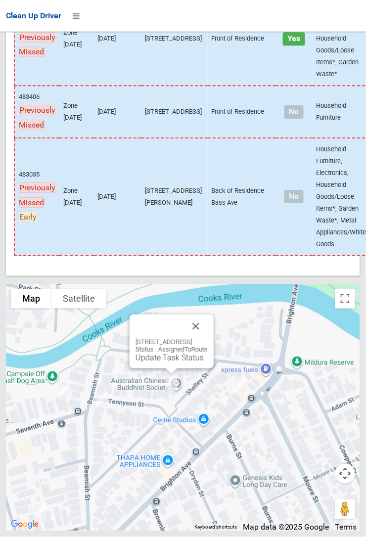
click at [208, 338] on button "Close" at bounding box center [196, 326] width 24 height 24
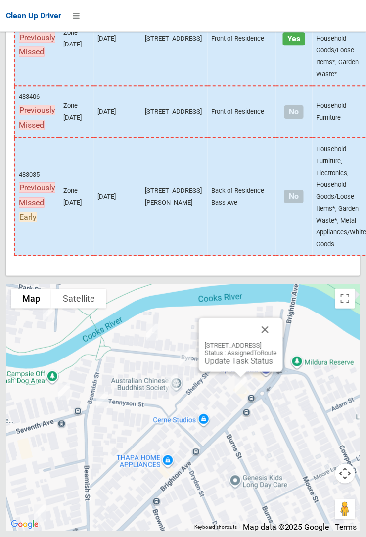
click at [223, 366] on link "Update Task Status" at bounding box center [239, 360] width 68 height 9
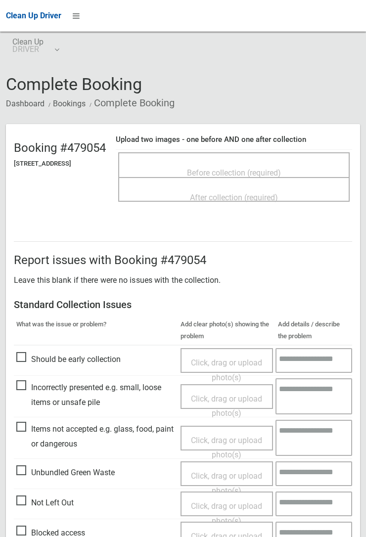
click at [258, 168] on span "Before collection (required)" at bounding box center [234, 172] width 94 height 9
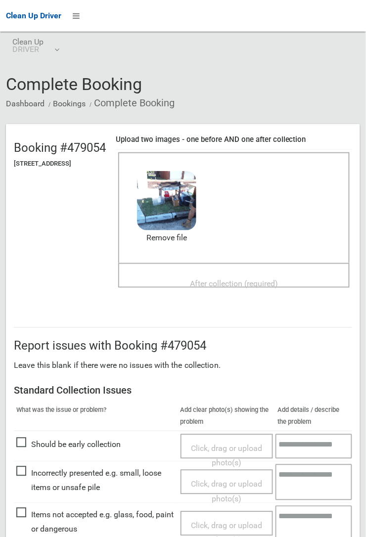
click at [236, 279] on span "After collection (required)" at bounding box center [234, 283] width 88 height 9
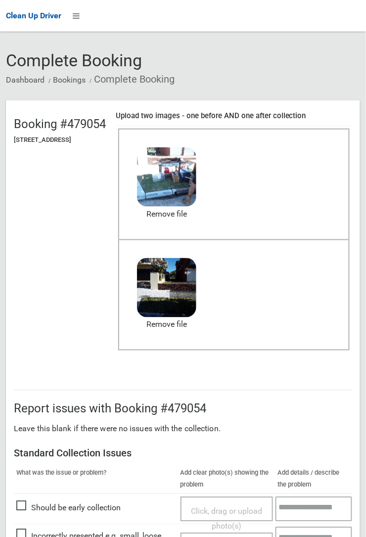
scroll to position [542, 0]
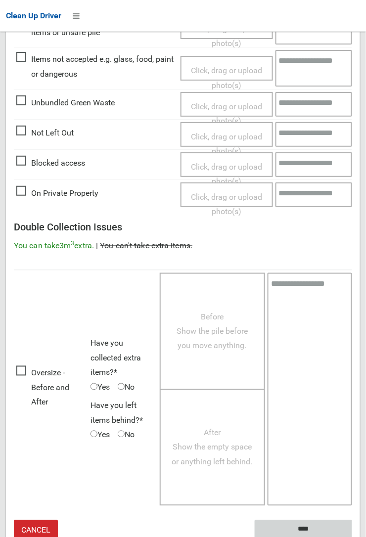
click at [352, 536] on input "****" at bounding box center [303, 529] width 97 height 18
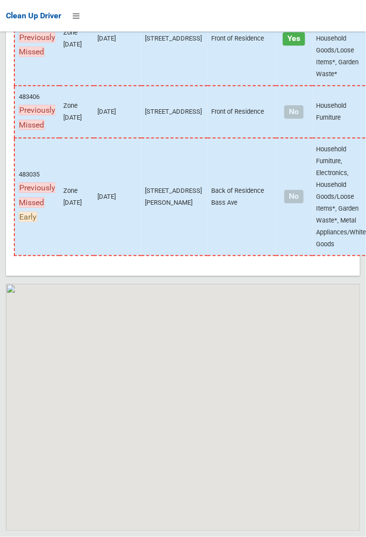
scroll to position [6765, 0]
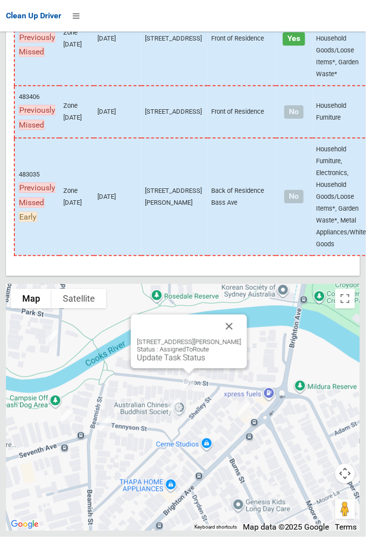
click at [238, 338] on button "Close" at bounding box center [230, 326] width 24 height 24
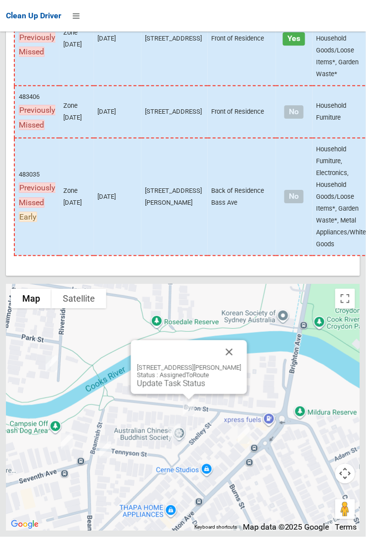
click at [239, 364] on button "Close" at bounding box center [230, 352] width 24 height 24
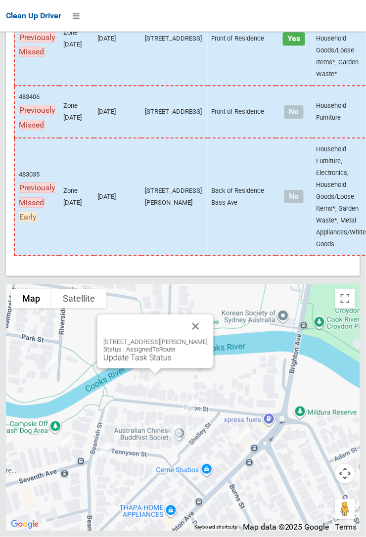
click at [163, 362] on link "Update Task Status" at bounding box center [137, 357] width 68 height 9
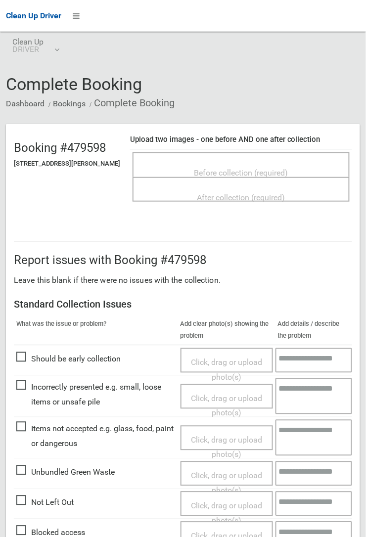
click at [229, 168] on span "Before collection (required)" at bounding box center [241, 172] width 94 height 9
click at [239, 171] on span "Before collection (required)" at bounding box center [241, 172] width 94 height 9
click at [238, 168] on span "Before collection (required)" at bounding box center [241, 172] width 94 height 9
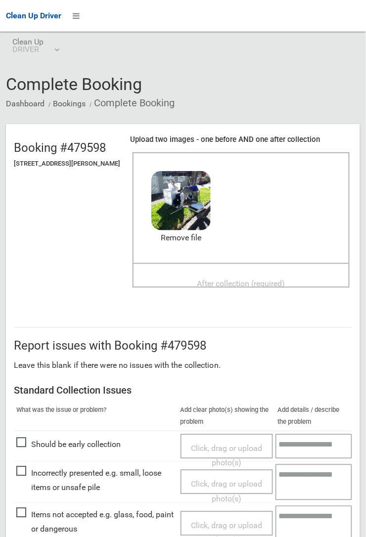
click at [243, 279] on span "After collection (required)" at bounding box center [241, 283] width 88 height 9
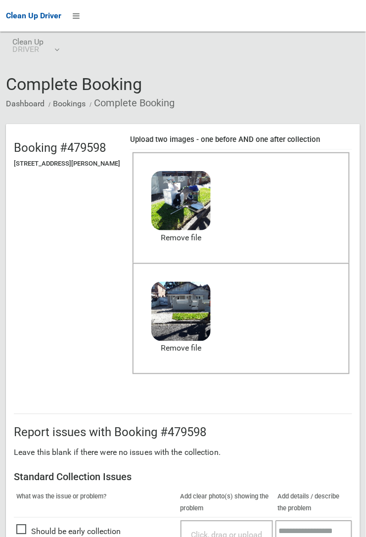
scroll to position [542, 0]
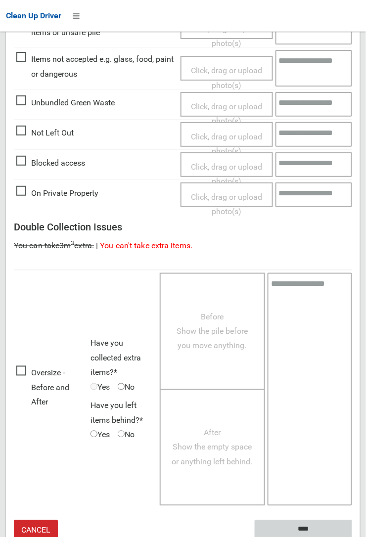
click at [309, 524] on input "****" at bounding box center [303, 529] width 97 height 18
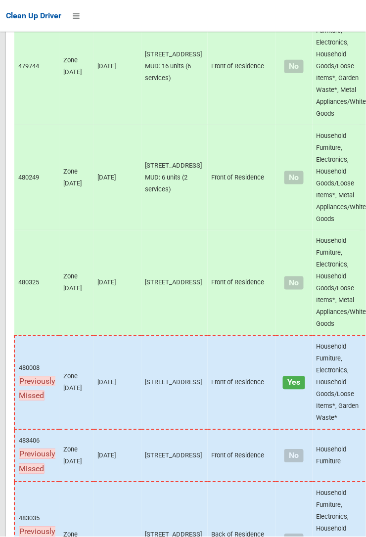
scroll to position [6765, 0]
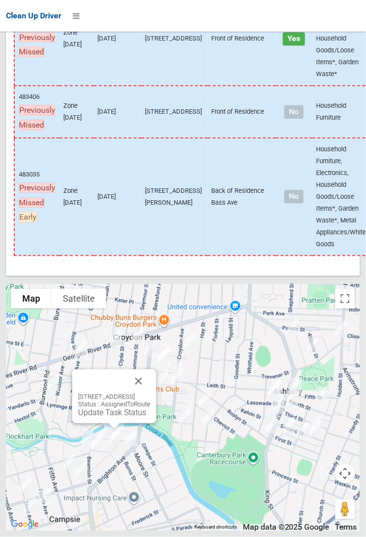
click at [150, 393] on button "Close" at bounding box center [139, 381] width 24 height 24
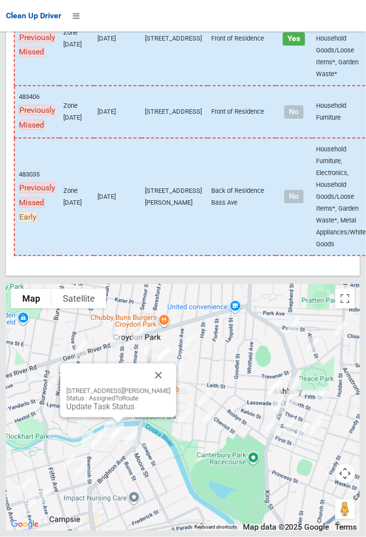
click at [121, 411] on link "Update Task Status" at bounding box center [100, 406] width 68 height 9
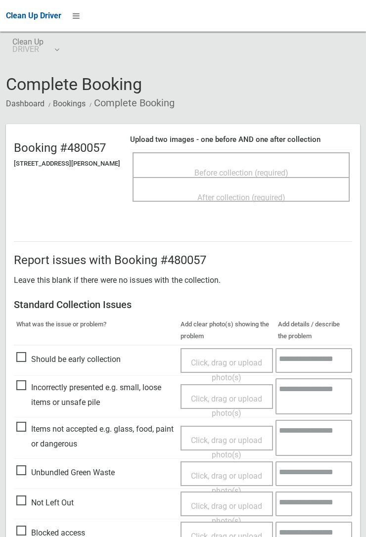
click at [233, 168] on span "Before collection (required)" at bounding box center [241, 172] width 94 height 9
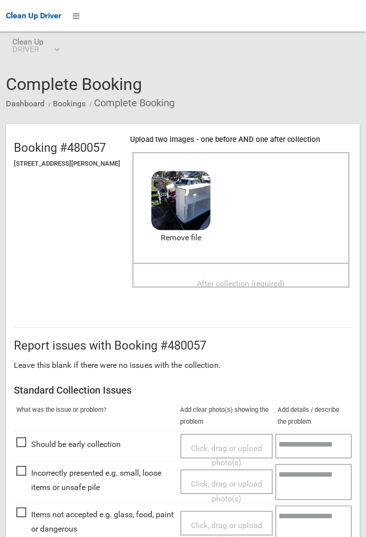
click at [239, 279] on span "After collection (required)" at bounding box center [241, 283] width 88 height 9
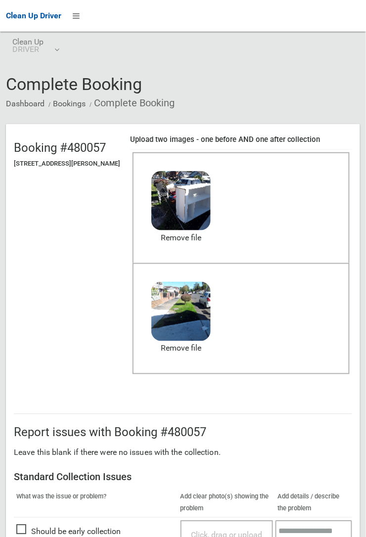
scroll to position [542, 0]
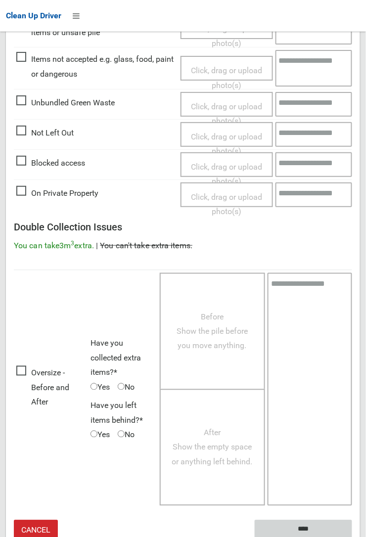
click at [352, 536] on input "****" at bounding box center [303, 529] width 97 height 18
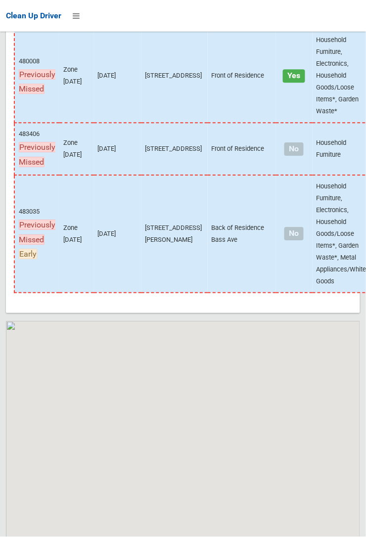
scroll to position [6765, 0]
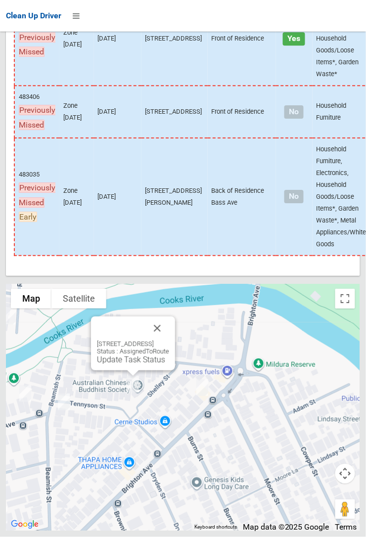
click at [169, 340] on button "Close" at bounding box center [157, 328] width 24 height 24
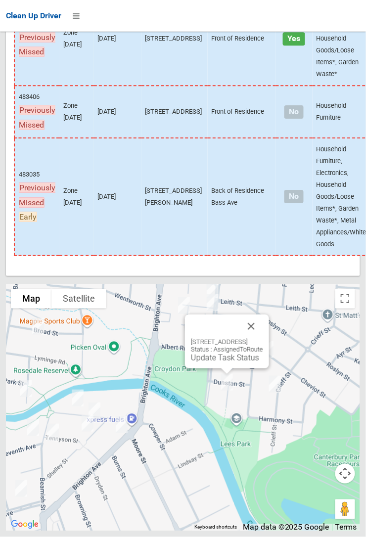
click at [263, 338] on button "Close" at bounding box center [251, 326] width 24 height 24
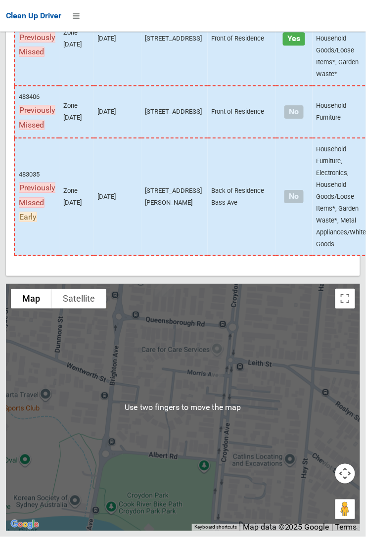
scroll to position [6764, 0]
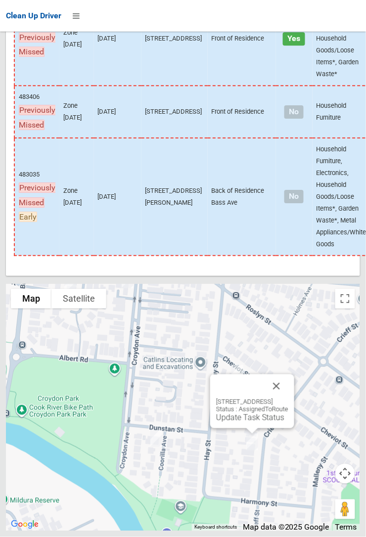
click at [288, 398] on button "Close" at bounding box center [276, 386] width 24 height 24
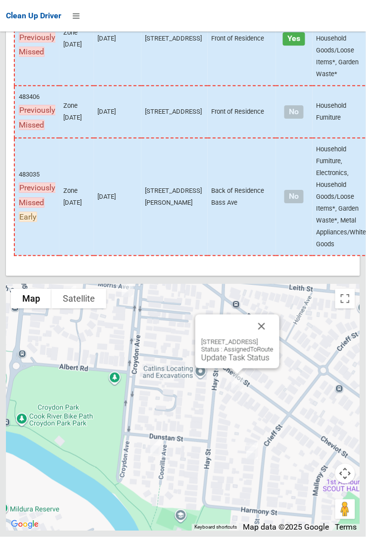
click at [220, 362] on link "Update Task Status" at bounding box center [235, 357] width 68 height 9
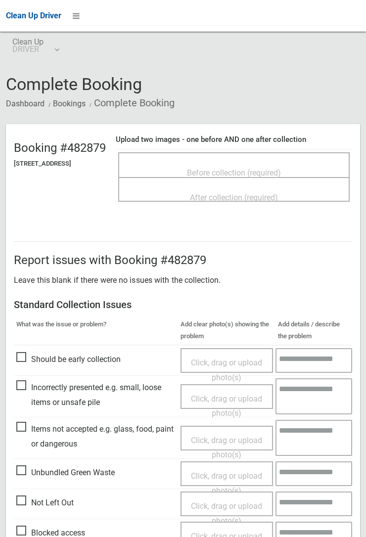
click at [249, 168] on span "Before collection (required)" at bounding box center [234, 172] width 94 height 9
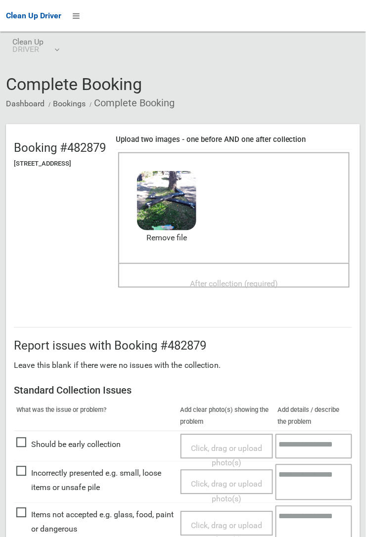
click at [221, 279] on span "After collection (required)" at bounding box center [234, 283] width 88 height 9
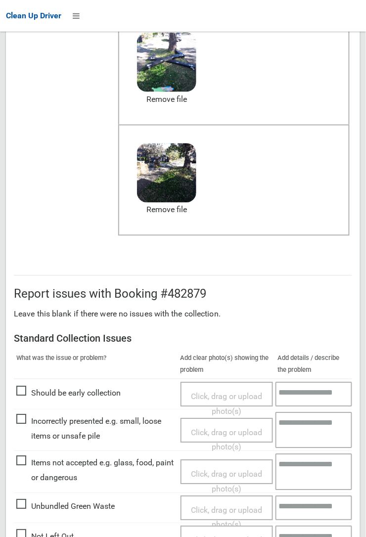
scroll to position [542, 0]
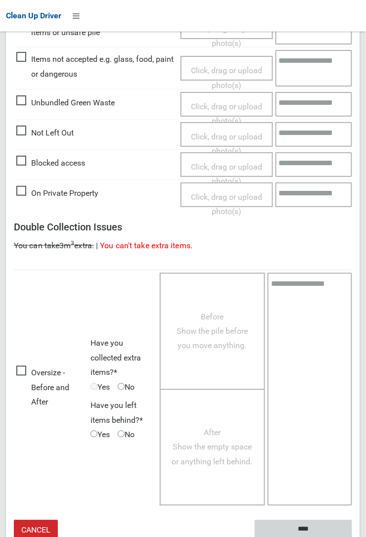
click at [352, 536] on input "****" at bounding box center [303, 529] width 97 height 18
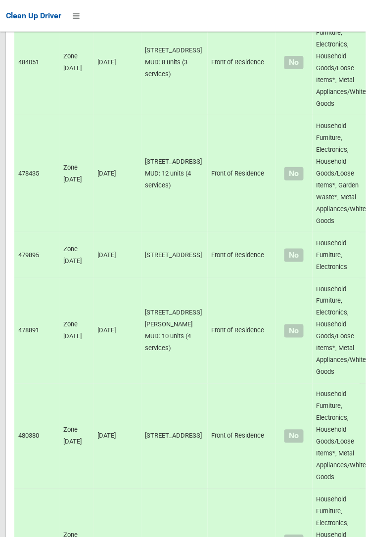
scroll to position [6765, 0]
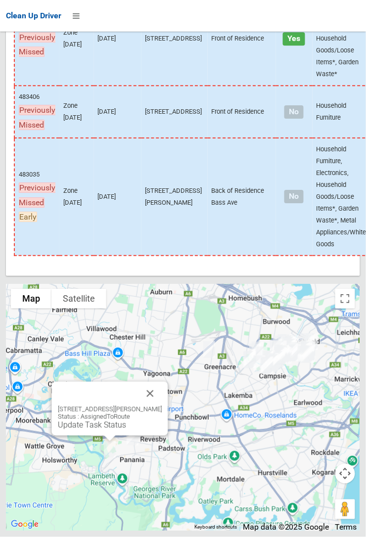
click at [162, 405] on button "Close" at bounding box center [150, 394] width 24 height 24
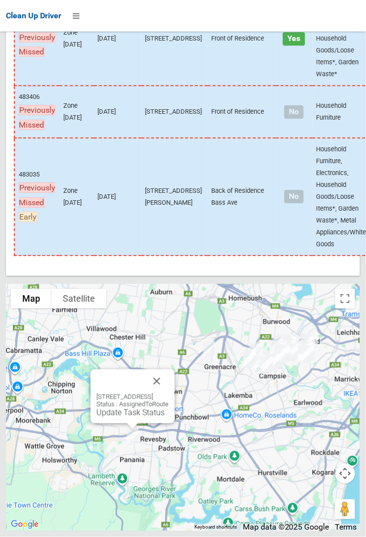
click at [169, 393] on button "Close" at bounding box center [157, 381] width 24 height 24
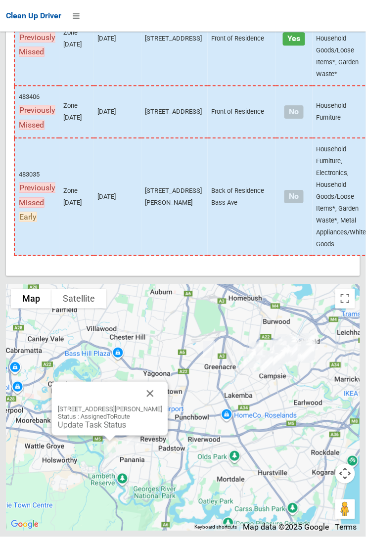
click at [162, 405] on button "Close" at bounding box center [150, 394] width 24 height 24
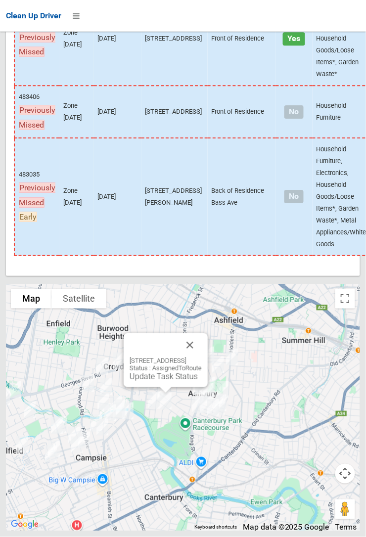
click at [156, 381] on link "Update Task Status" at bounding box center [164, 376] width 68 height 9
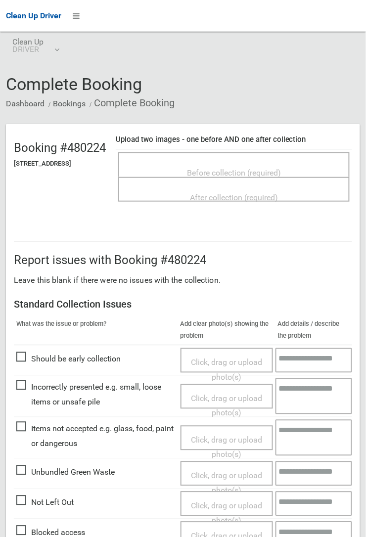
click at [219, 168] on span "Before collection (required)" at bounding box center [234, 172] width 94 height 9
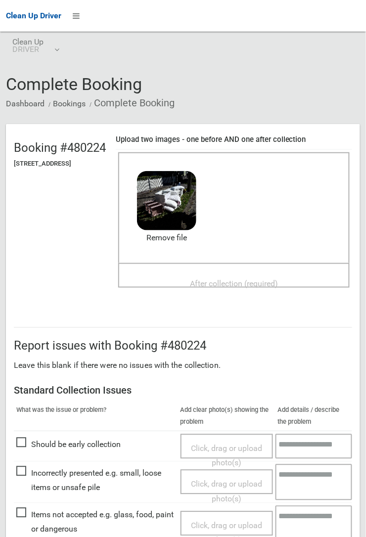
click at [227, 279] on span "After collection (required)" at bounding box center [234, 283] width 88 height 9
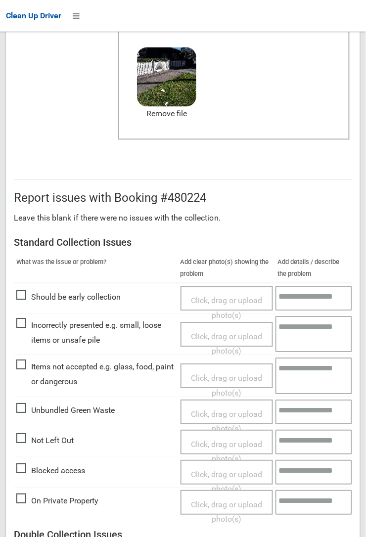
scroll to position [542, 0]
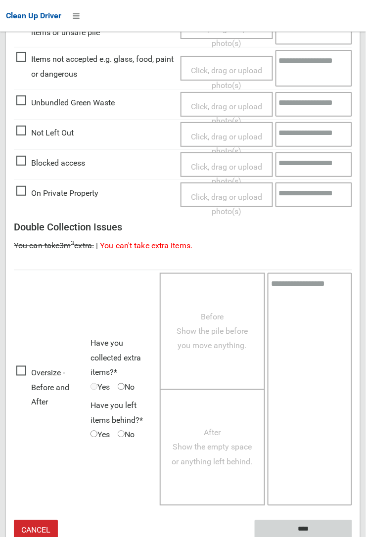
click at [352, 536] on input "****" at bounding box center [303, 529] width 97 height 18
click at [351, 324] on textarea at bounding box center [309, 389] width 85 height 233
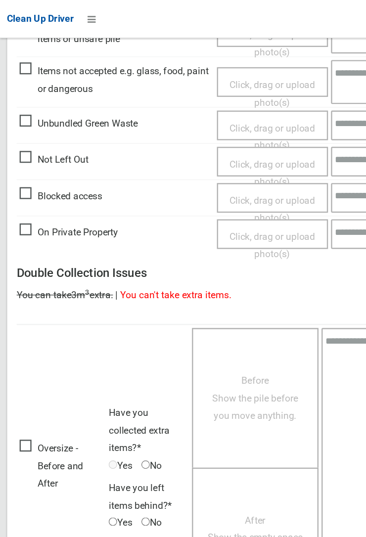
scroll to position [350, 0]
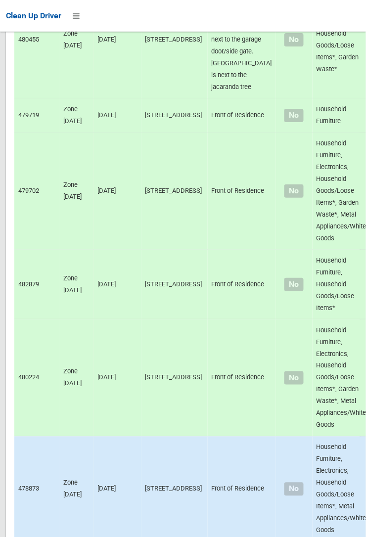
scroll to position [6765, 0]
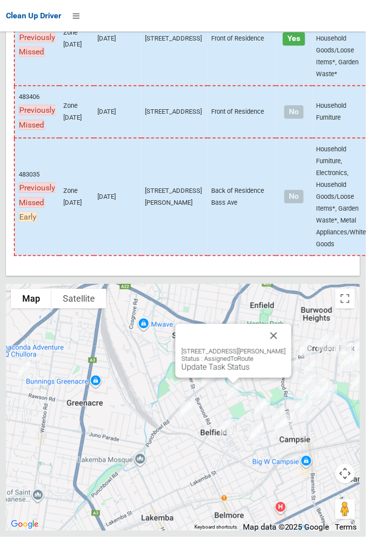
click at [272, 348] on button "Close" at bounding box center [274, 336] width 24 height 24
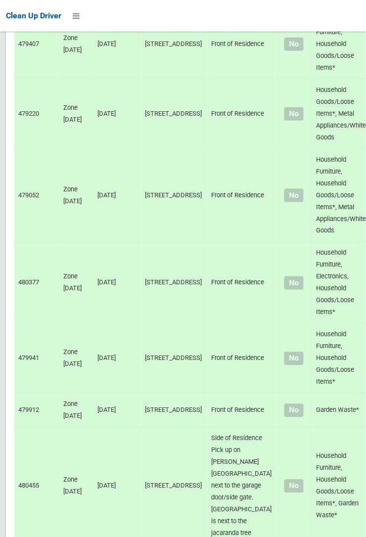
scroll to position [0, 0]
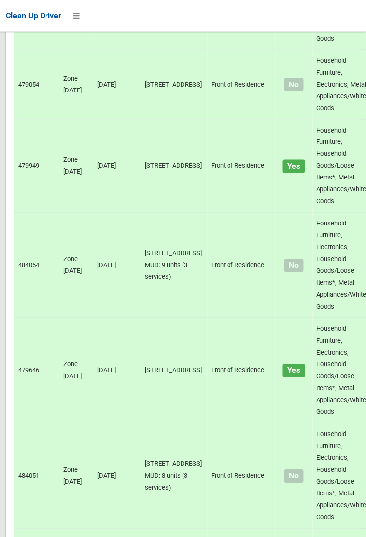
scroll to position [6765, 0]
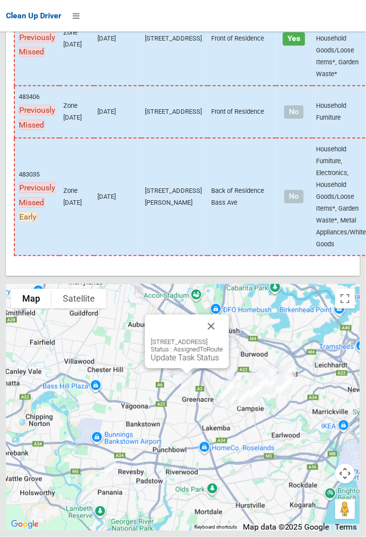
click at [223, 338] on button "Close" at bounding box center [211, 326] width 24 height 24
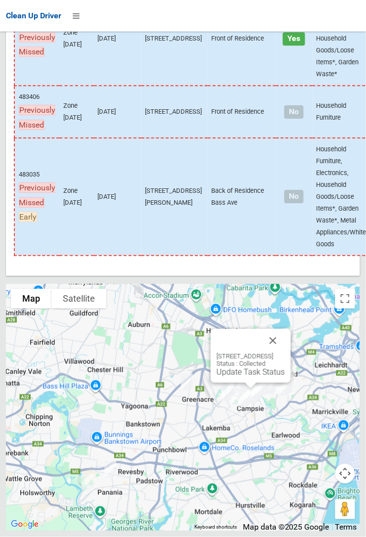
click at [285, 352] on button "Close" at bounding box center [273, 341] width 24 height 24
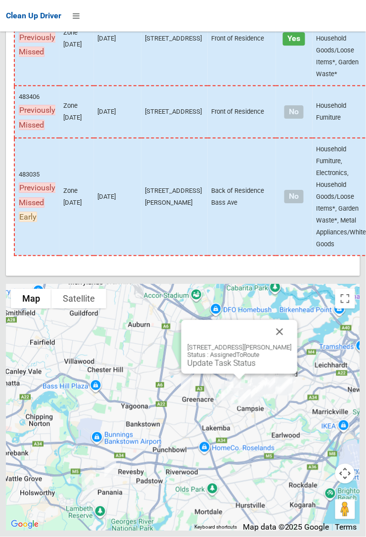
click at [285, 344] on button "Close" at bounding box center [280, 332] width 24 height 24
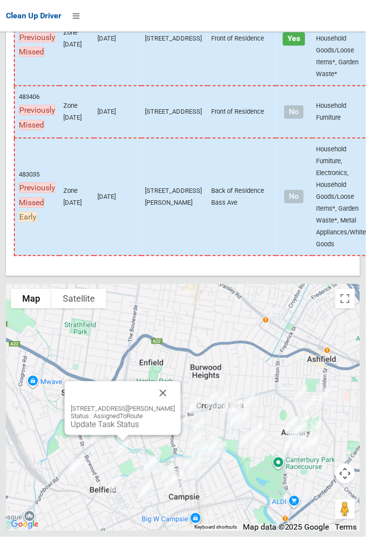
click at [170, 405] on button "Close" at bounding box center [163, 393] width 24 height 24
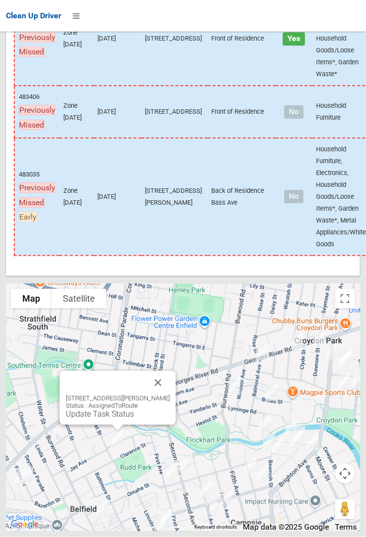
click at [167, 394] on button "Close" at bounding box center [158, 383] width 24 height 24
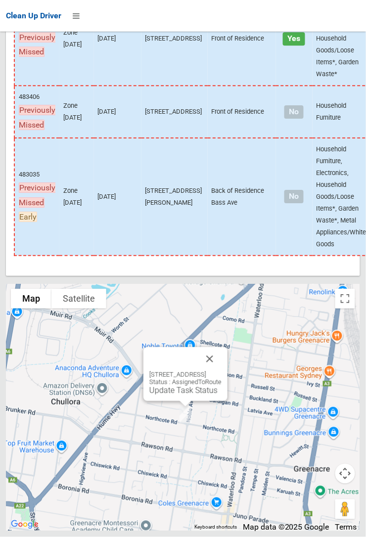
click at [221, 371] on button "Close" at bounding box center [210, 359] width 24 height 24
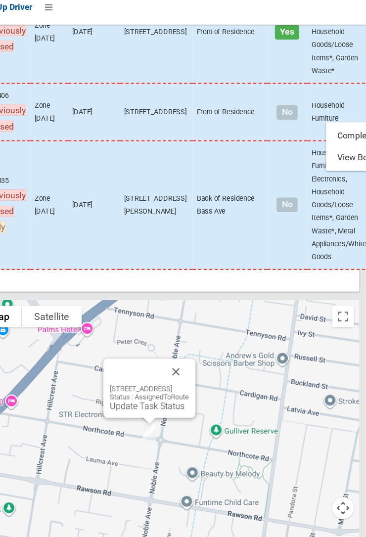
click at [155, 415] on div at bounding box center [183, 268] width 366 height 537
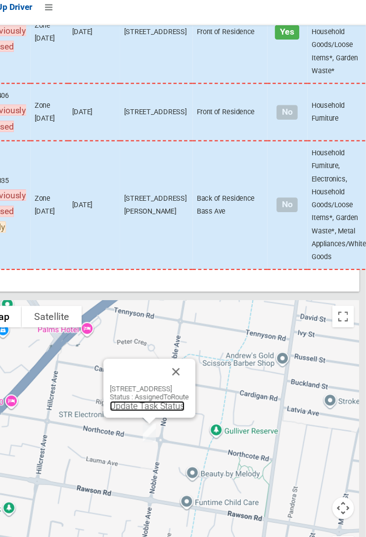
click at [140, 385] on link "Update Task Status" at bounding box center [166, 380] width 68 height 9
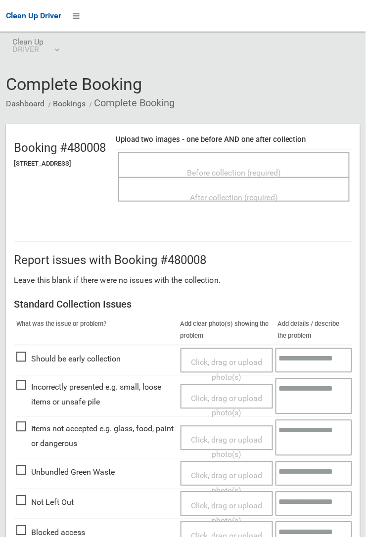
click at [258, 170] on span "Before collection (required)" at bounding box center [234, 172] width 94 height 9
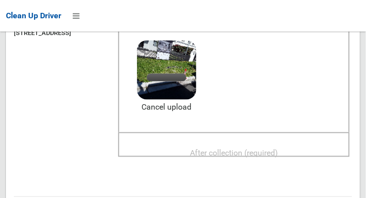
scroll to position [127, 0]
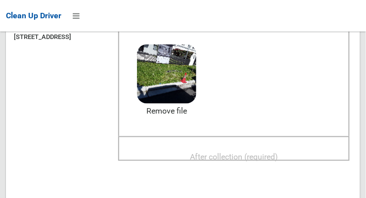
click at [214, 152] on span "After collection (required)" at bounding box center [234, 156] width 88 height 9
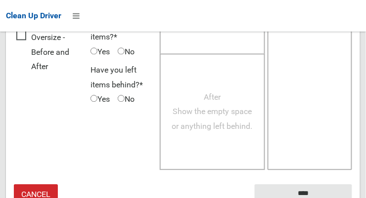
scroll to position [894, 0]
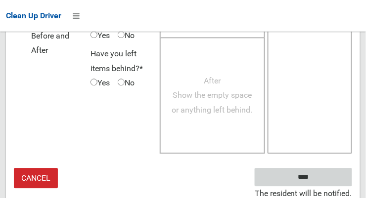
click at [303, 178] on input "****" at bounding box center [303, 178] width 97 height 18
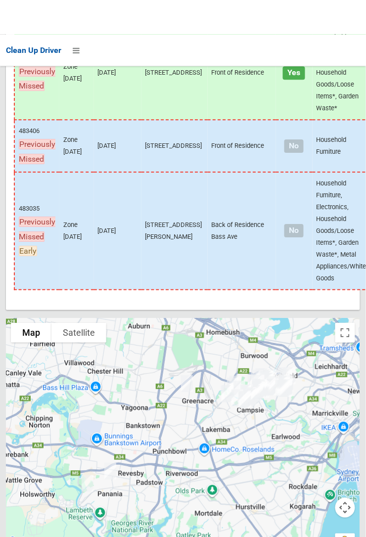
scroll to position [6765, 0]
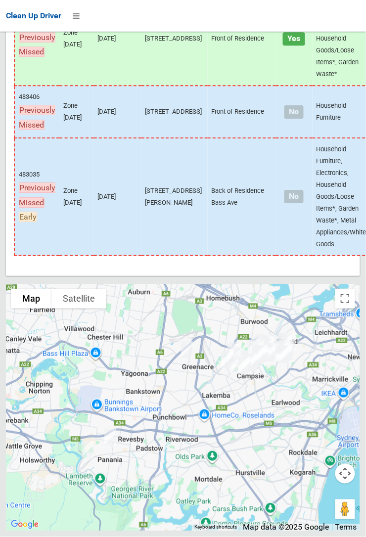
click at [23, 198] on td "483035 Previously Missed Early" at bounding box center [36, 197] width 45 height 118
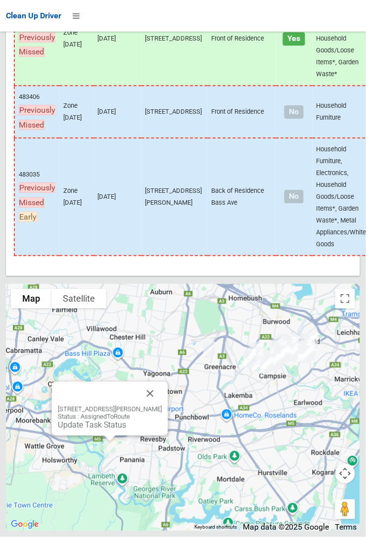
click at [109, 198] on div "[STREET_ADDRESS][PERSON_NAME] Status : AssignedToRoute Update Task Status" at bounding box center [110, 417] width 104 height 24
click at [97, 198] on link "Update Task Status" at bounding box center [92, 424] width 68 height 9
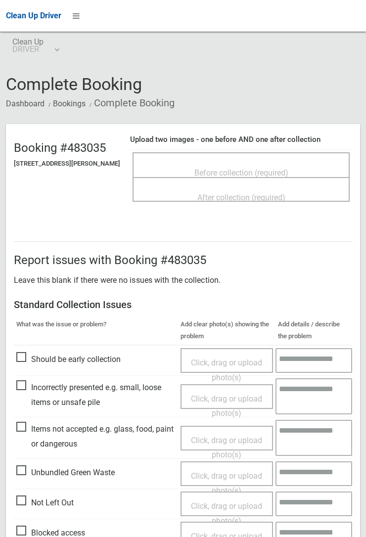
click at [225, 168] on span "Before collection (required)" at bounding box center [241, 172] width 94 height 9
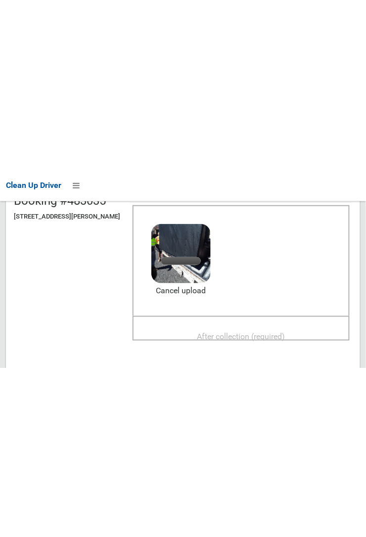
scroll to position [117, 0]
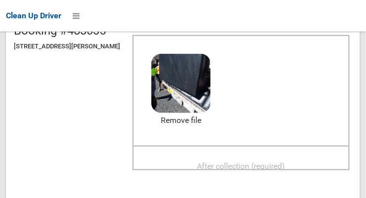
click at [271, 157] on div "After collection (required)" at bounding box center [240, 166] width 195 height 18
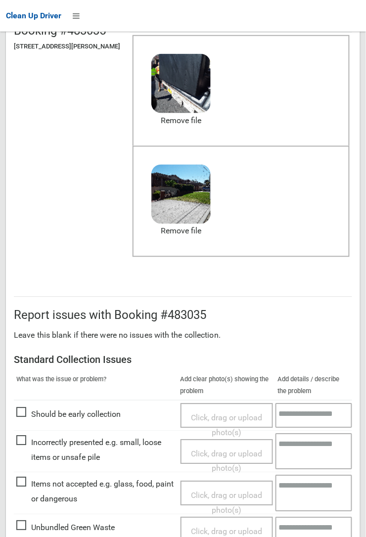
scroll to position [542, 0]
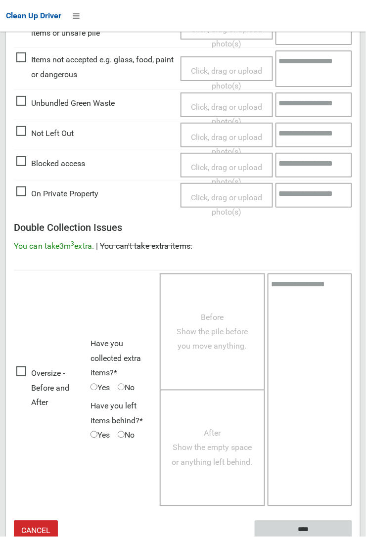
click at [352, 536] on input "****" at bounding box center [303, 530] width 97 height 18
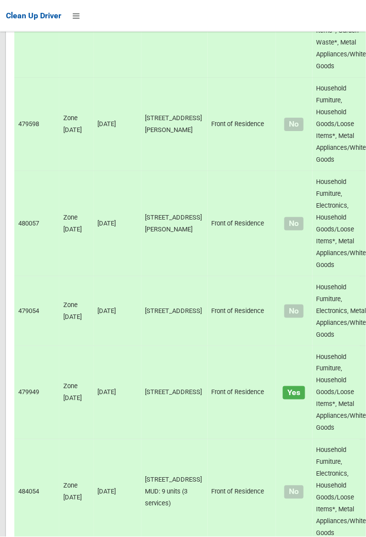
scroll to position [6765, 0]
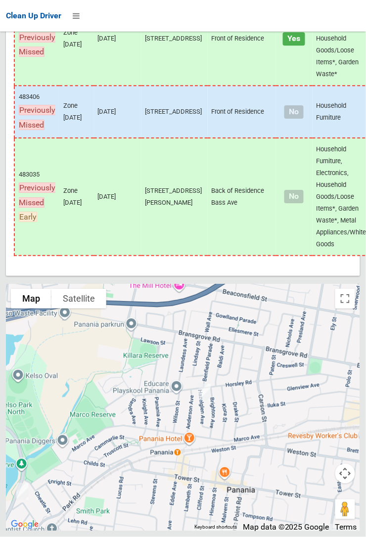
click at [296, 417] on div at bounding box center [183, 407] width 354 height 247
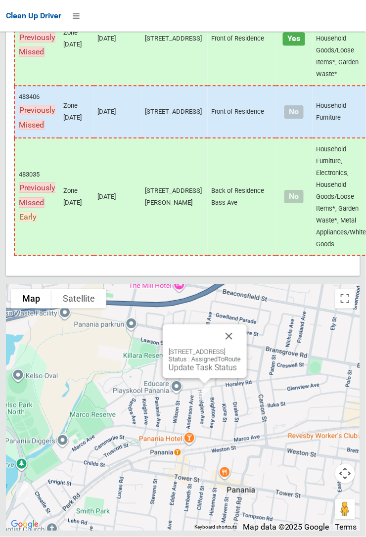
click at [241, 348] on button "Close" at bounding box center [229, 336] width 24 height 24
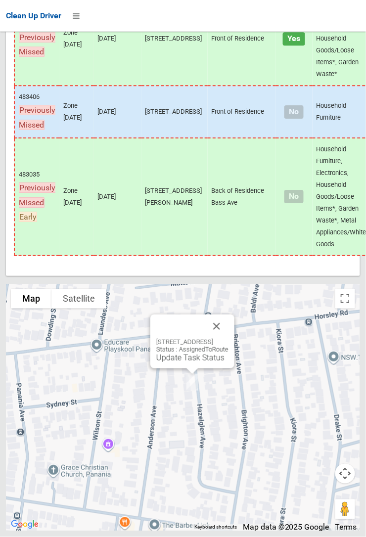
click at [177, 362] on link "Update Task Status" at bounding box center [190, 357] width 68 height 9
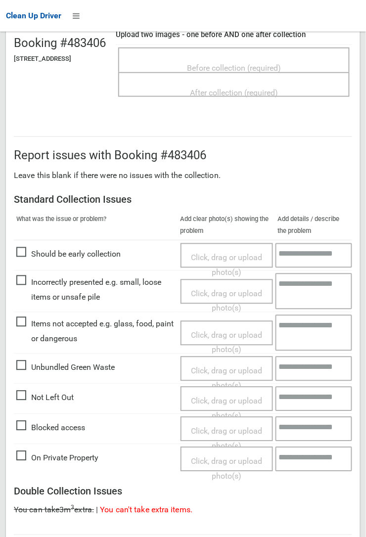
scroll to position [123, 0]
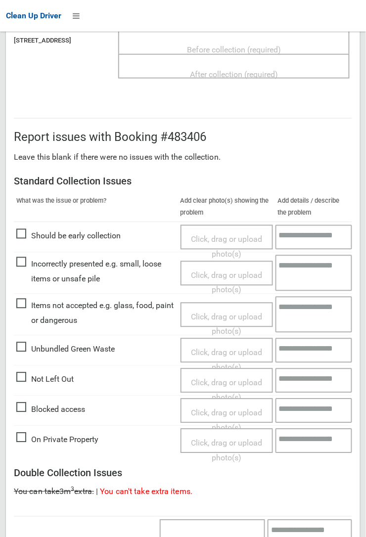
click at [24, 376] on span "Not Left Out" at bounding box center [44, 379] width 57 height 15
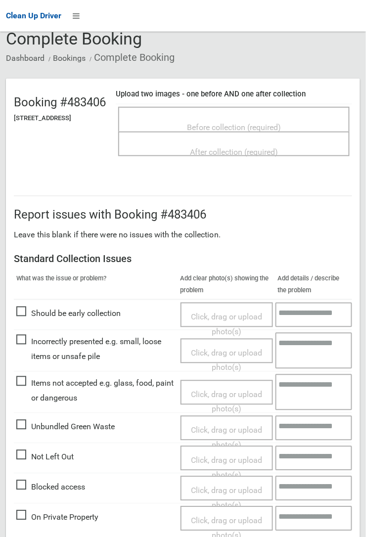
scroll to position [50, 0]
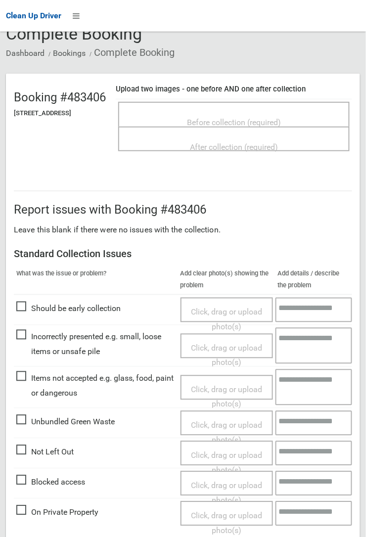
click at [40, 460] on span "Not Left Out" at bounding box center [44, 452] width 57 height 15
click at [249, 118] on span "Before collection (required)" at bounding box center [234, 122] width 94 height 9
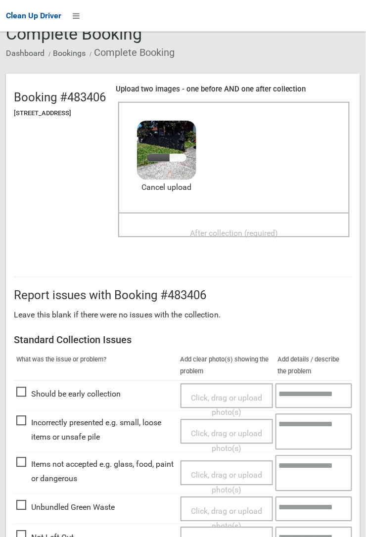
click at [240, 228] on span "After collection (required)" at bounding box center [234, 232] width 88 height 9
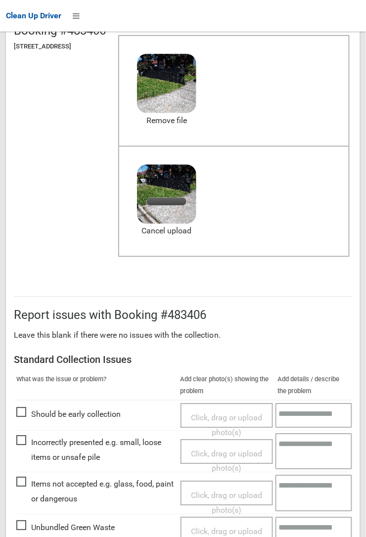
scroll to position [119, 0]
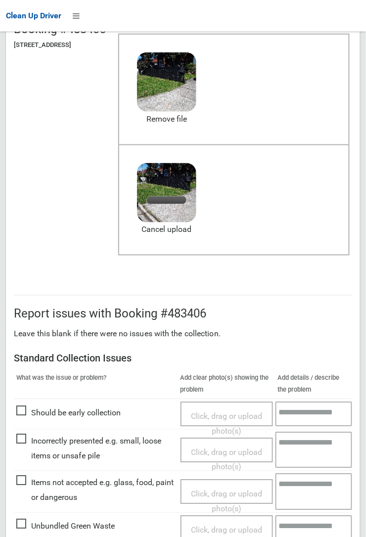
click at [43, 421] on span "Should be early collection" at bounding box center [68, 413] width 104 height 15
click at [22, 434] on span "Incorrectly presented e.g. small, loose items or unsafe pile" at bounding box center [95, 448] width 159 height 29
click at [38, 421] on span "Should be early collection" at bounding box center [68, 413] width 104 height 15
click at [33, 438] on span "Incorrectly presented e.g. small, loose items or unsafe pile" at bounding box center [95, 448] width 159 height 29
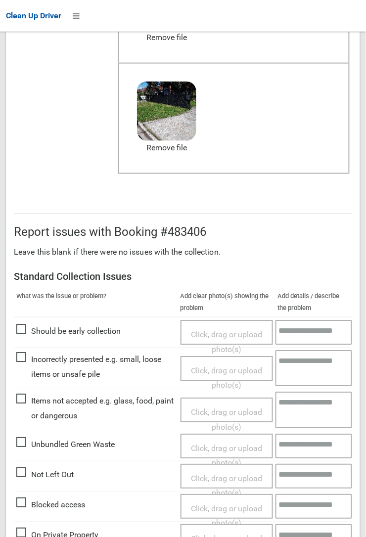
scroll to position [200, 0]
click at [20, 402] on span "Items not accepted e.g. glass, food, paint or dangerous" at bounding box center [95, 408] width 159 height 29
click at [212, 408] on span "Click, drag or upload photo(s)" at bounding box center [226, 420] width 71 height 24
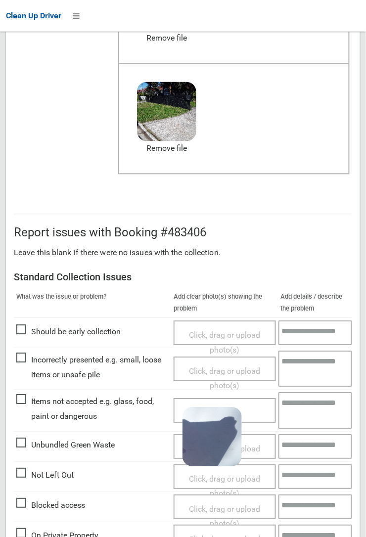
click at [305, 406] on textarea at bounding box center [315, 411] width 74 height 36
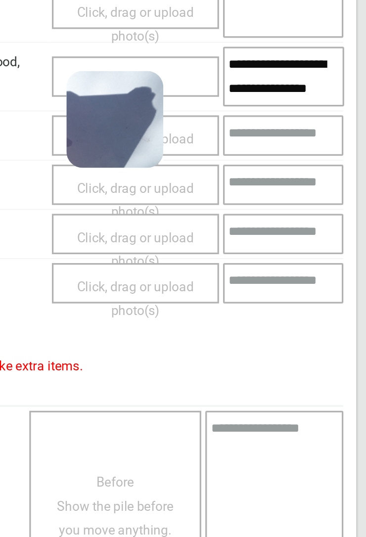
scroll to position [577, 0]
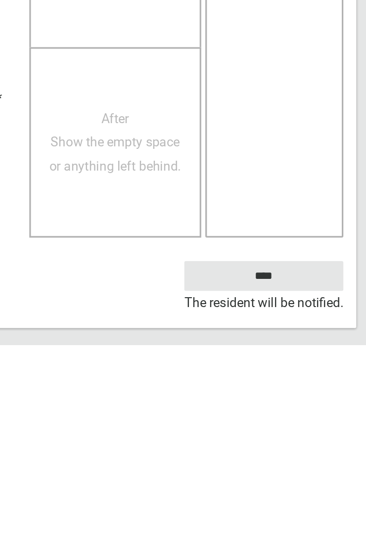
type textarea "**********"
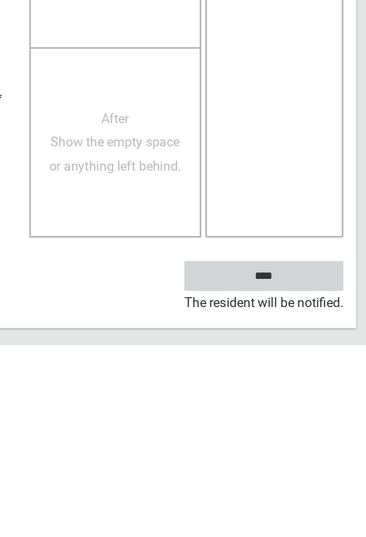
click at [324, 493] on input "****" at bounding box center [303, 494] width 97 height 18
